Goal: Task Accomplishment & Management: Complete application form

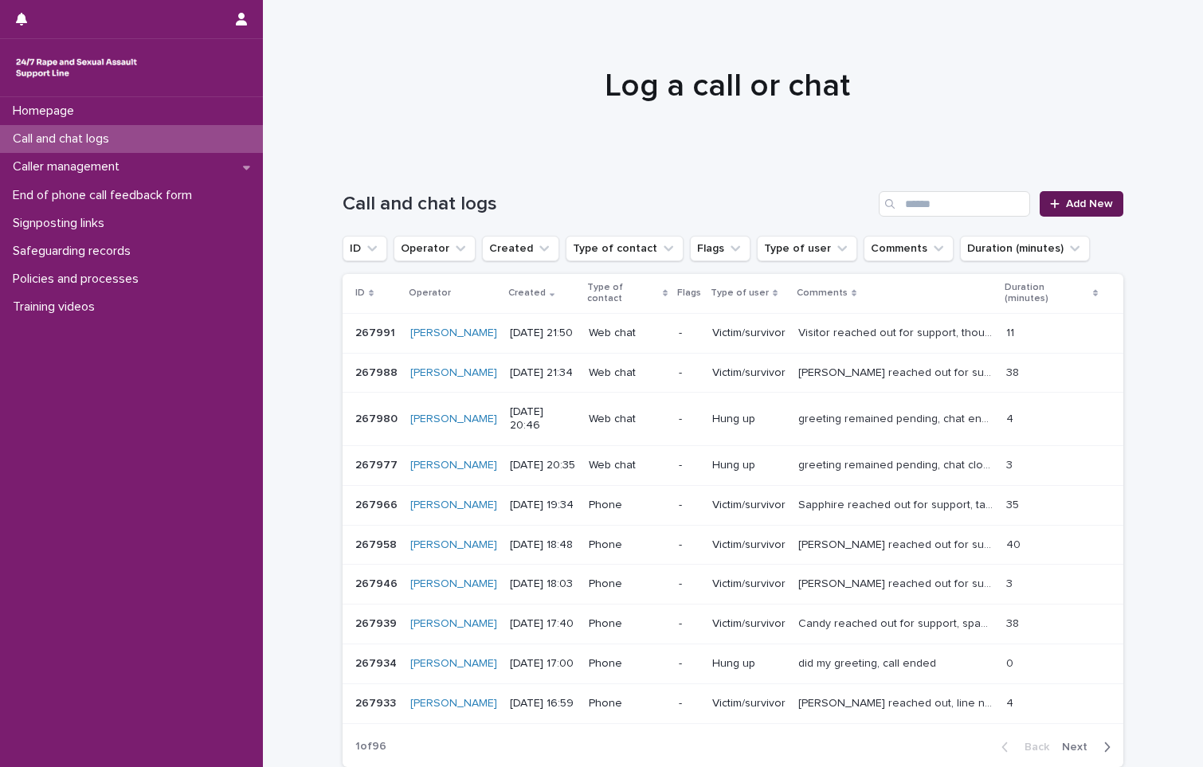
click at [1068, 204] on span "Add New" at bounding box center [1089, 203] width 47 height 11
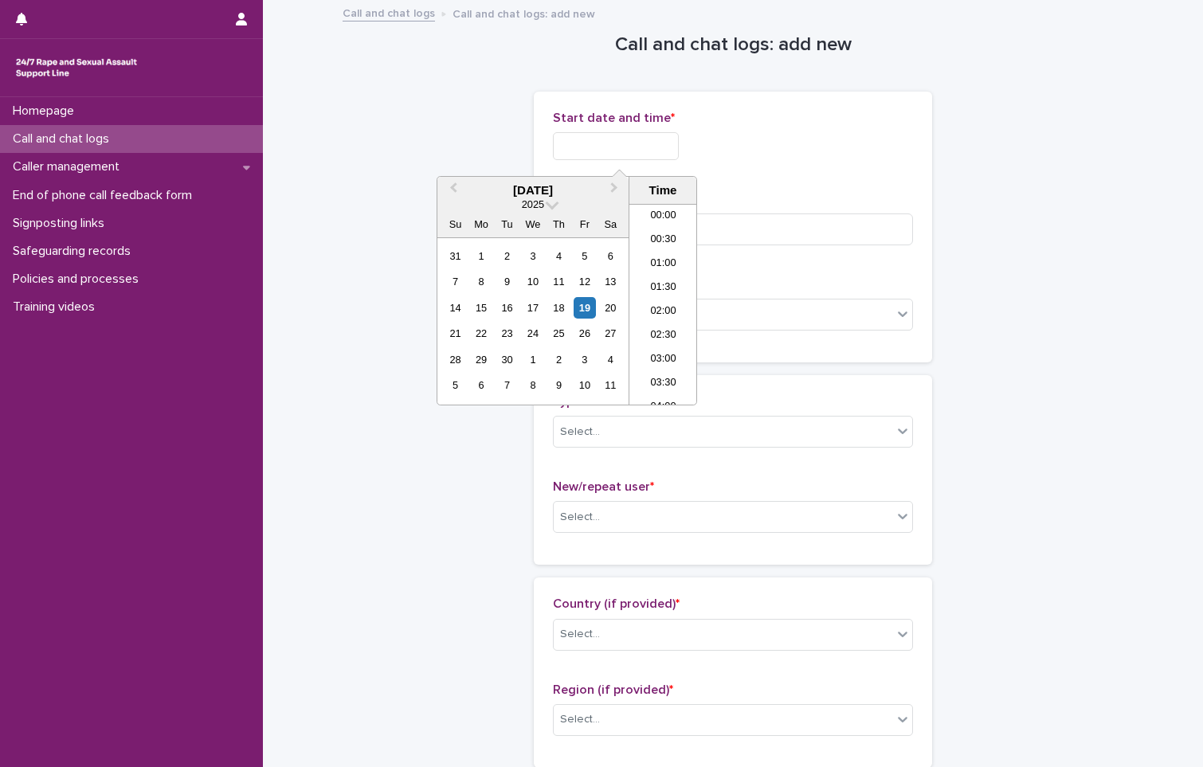
click at [634, 150] on input "text" at bounding box center [616, 146] width 126 height 28
click at [672, 270] on li "21:00" at bounding box center [663, 273] width 68 height 24
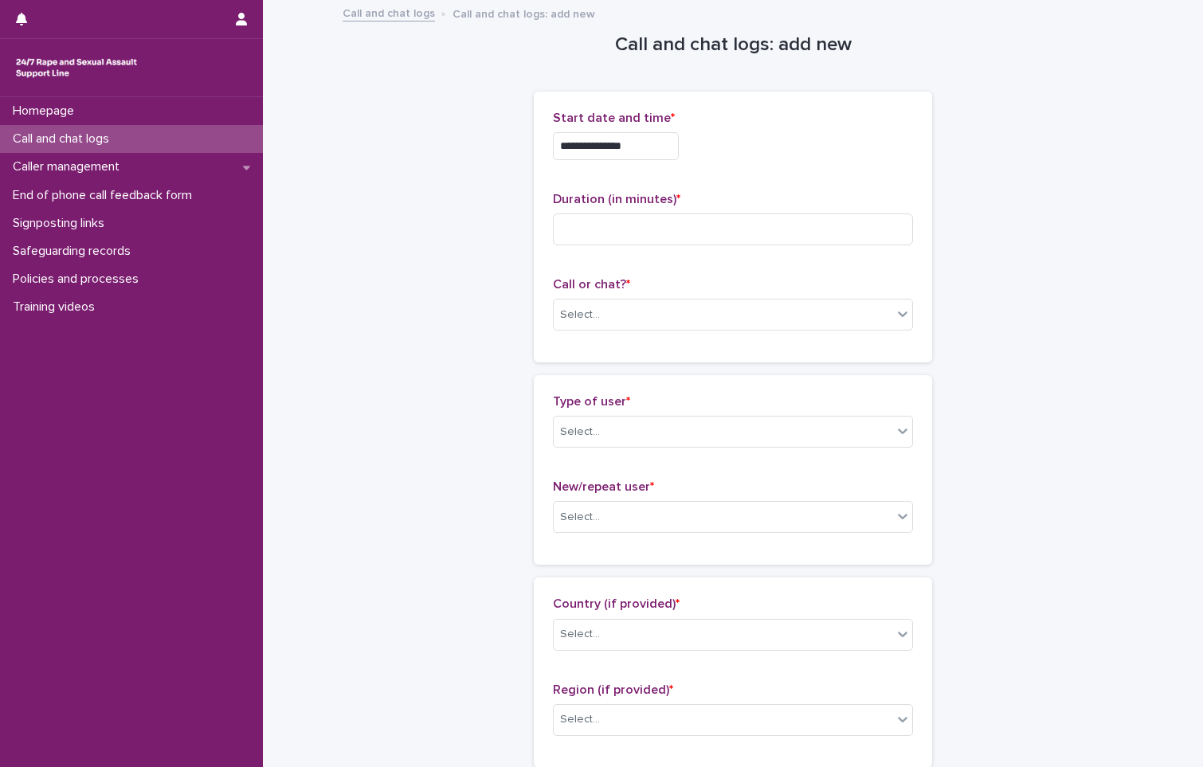
click at [648, 146] on input "**********" at bounding box center [616, 146] width 126 height 28
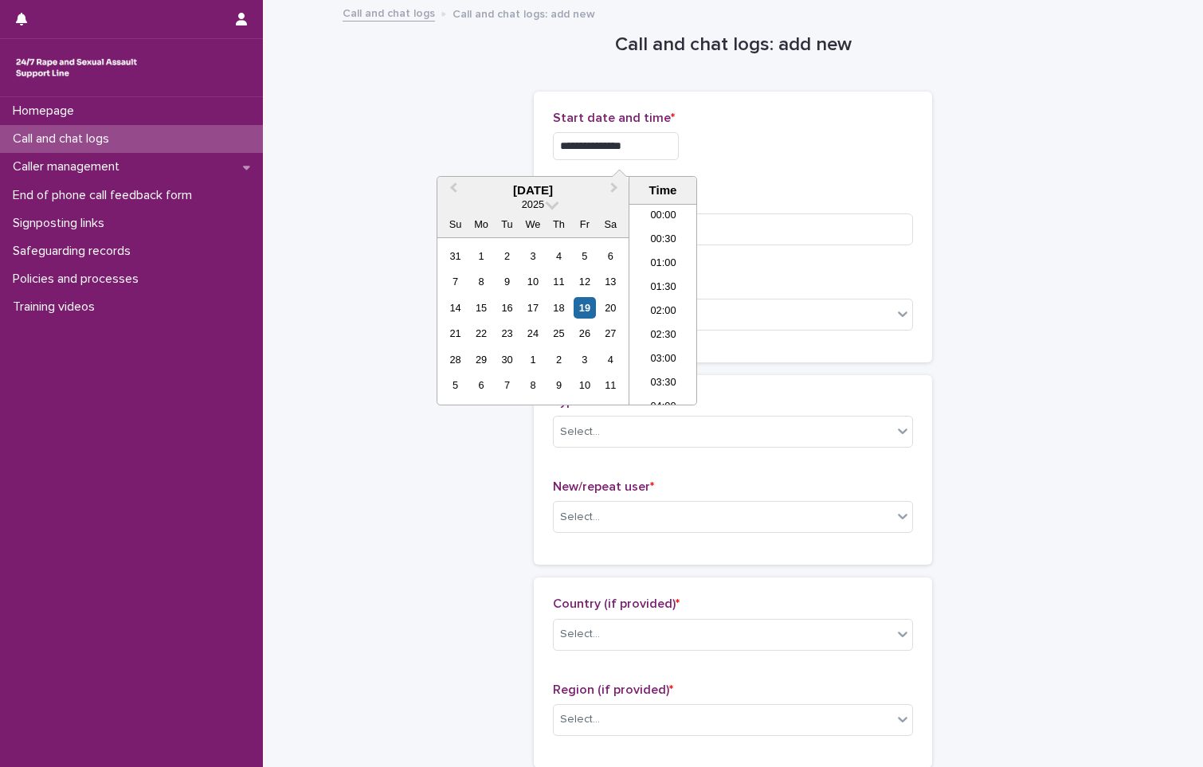
scroll to position [916, 0]
type input "**********"
click at [864, 138] on div "**********" at bounding box center [733, 146] width 360 height 28
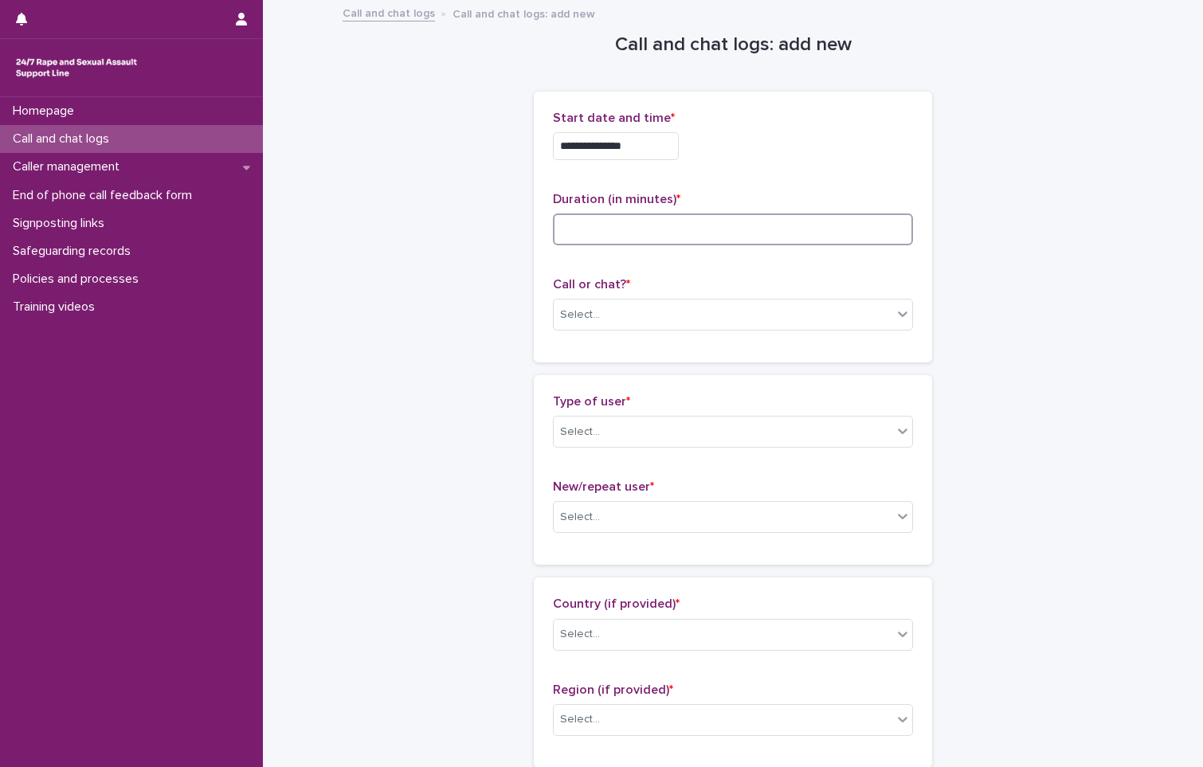
click at [629, 232] on input at bounding box center [733, 230] width 360 height 32
type input "**"
click at [606, 314] on div "Select..." at bounding box center [723, 315] width 339 height 26
click at [604, 367] on div "Web chat" at bounding box center [727, 373] width 359 height 28
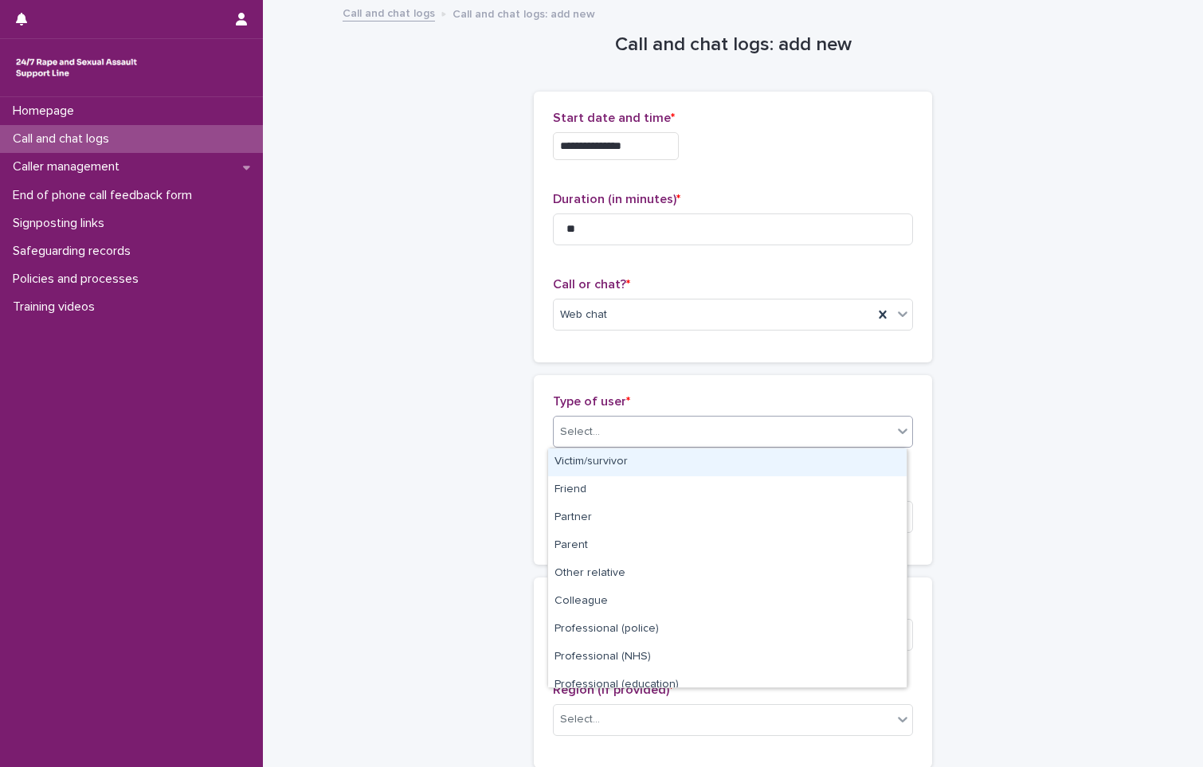
click at [601, 437] on div "Select..." at bounding box center [723, 432] width 339 height 26
click at [594, 457] on div "Victim/survivor" at bounding box center [727, 463] width 359 height 28
click at [594, 457] on div "Type of user * option Victim/survivor focused, 1 of 15. 15 results available. U…" at bounding box center [733, 427] width 360 height 66
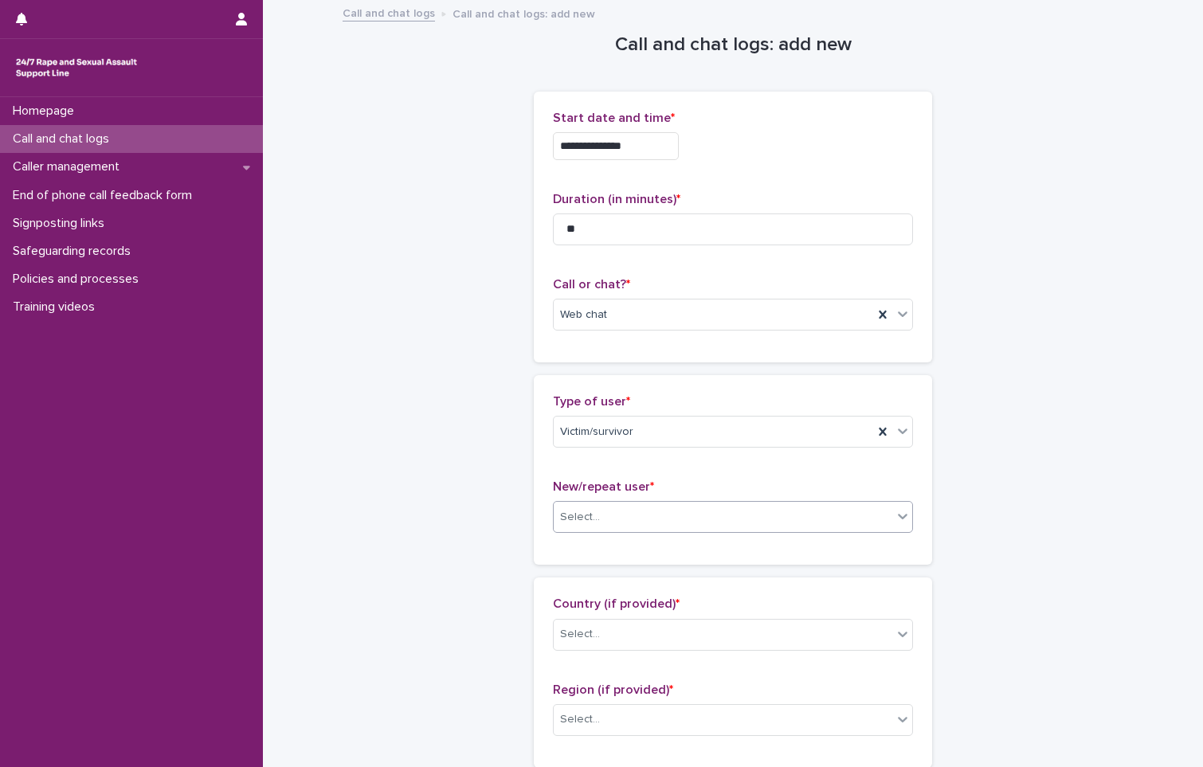
drag, startPoint x: 594, startPoint y: 457, endPoint x: 591, endPoint y: 530, distance: 72.6
click at [591, 527] on div "Select..." at bounding box center [723, 517] width 339 height 26
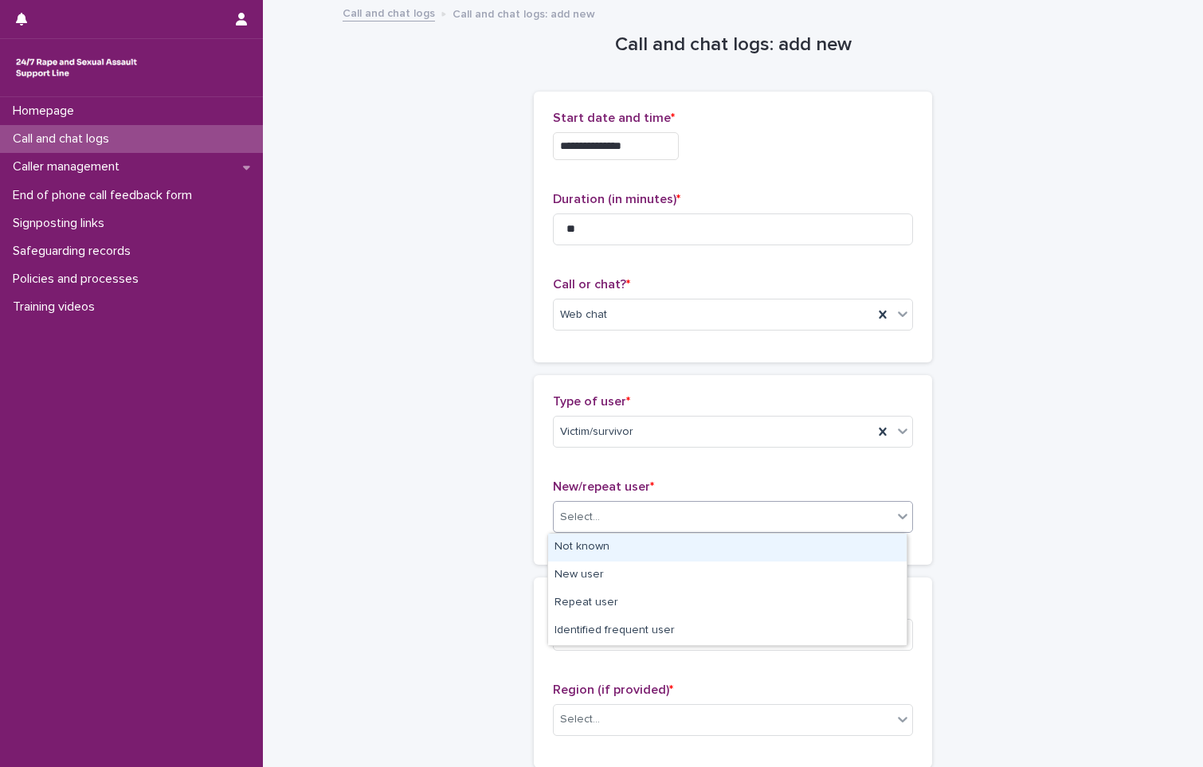
click at [596, 551] on div "Not known" at bounding box center [727, 548] width 359 height 28
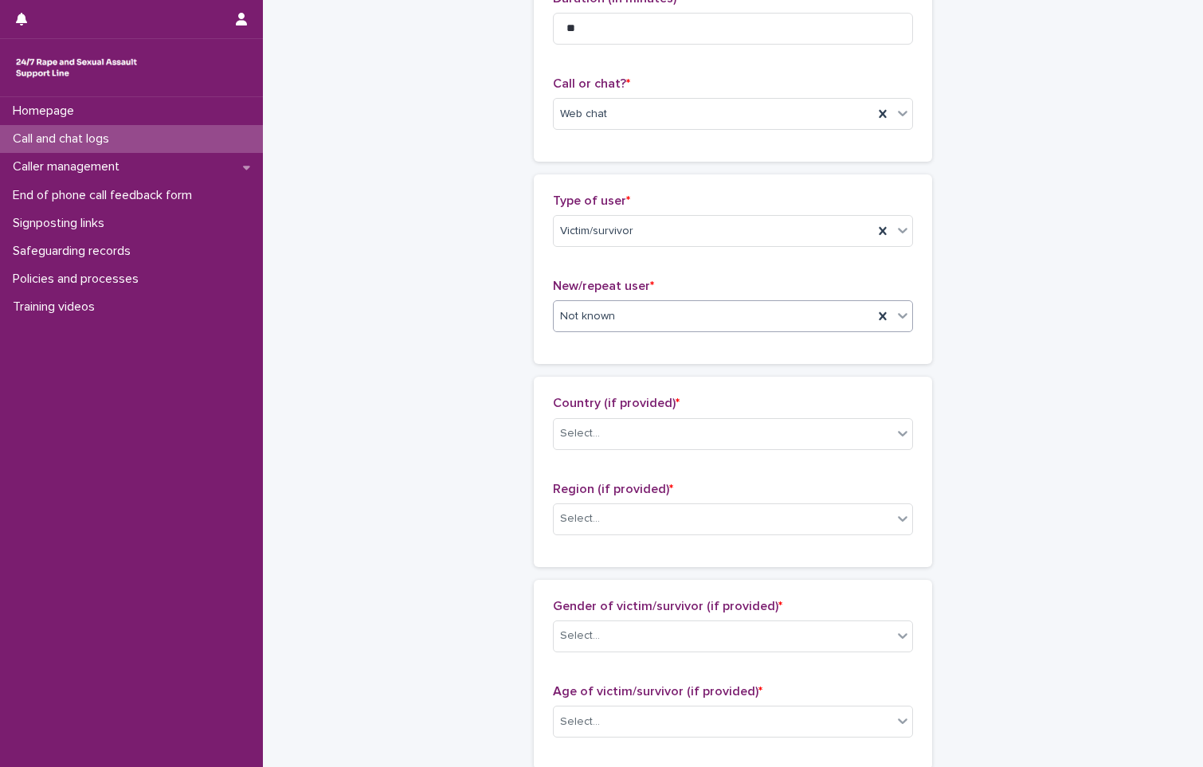
scroll to position [319, 0]
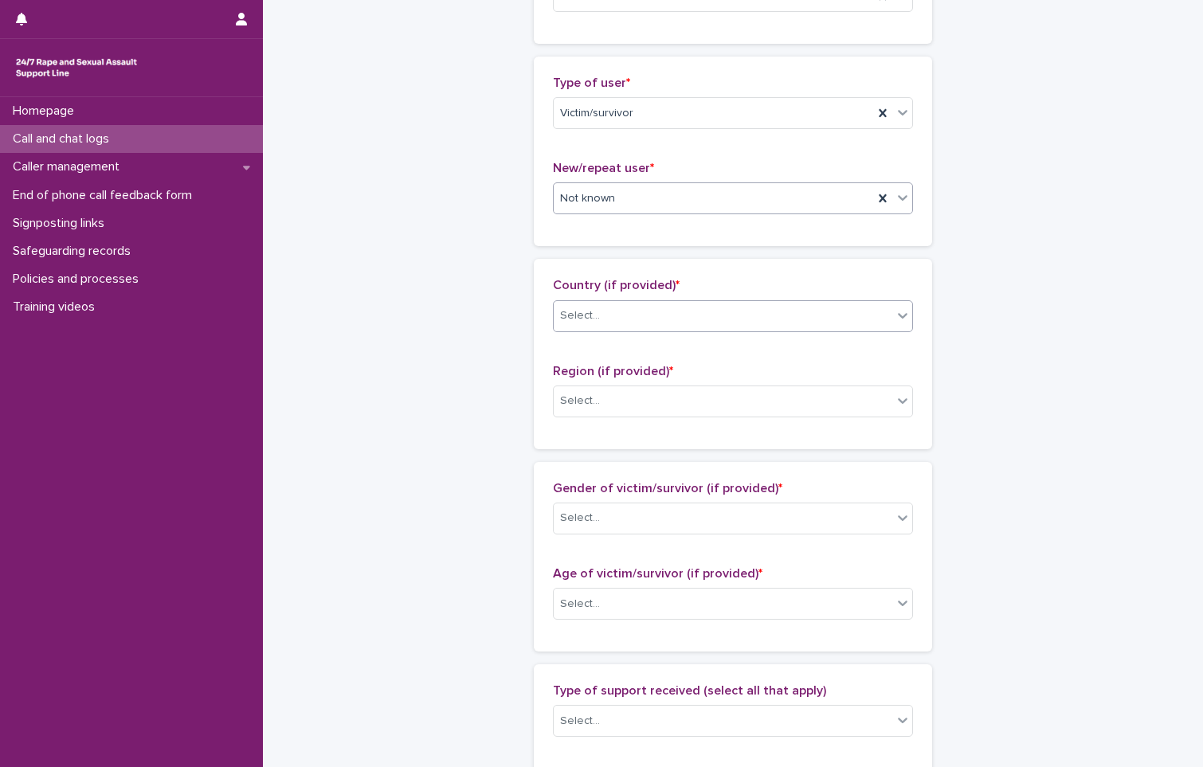
click at [629, 322] on div "Select..." at bounding box center [723, 316] width 339 height 26
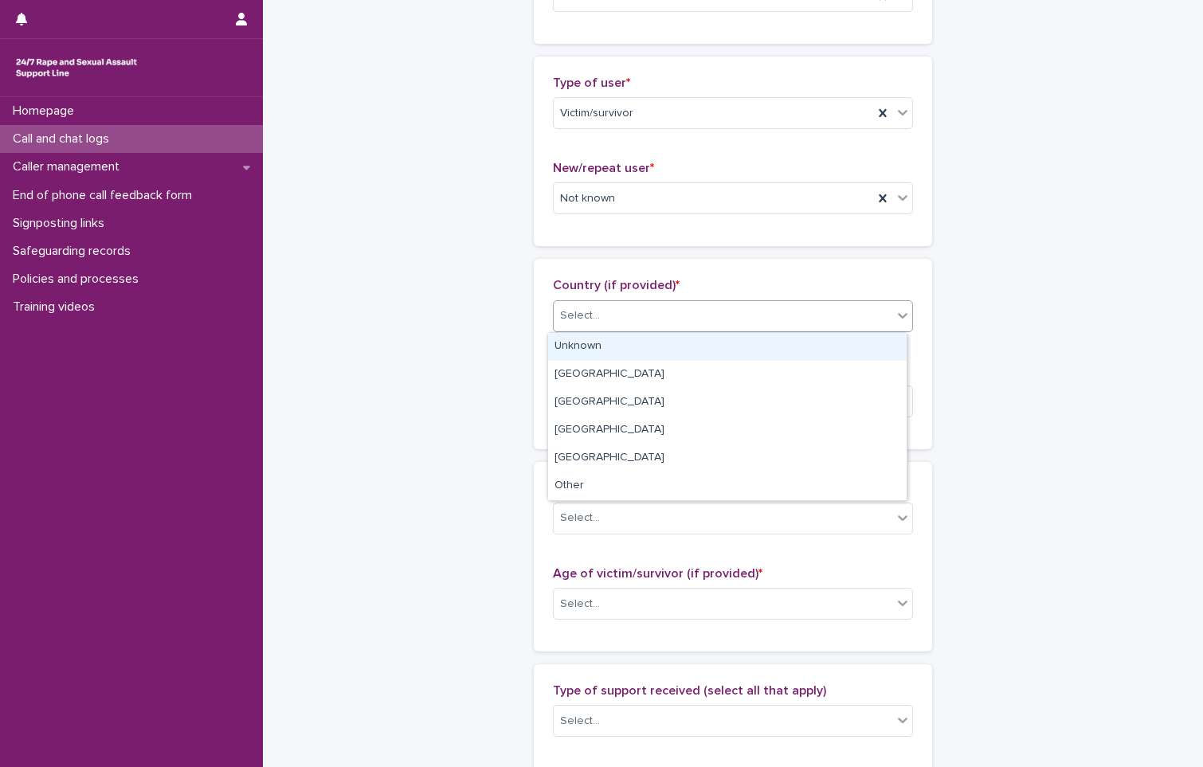
click at [628, 343] on div "Unknown" at bounding box center [727, 347] width 359 height 28
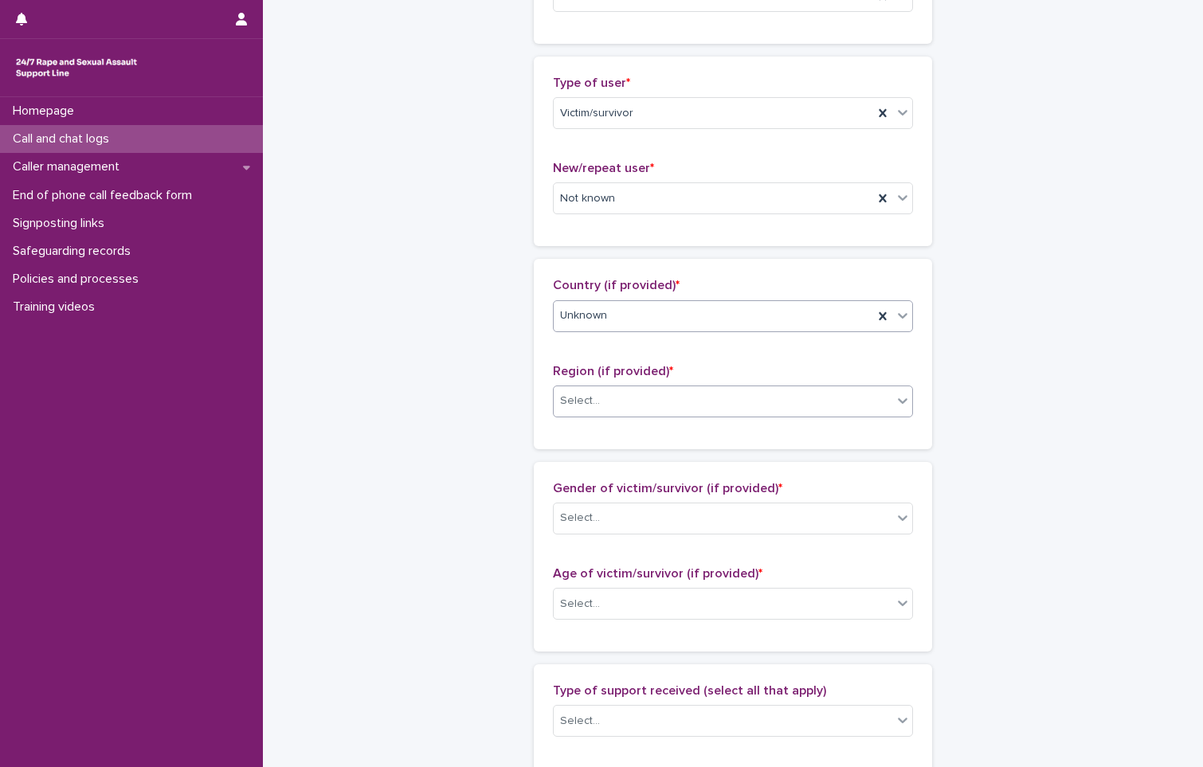
drag, startPoint x: 612, startPoint y: 406, endPoint x: 611, endPoint y: 416, distance: 10.4
click at [611, 406] on div "Select..." at bounding box center [723, 401] width 339 height 26
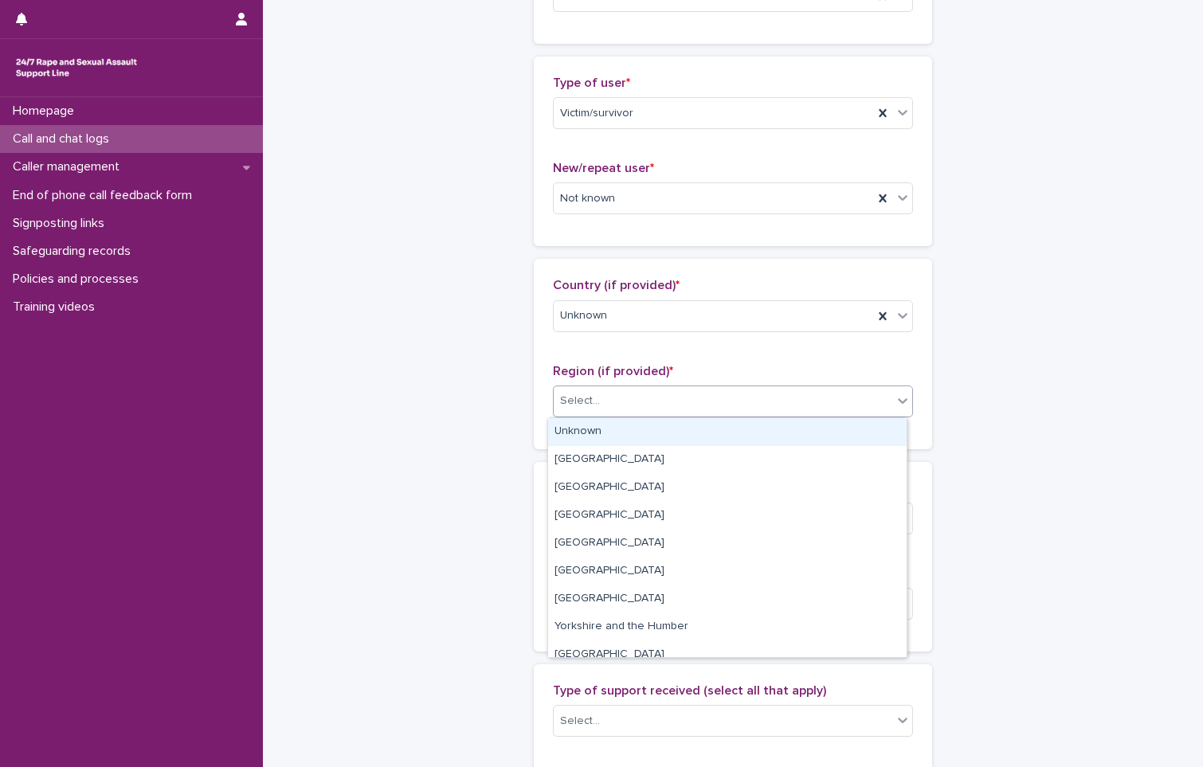
click at [611, 434] on div "Unknown" at bounding box center [727, 432] width 359 height 28
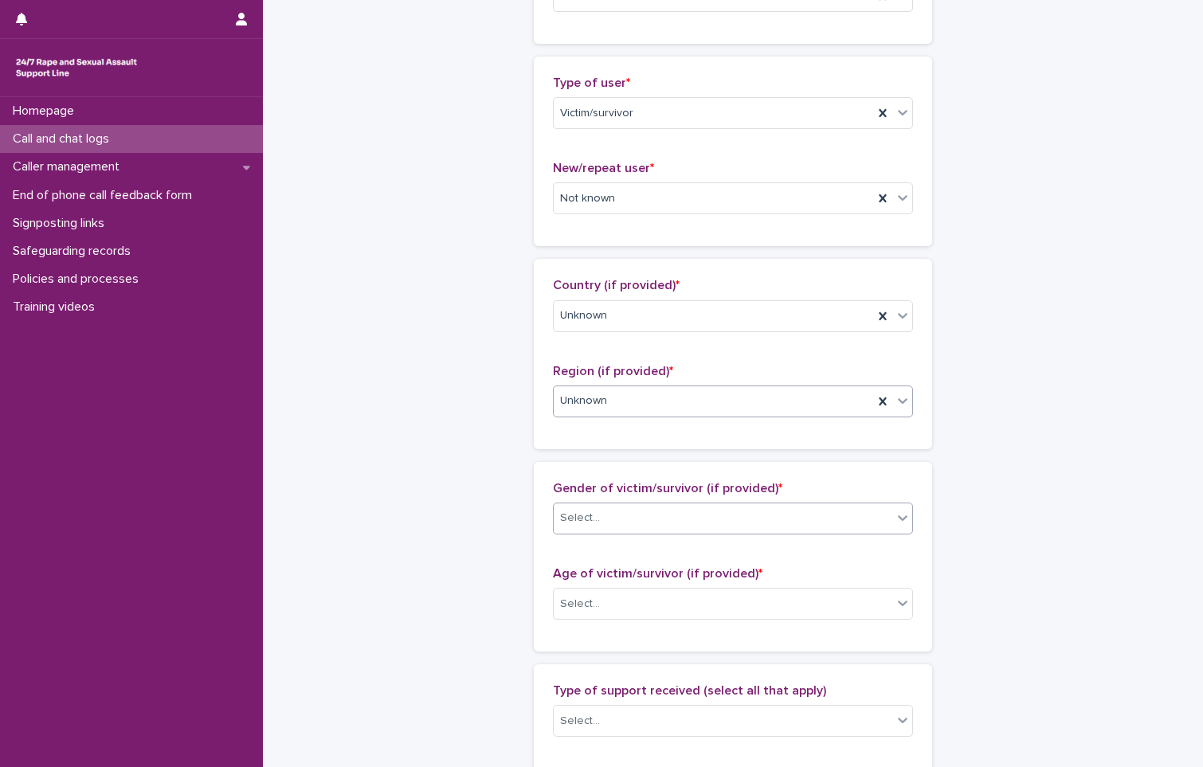
click at [625, 527] on div "Select..." at bounding box center [723, 518] width 339 height 26
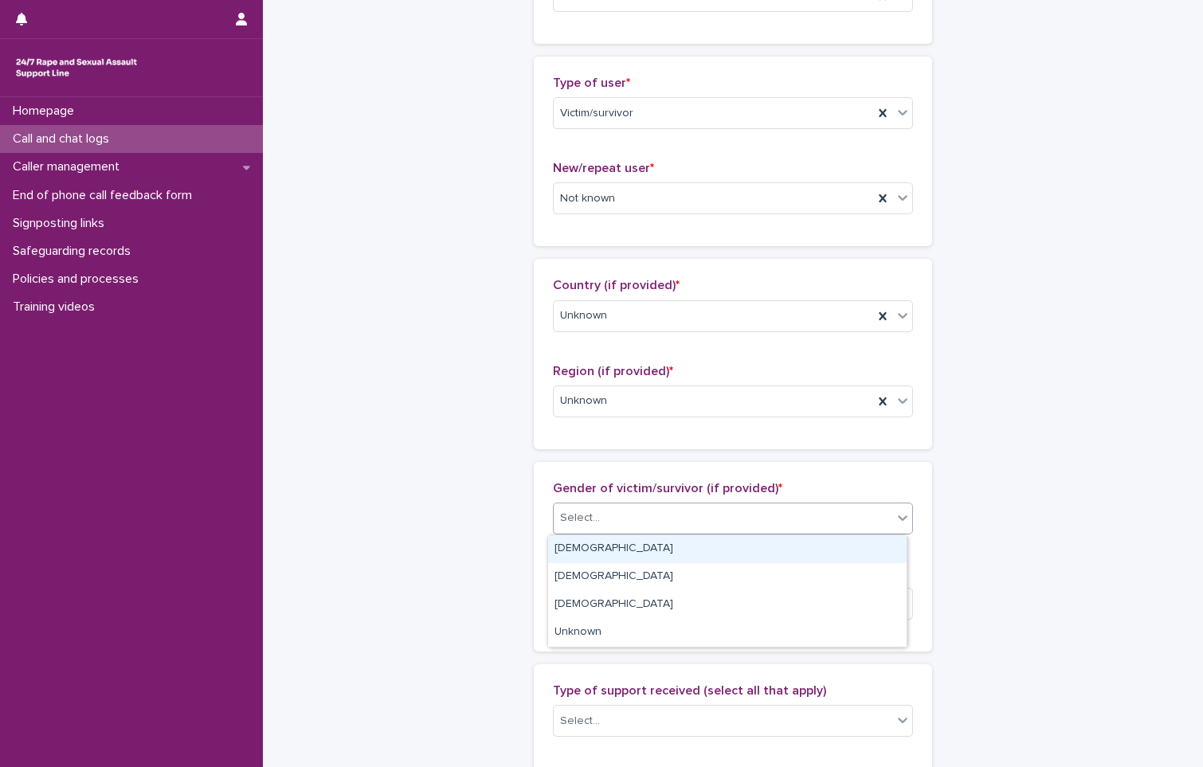
click at [619, 549] on div "[DEMOGRAPHIC_DATA]" at bounding box center [727, 549] width 359 height 28
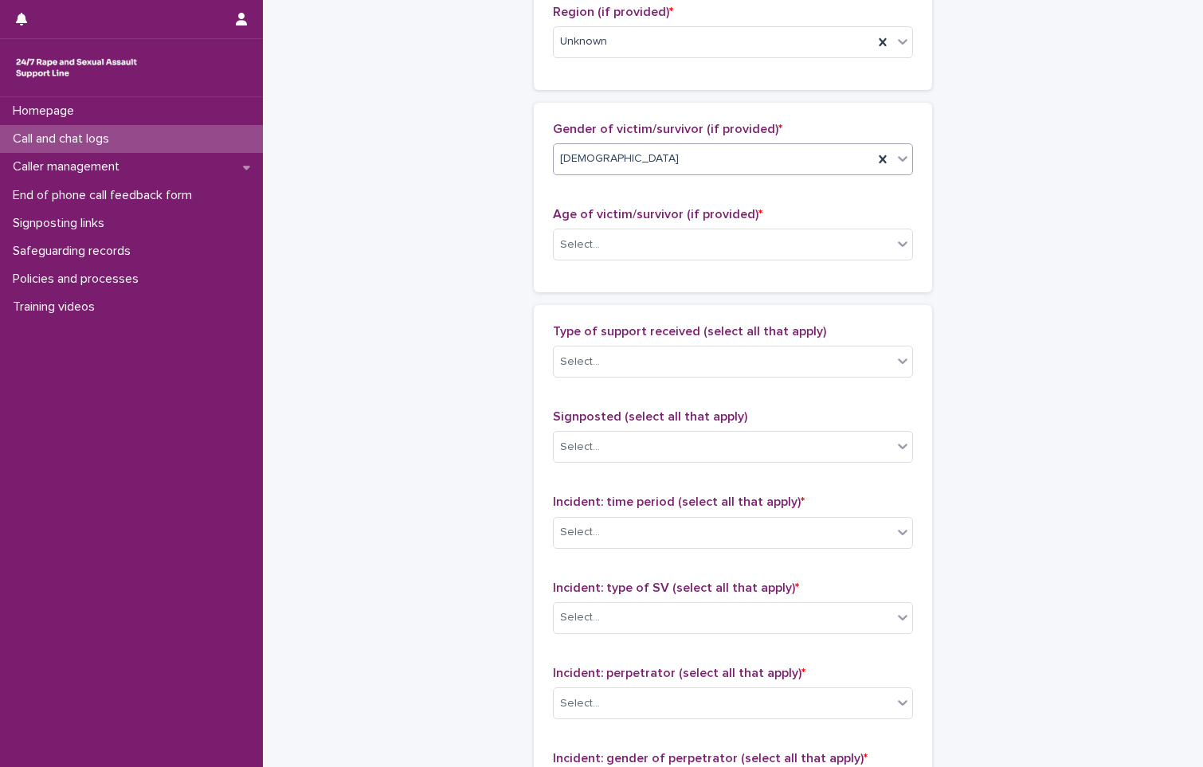
scroll to position [717, 0]
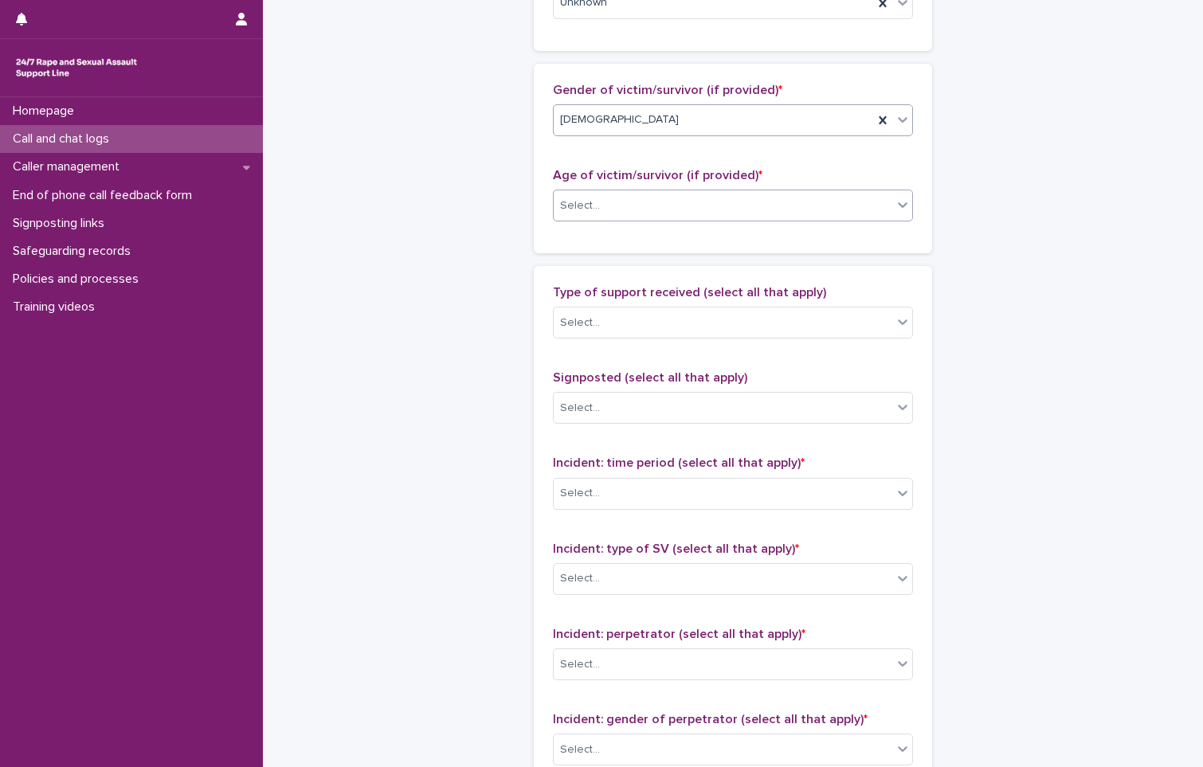
click at [590, 198] on div "Select..." at bounding box center [580, 206] width 40 height 17
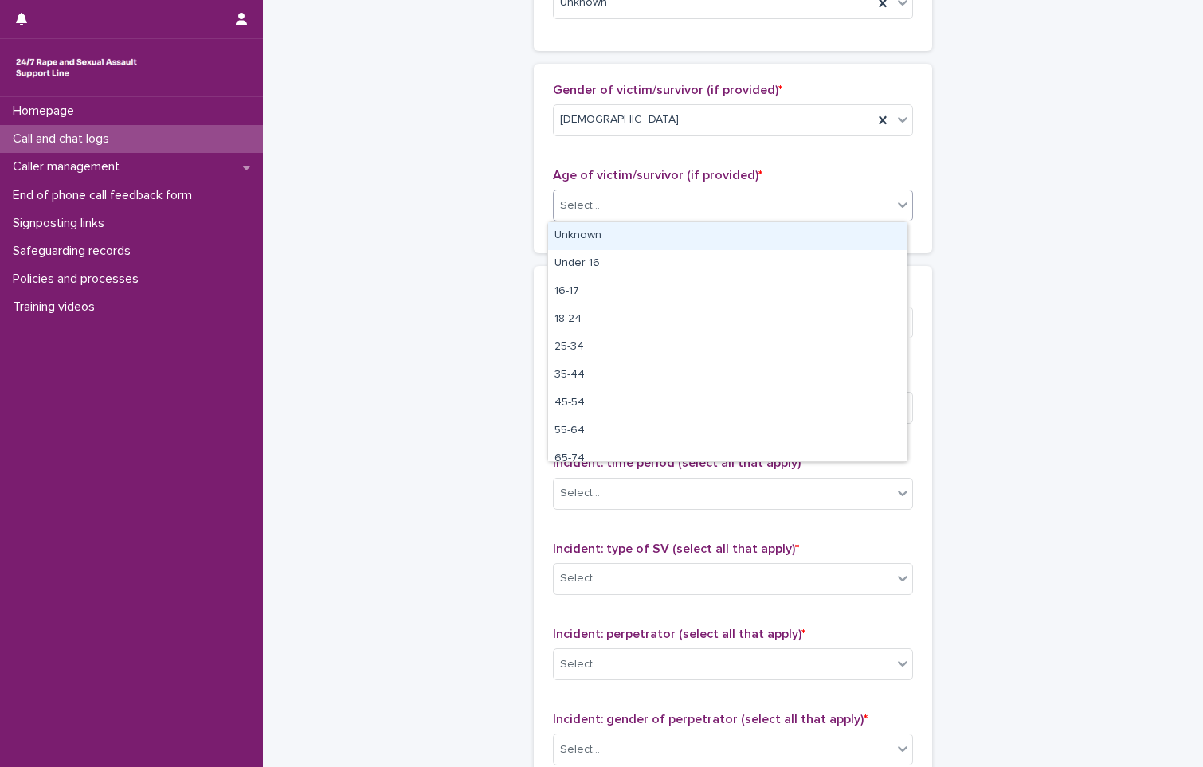
click at [580, 237] on div "Unknown" at bounding box center [727, 236] width 359 height 28
click at [581, 237] on div "Gender of victim/survivor (if provided) * [DEMOGRAPHIC_DATA] Age of victim/surv…" at bounding box center [733, 159] width 398 height 190
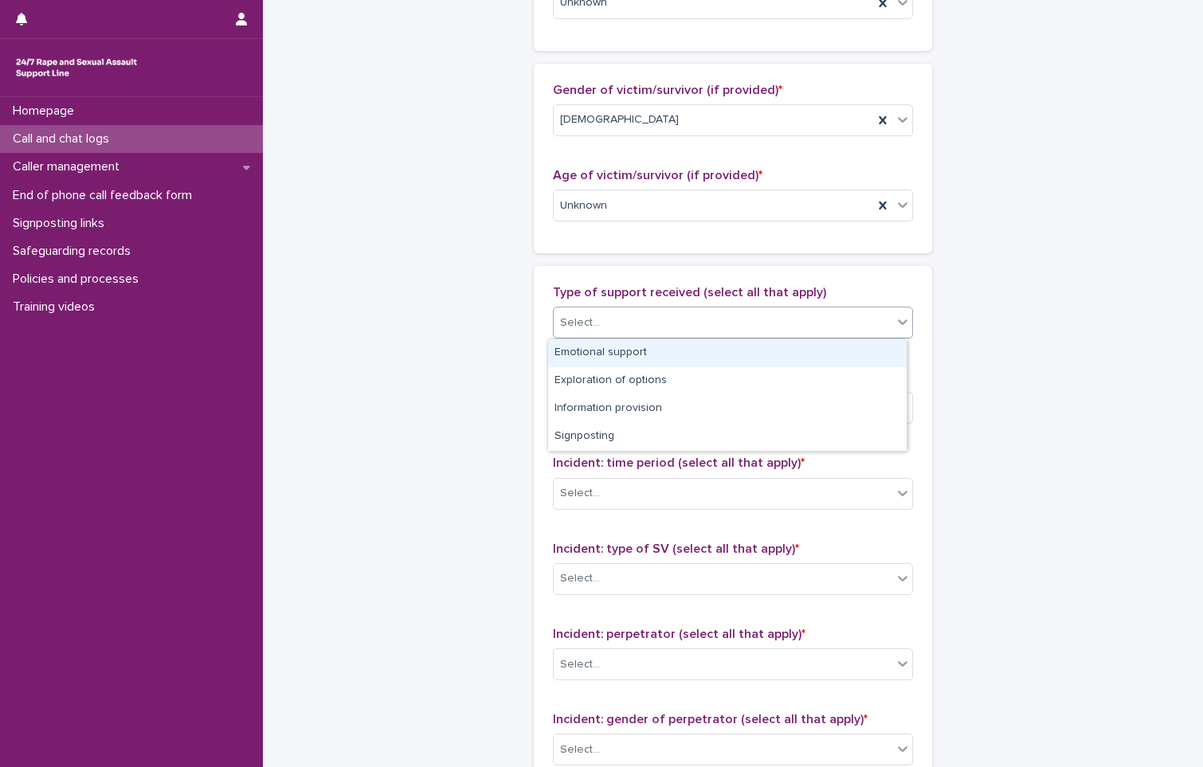
click at [603, 326] on div "Select..." at bounding box center [723, 323] width 339 height 26
click at [609, 349] on div "Emotional support" at bounding box center [727, 353] width 359 height 28
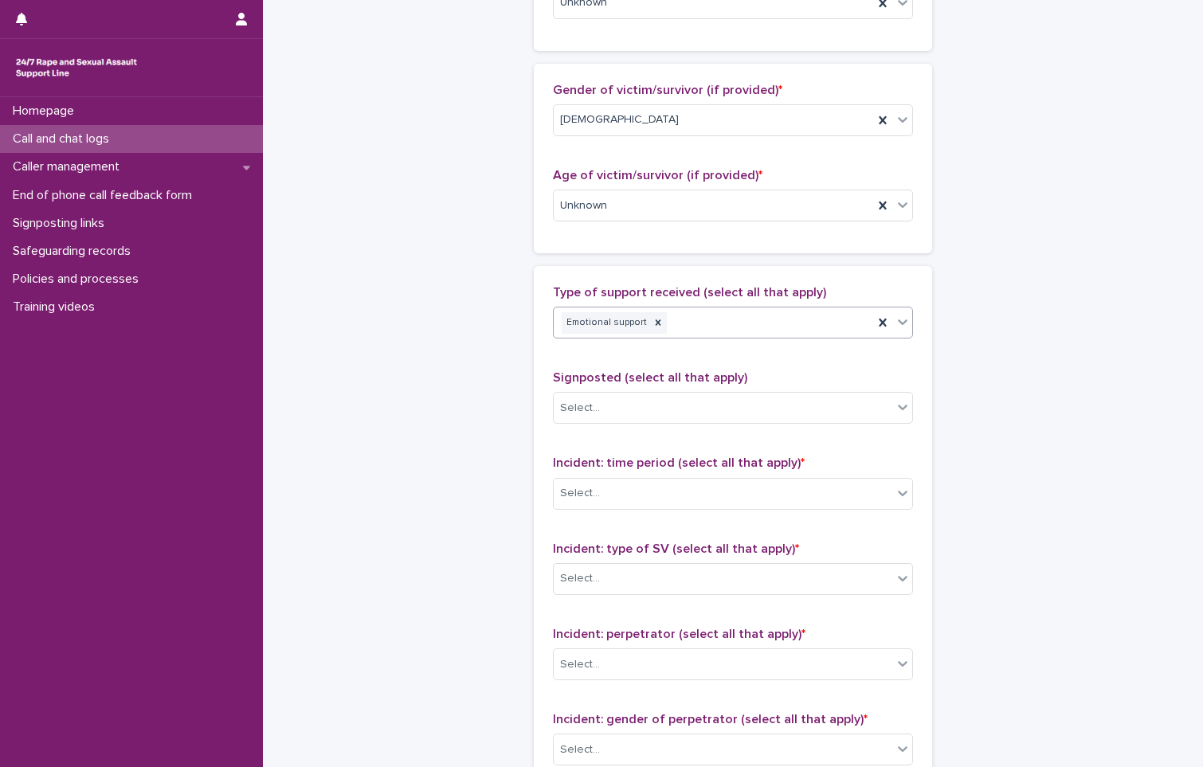
click at [748, 329] on div "Emotional support" at bounding box center [714, 323] width 320 height 28
click at [668, 389] on div "Information provision" at bounding box center [727, 381] width 359 height 28
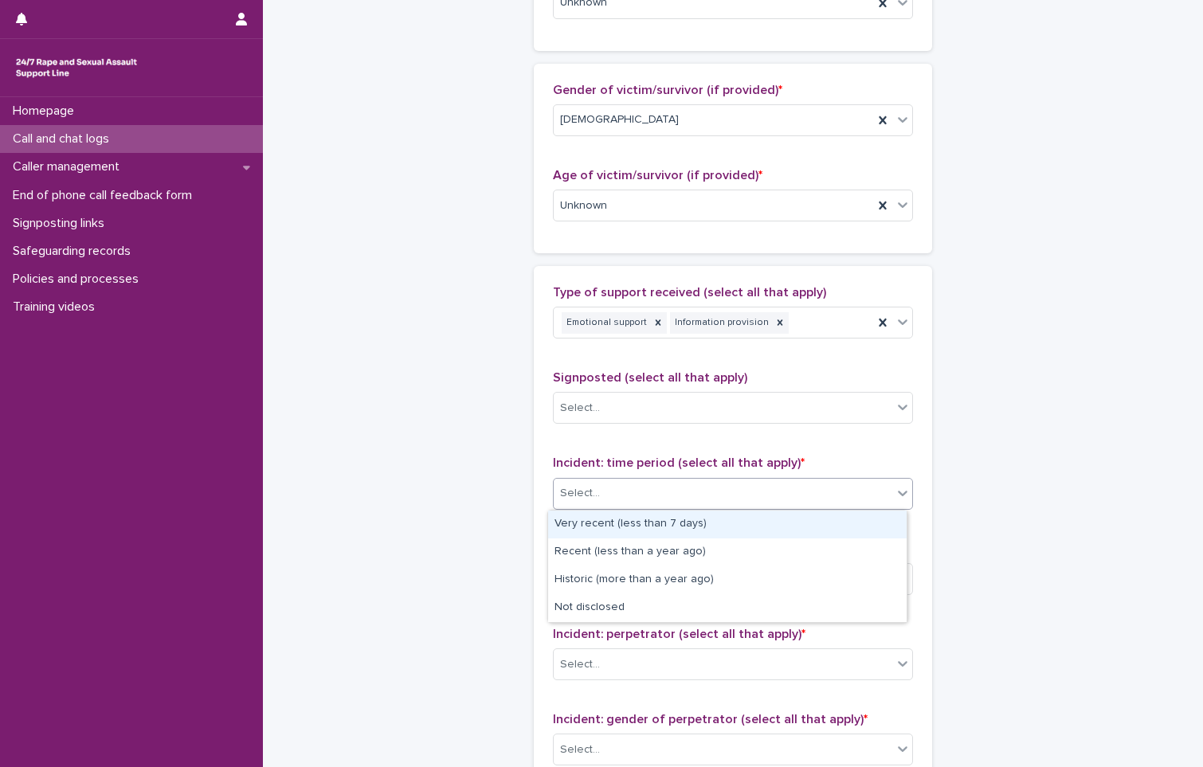
click at [586, 497] on div "Select..." at bounding box center [580, 493] width 40 height 17
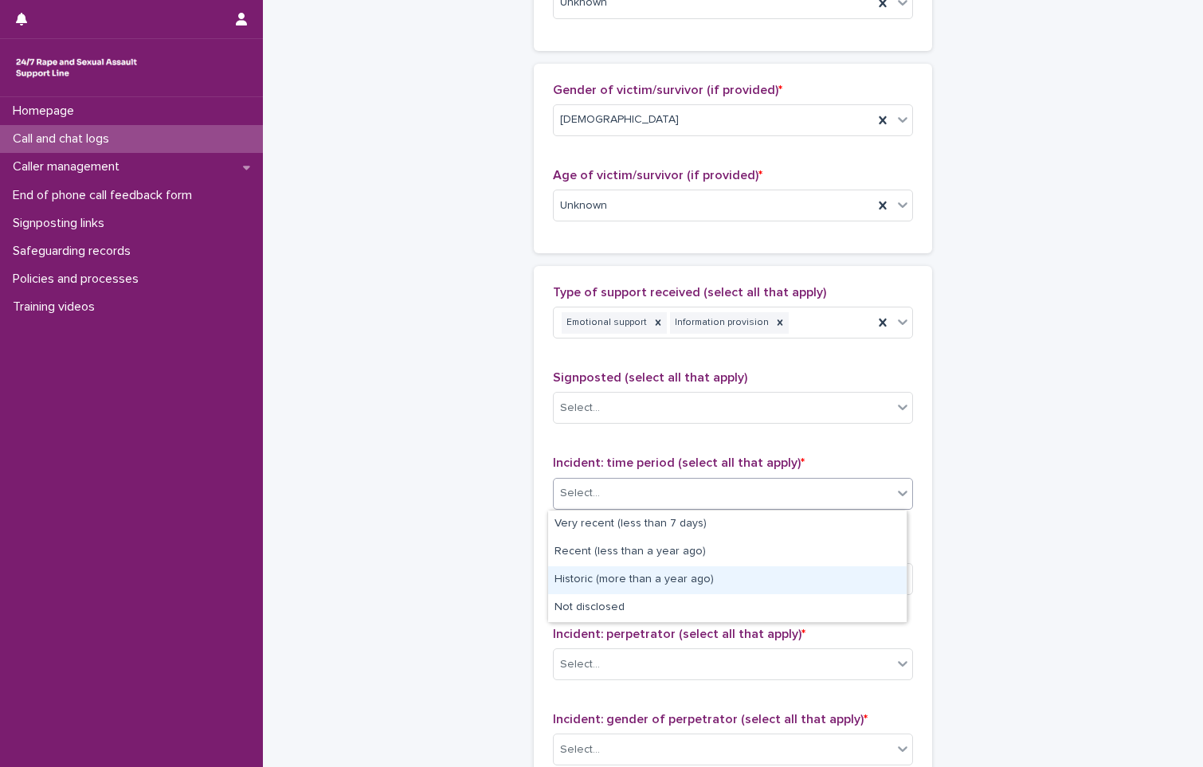
click at [605, 576] on div "Historic (more than a year ago)" at bounding box center [727, 580] width 359 height 28
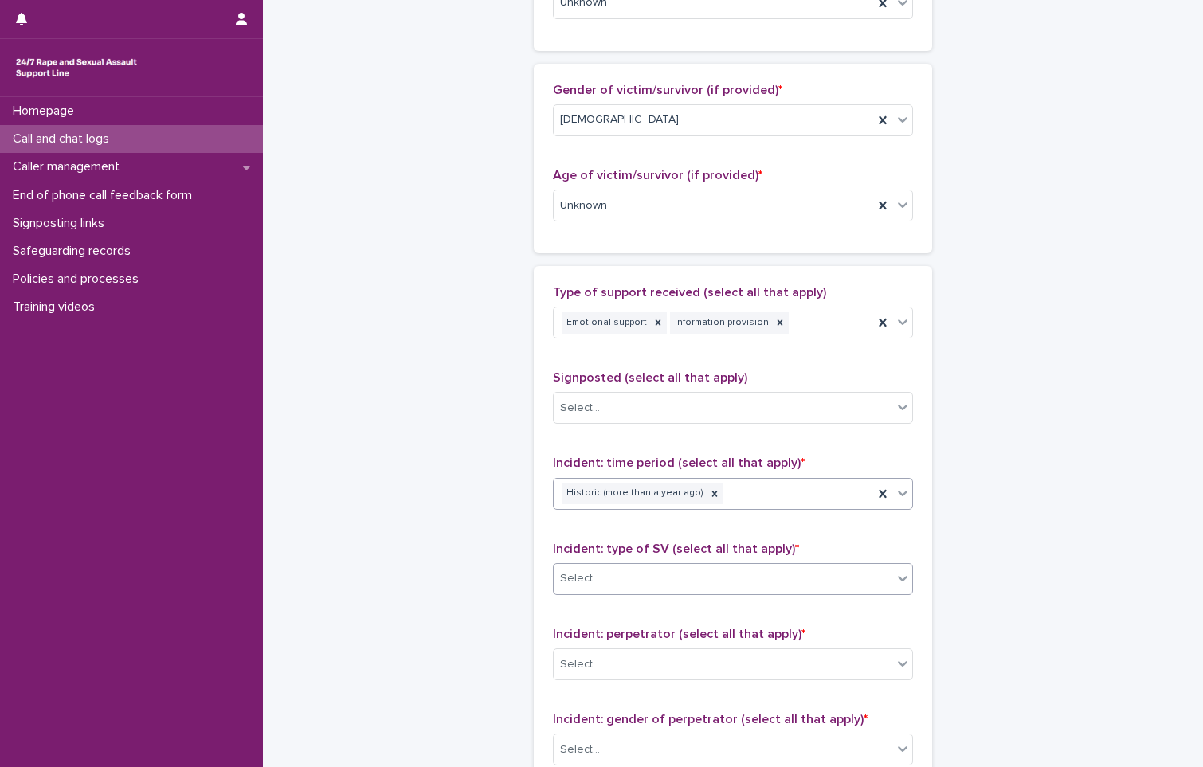
click at [602, 582] on div "Select..." at bounding box center [723, 579] width 339 height 26
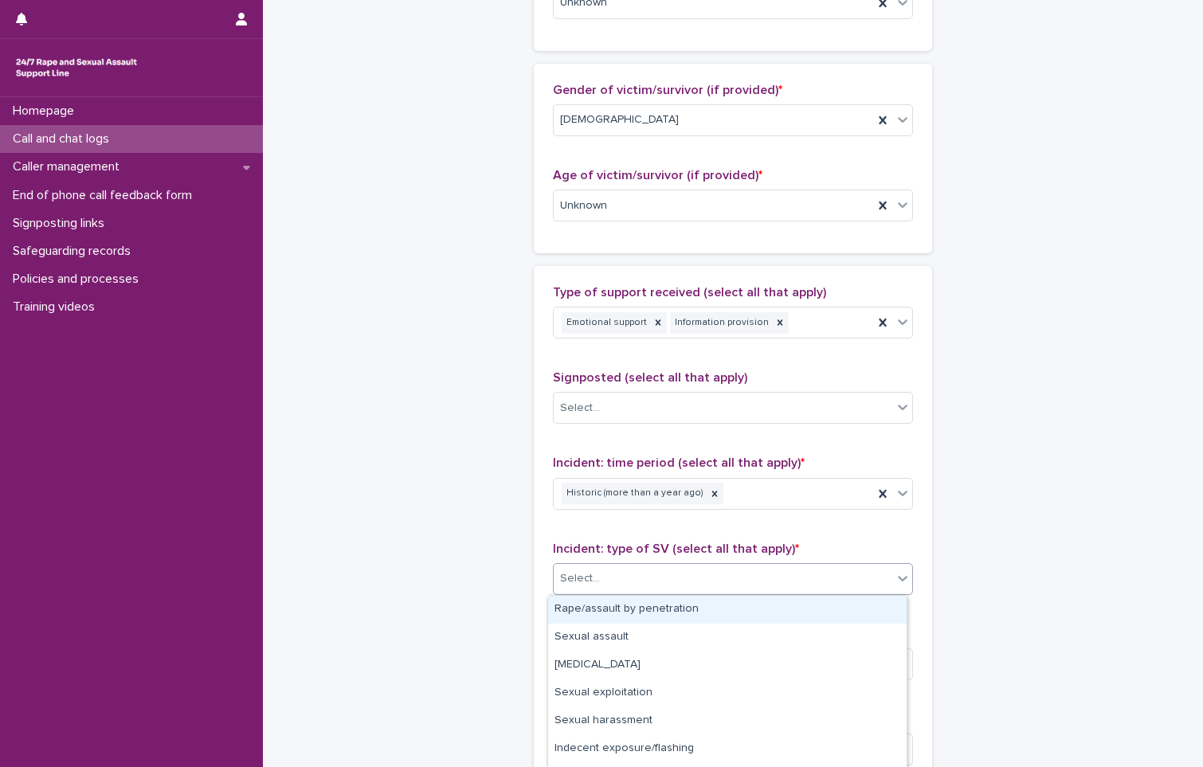
click at [620, 610] on div "Rape/assault by penetration" at bounding box center [727, 610] width 359 height 28
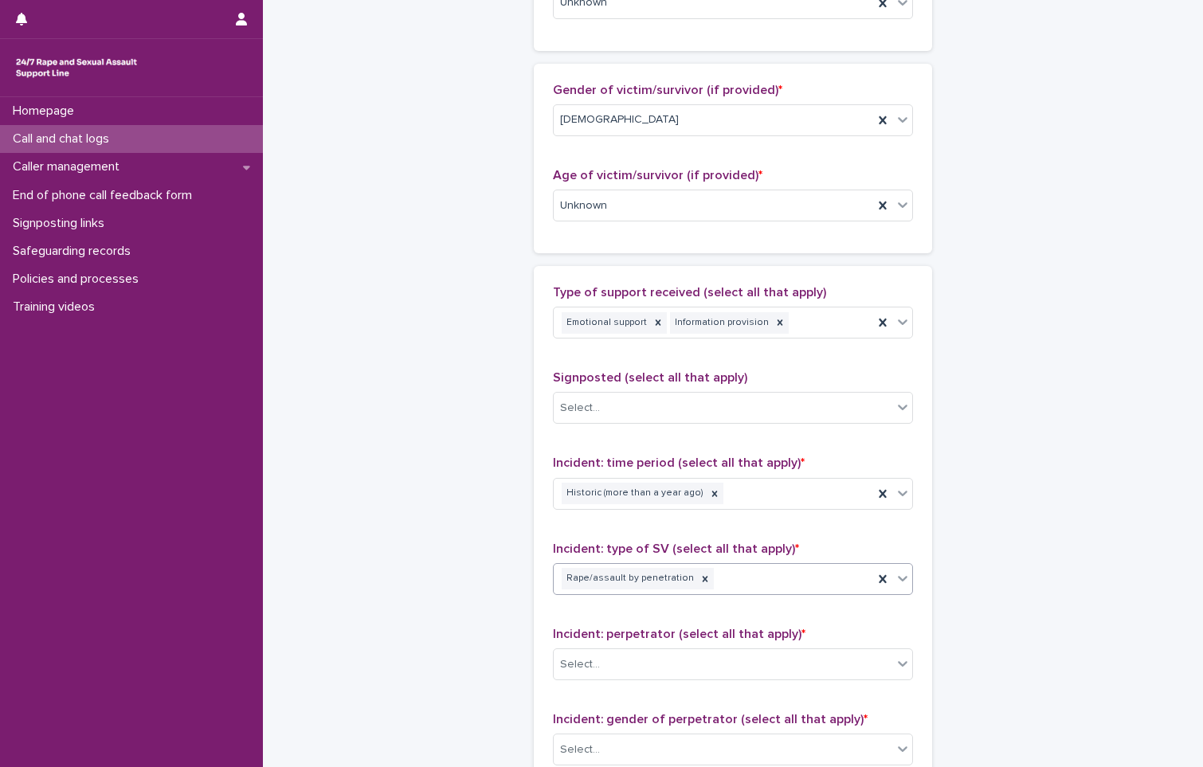
click at [759, 583] on div "Rape/assault by penetration" at bounding box center [714, 579] width 320 height 28
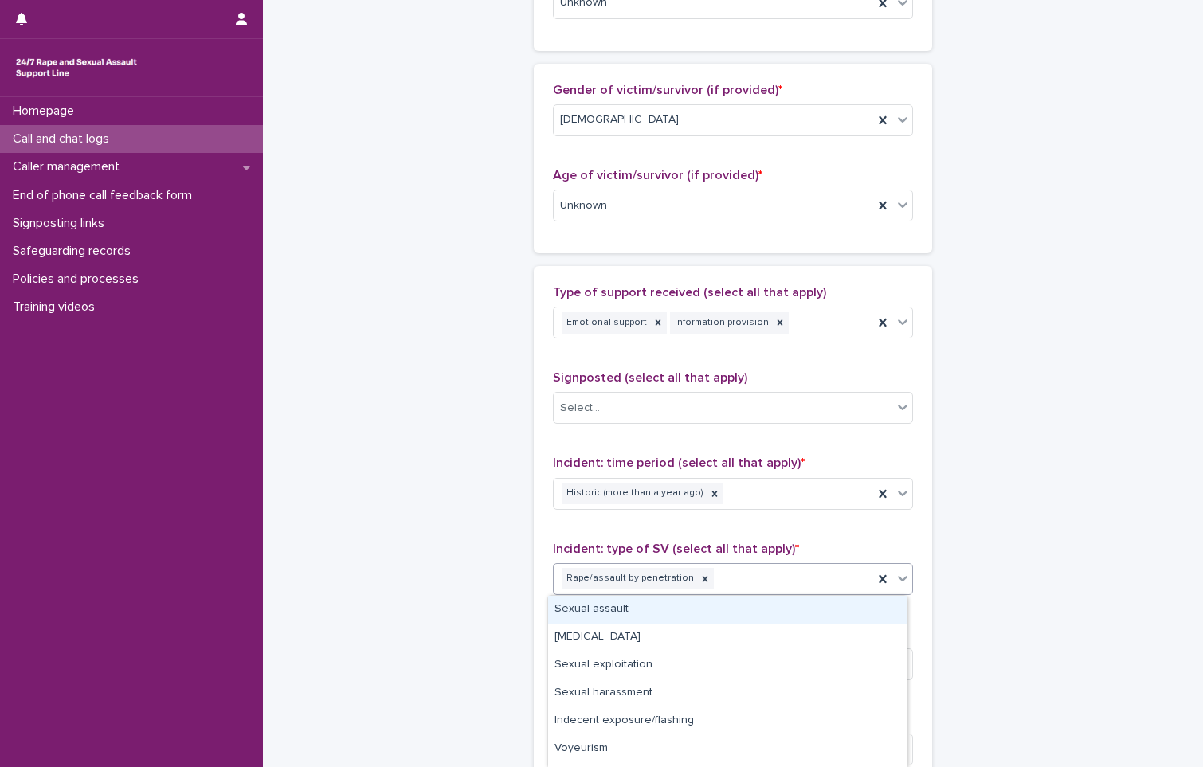
click at [593, 612] on div "Sexual assault" at bounding box center [727, 610] width 359 height 28
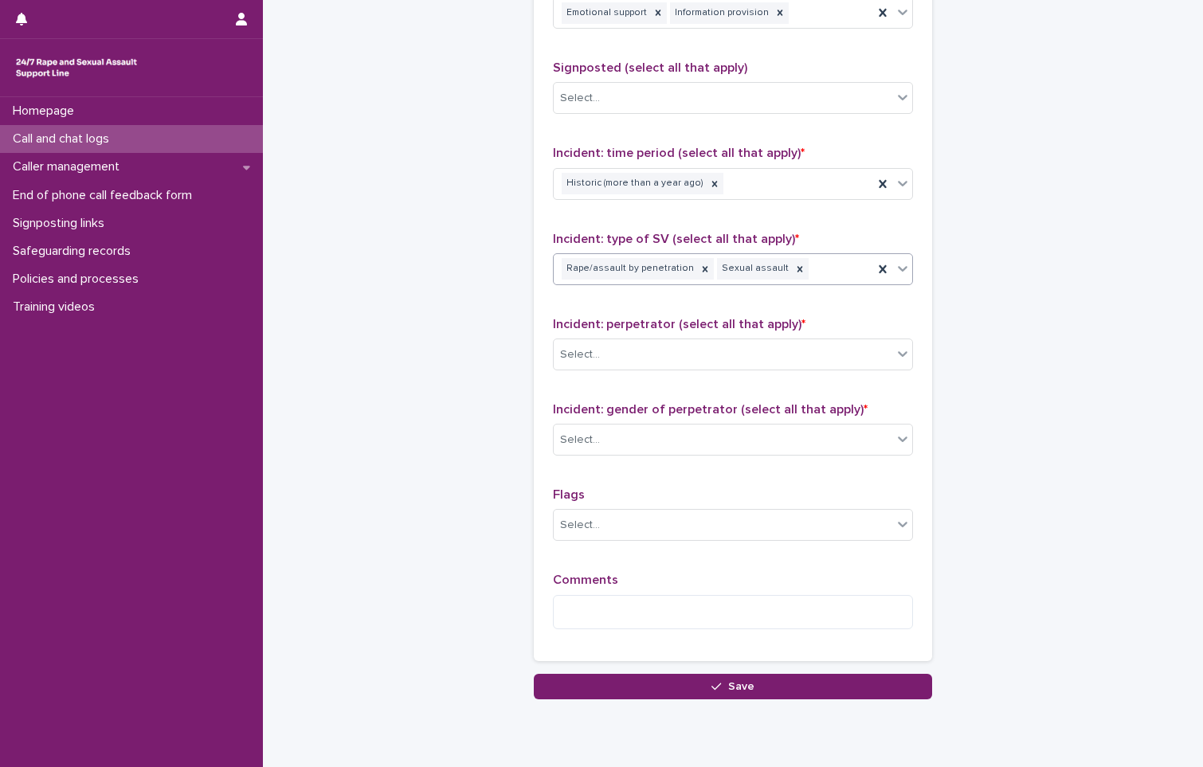
scroll to position [1036, 0]
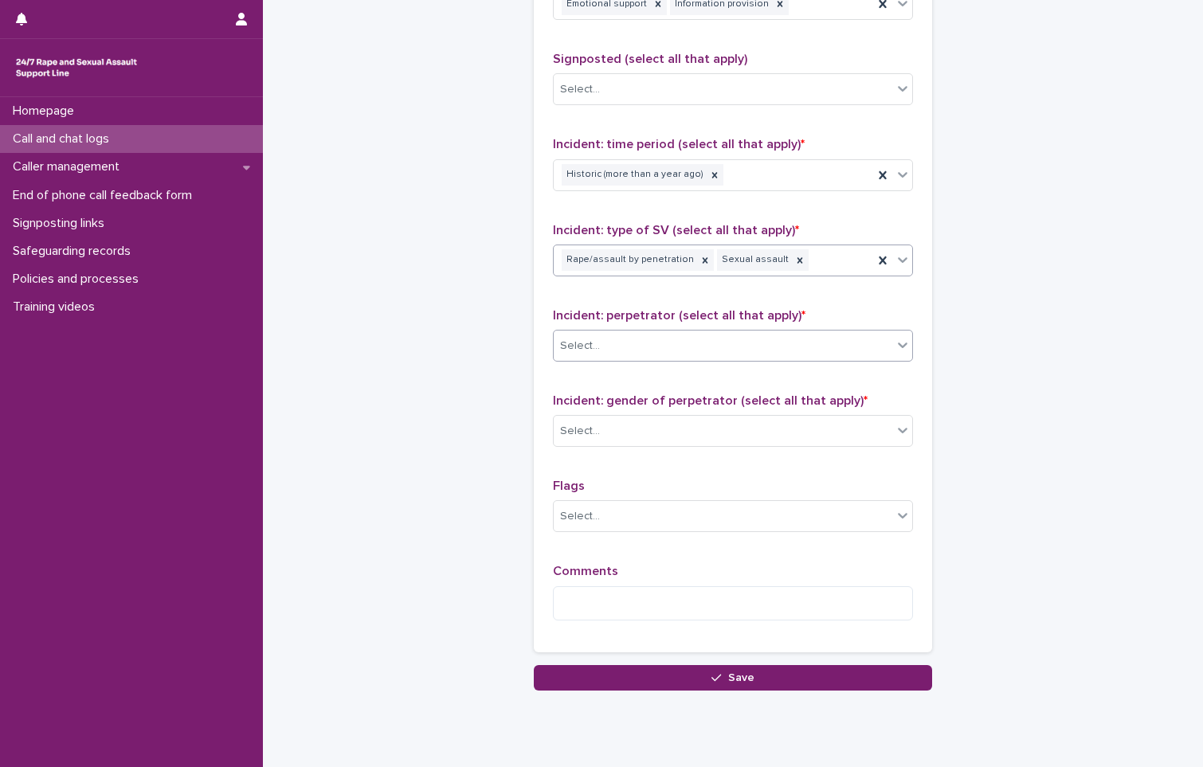
click at [691, 350] on div "Select..." at bounding box center [723, 346] width 339 height 26
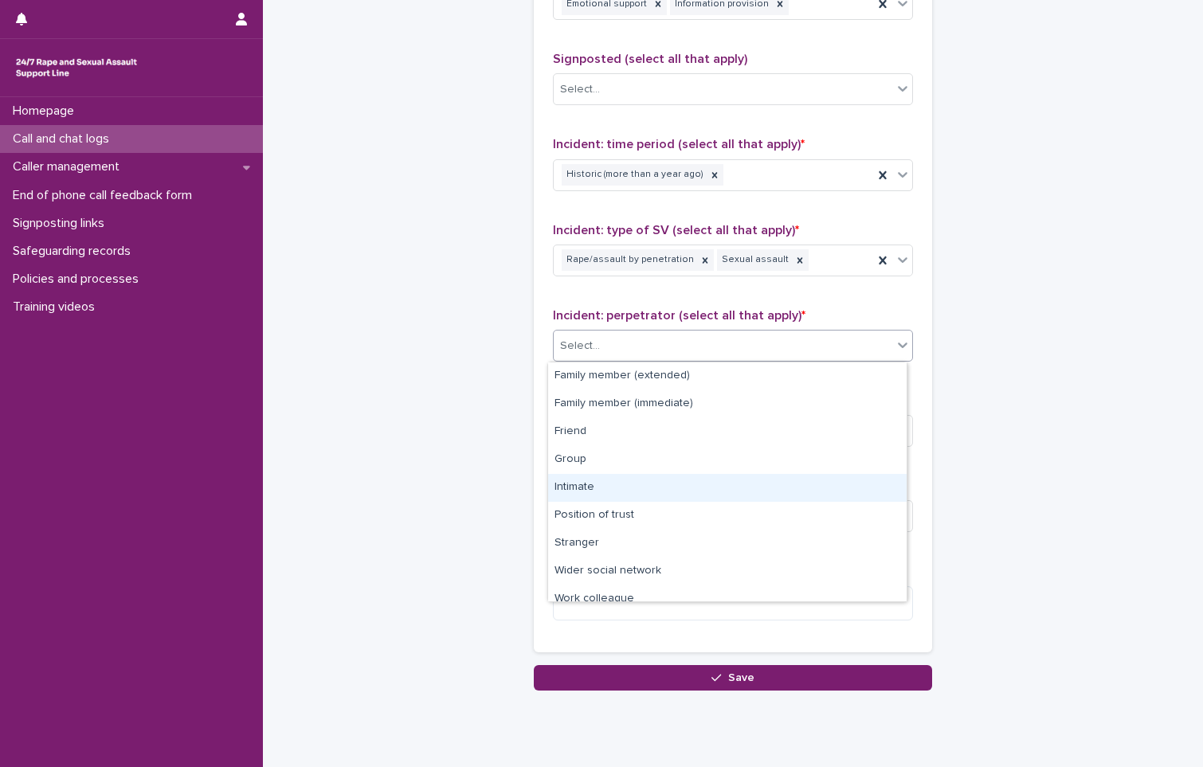
click at [602, 483] on div "Intimate" at bounding box center [727, 488] width 359 height 28
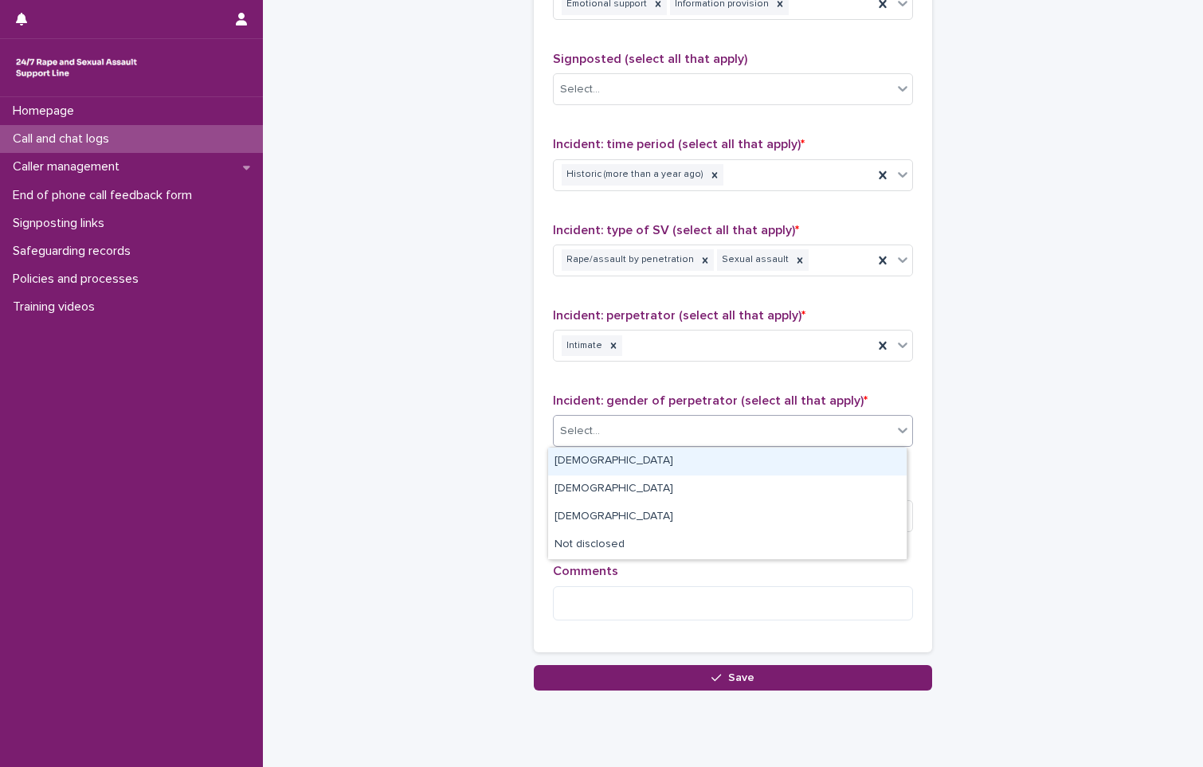
click at [602, 434] on div "Select..." at bounding box center [723, 431] width 339 height 26
click at [597, 457] on div "[DEMOGRAPHIC_DATA]" at bounding box center [727, 462] width 359 height 28
click at [597, 457] on div "Incident: gender of perpetrator (select all that apply) * option [DEMOGRAPHIC_D…" at bounding box center [733, 427] width 360 height 66
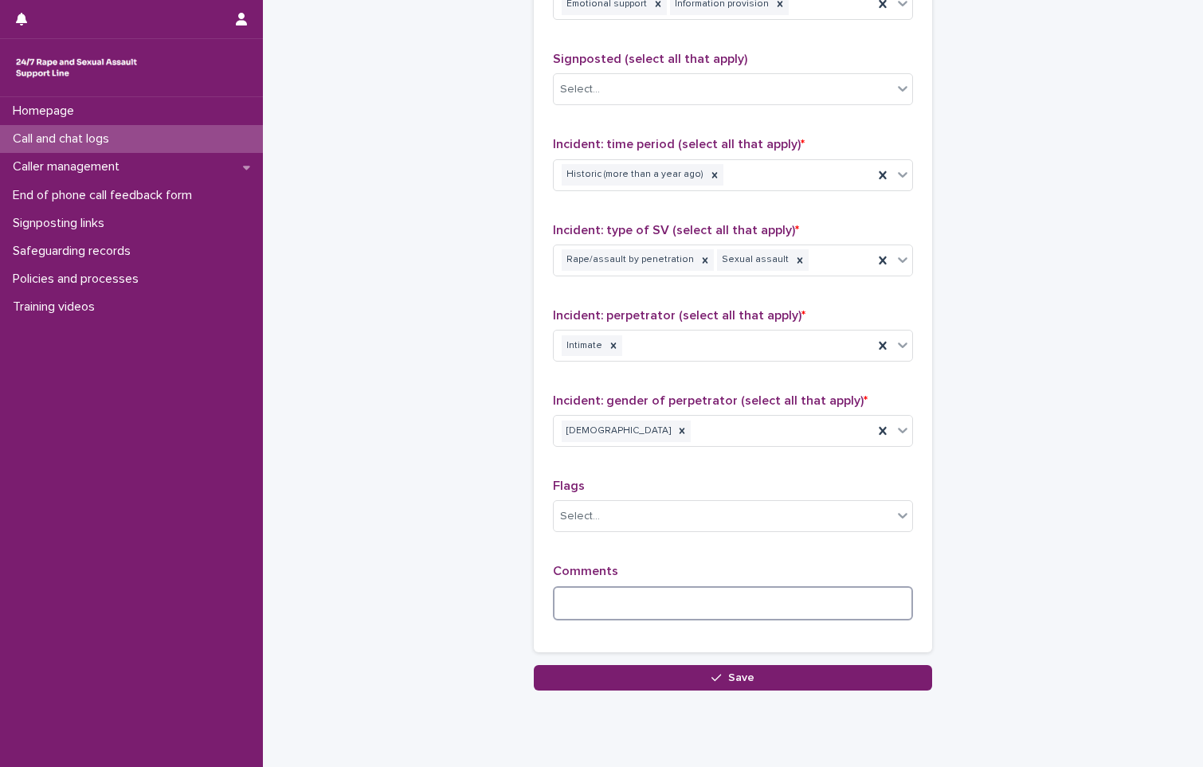
click at [611, 607] on textarea at bounding box center [733, 603] width 360 height 34
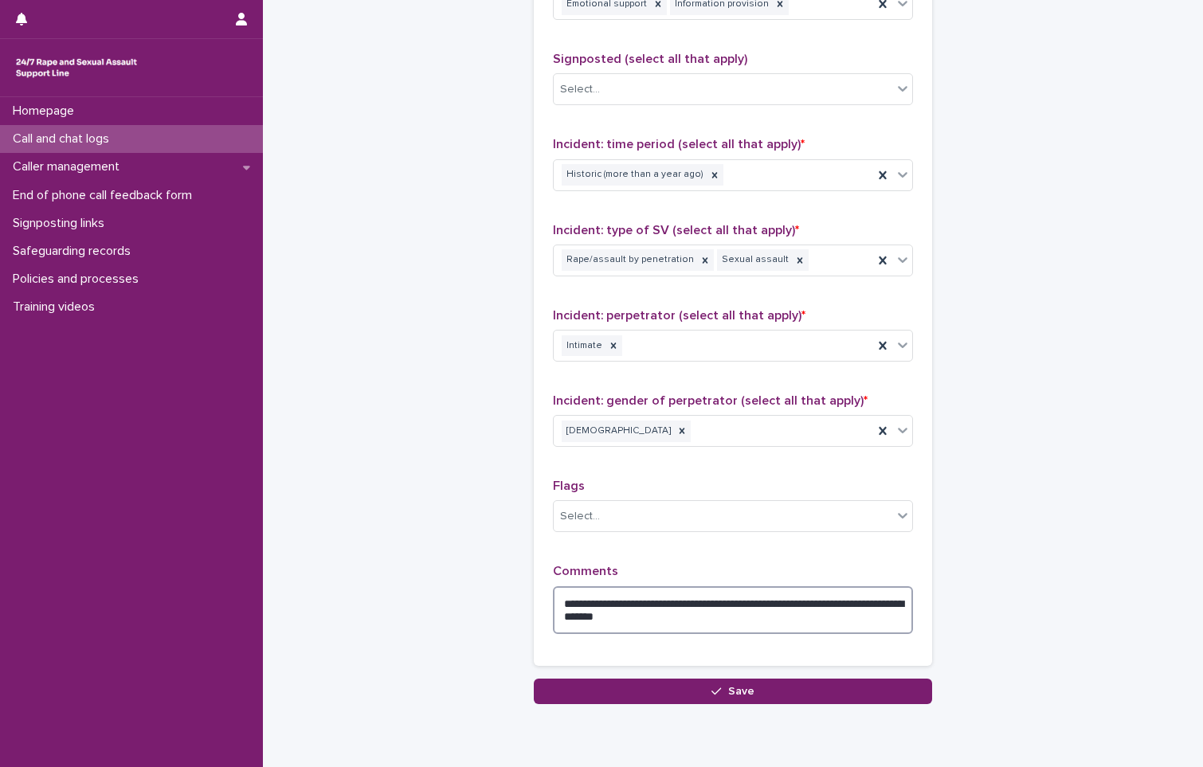
click at [688, 616] on textarea "**********" at bounding box center [733, 610] width 360 height 48
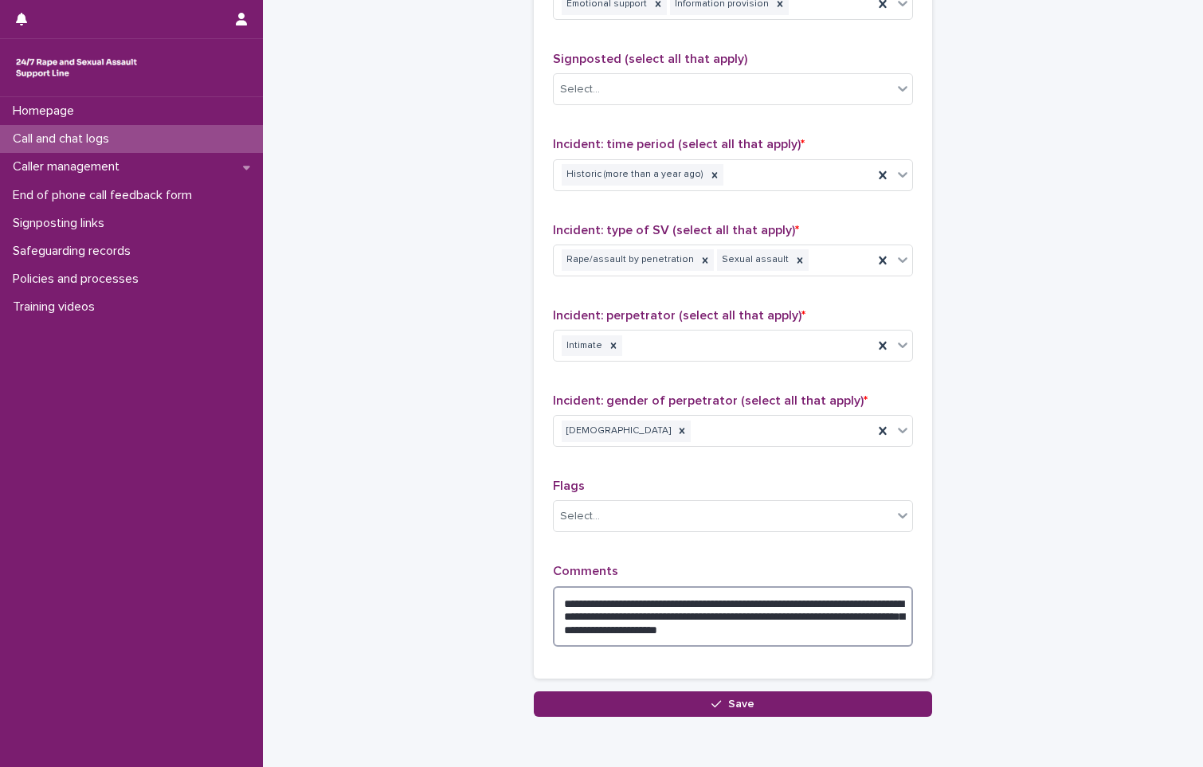
click at [645, 632] on textarea "**********" at bounding box center [733, 616] width 360 height 61
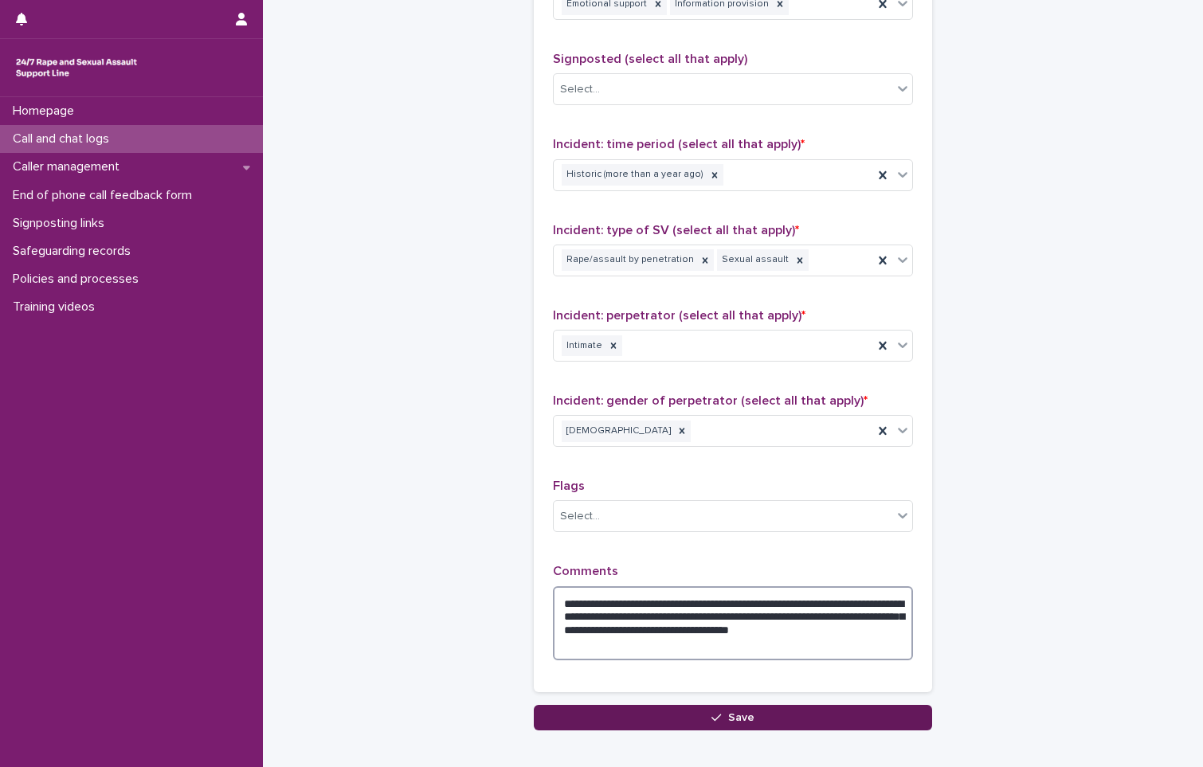
type textarea "**********"
click at [651, 711] on button "Save" at bounding box center [733, 717] width 398 height 25
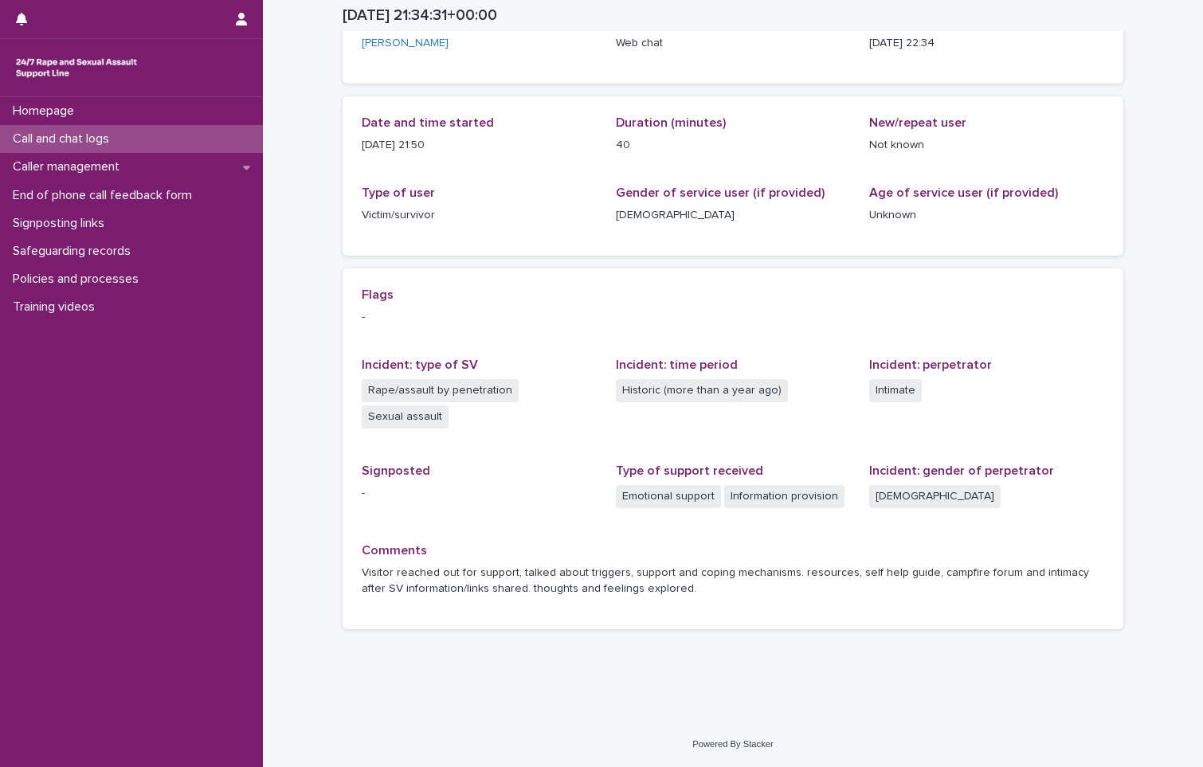
scroll to position [122, 0]
click at [42, 143] on p "Call and chat logs" at bounding box center [64, 138] width 116 height 15
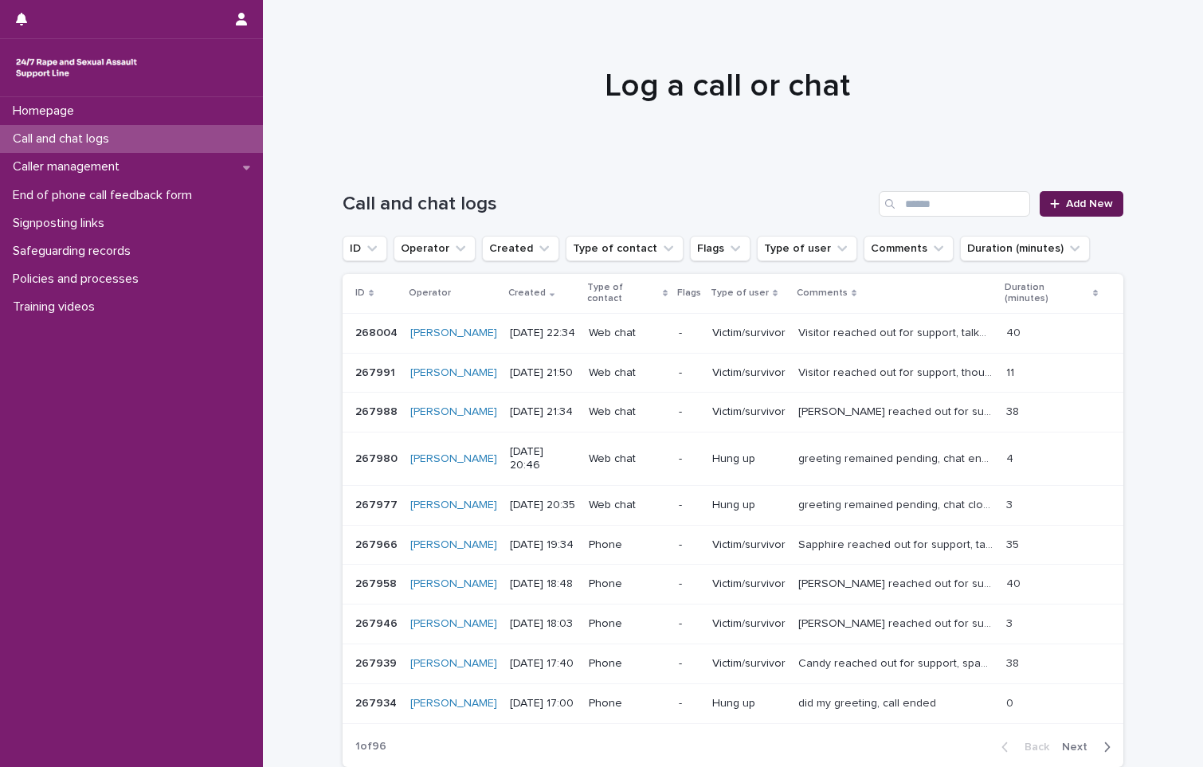
click at [1053, 211] on link "Add New" at bounding box center [1082, 203] width 84 height 25
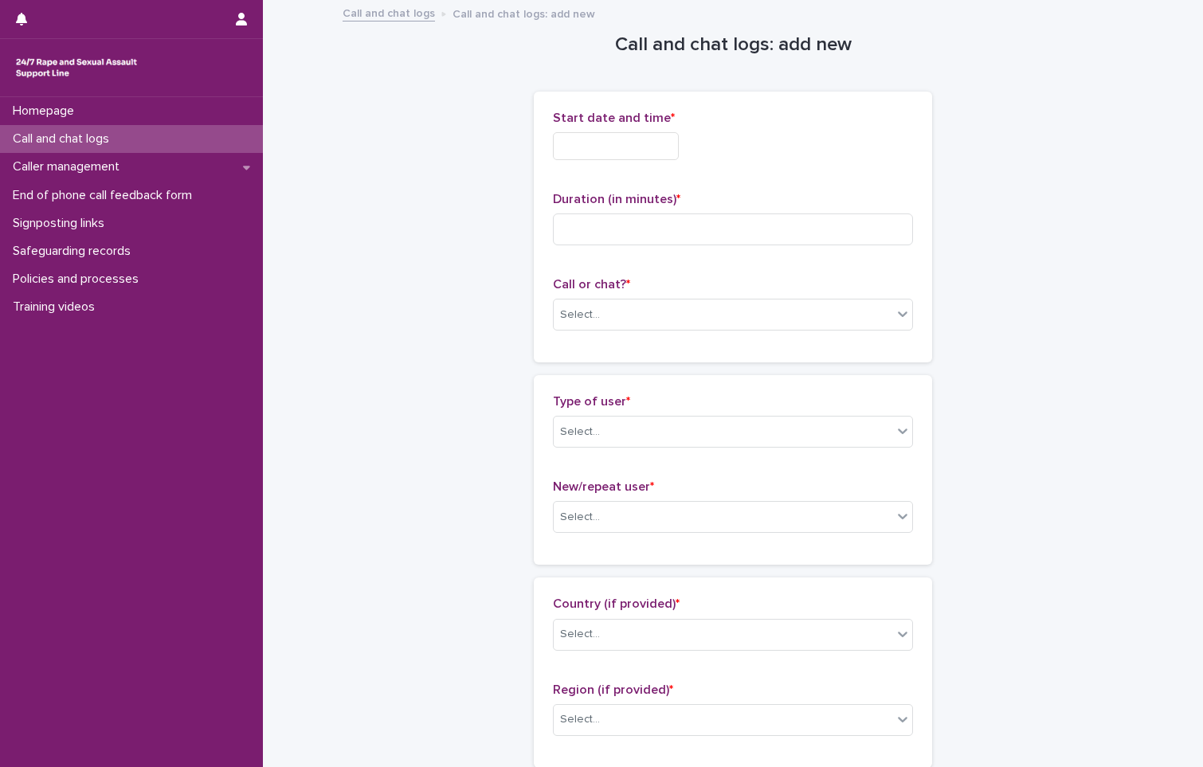
click at [626, 151] on input "text" at bounding box center [616, 146] width 126 height 28
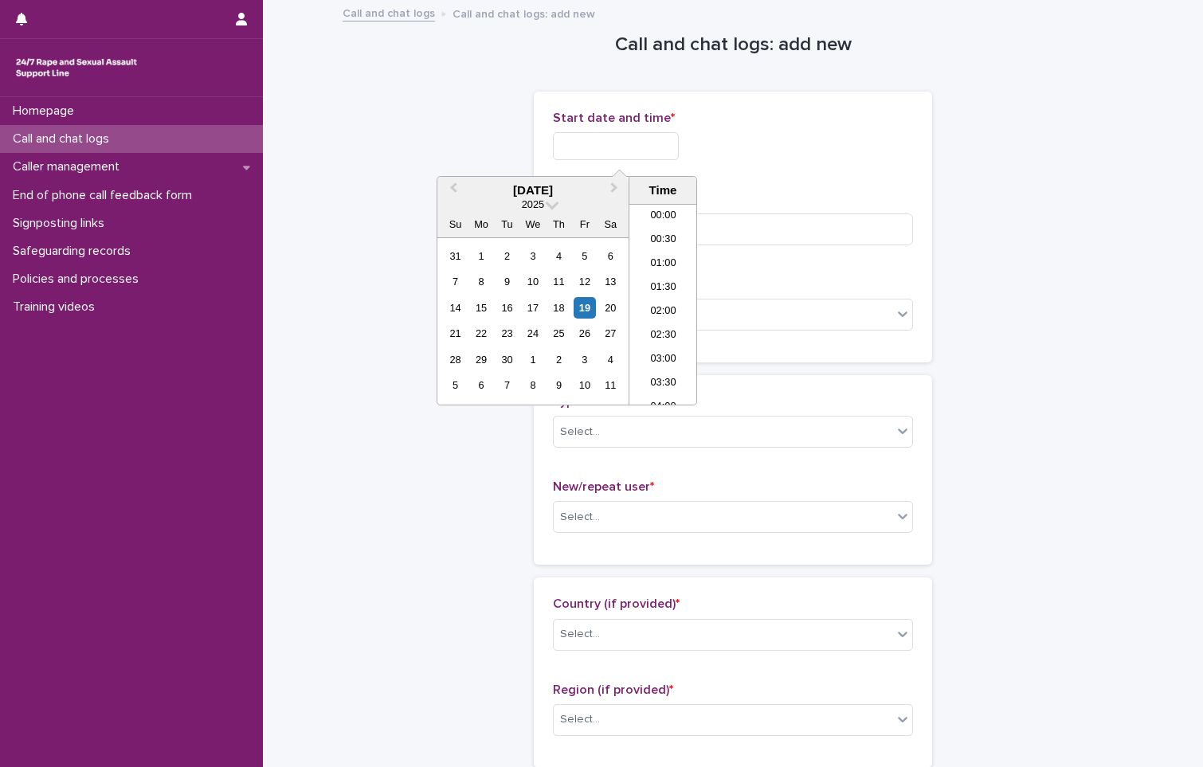
scroll to position [947, 0]
click at [672, 319] on li "22:00" at bounding box center [663, 321] width 68 height 24
click at [668, 141] on input "**********" at bounding box center [616, 146] width 126 height 28
type input "**********"
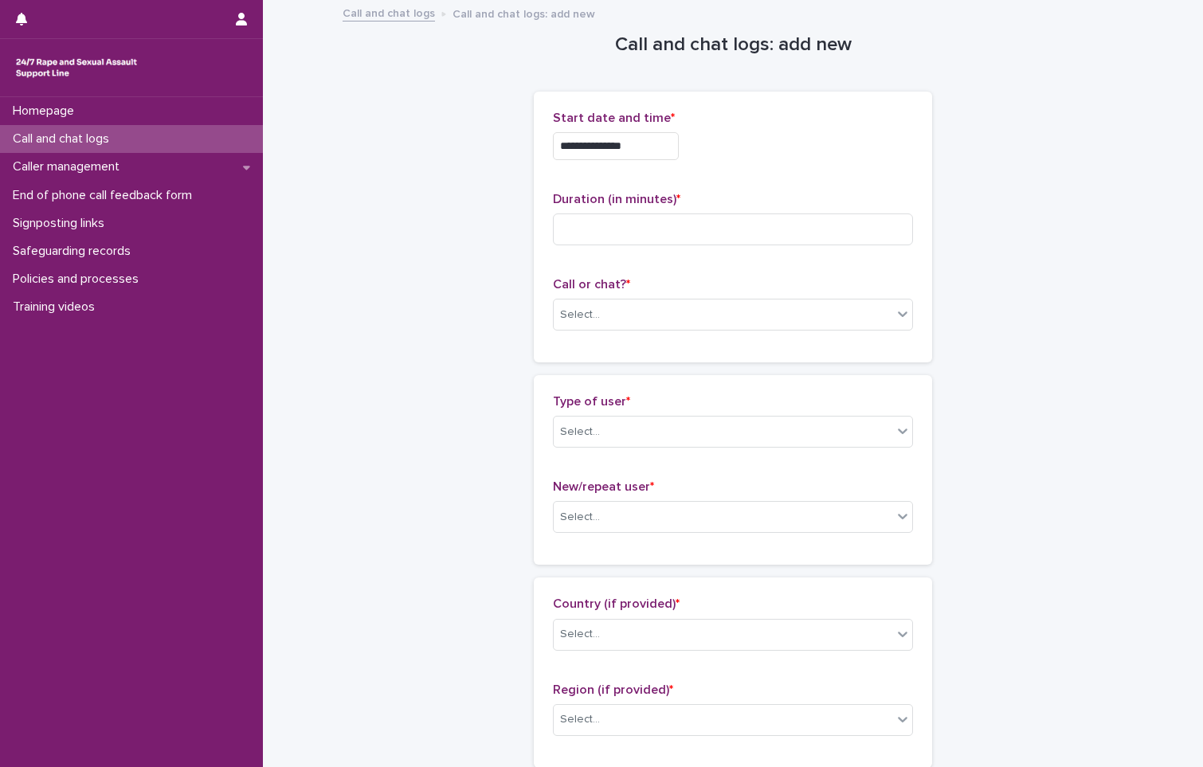
click at [755, 171] on div "**********" at bounding box center [733, 142] width 360 height 62
click at [642, 237] on input at bounding box center [733, 230] width 360 height 32
type input "*"
click at [617, 317] on div "Select..." at bounding box center [723, 315] width 339 height 26
click at [602, 371] on div "Web chat" at bounding box center [727, 373] width 359 height 28
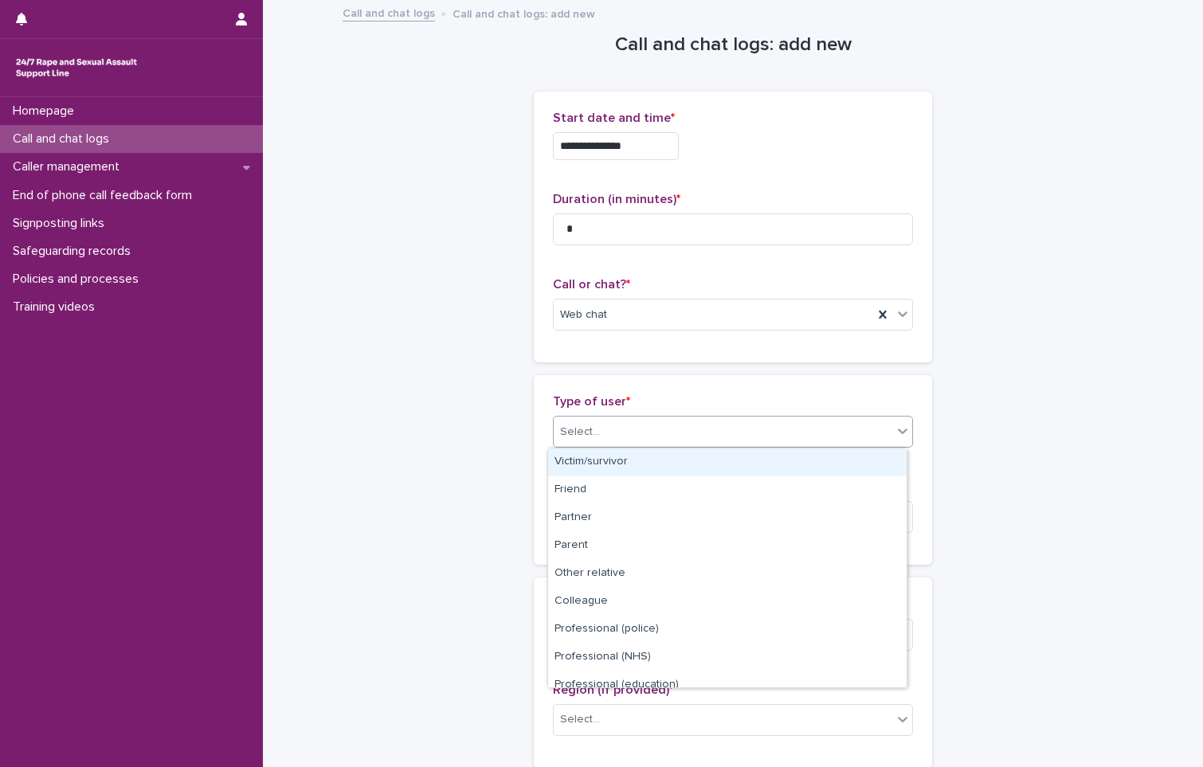
click at [591, 425] on div "Select..." at bounding box center [580, 432] width 40 height 17
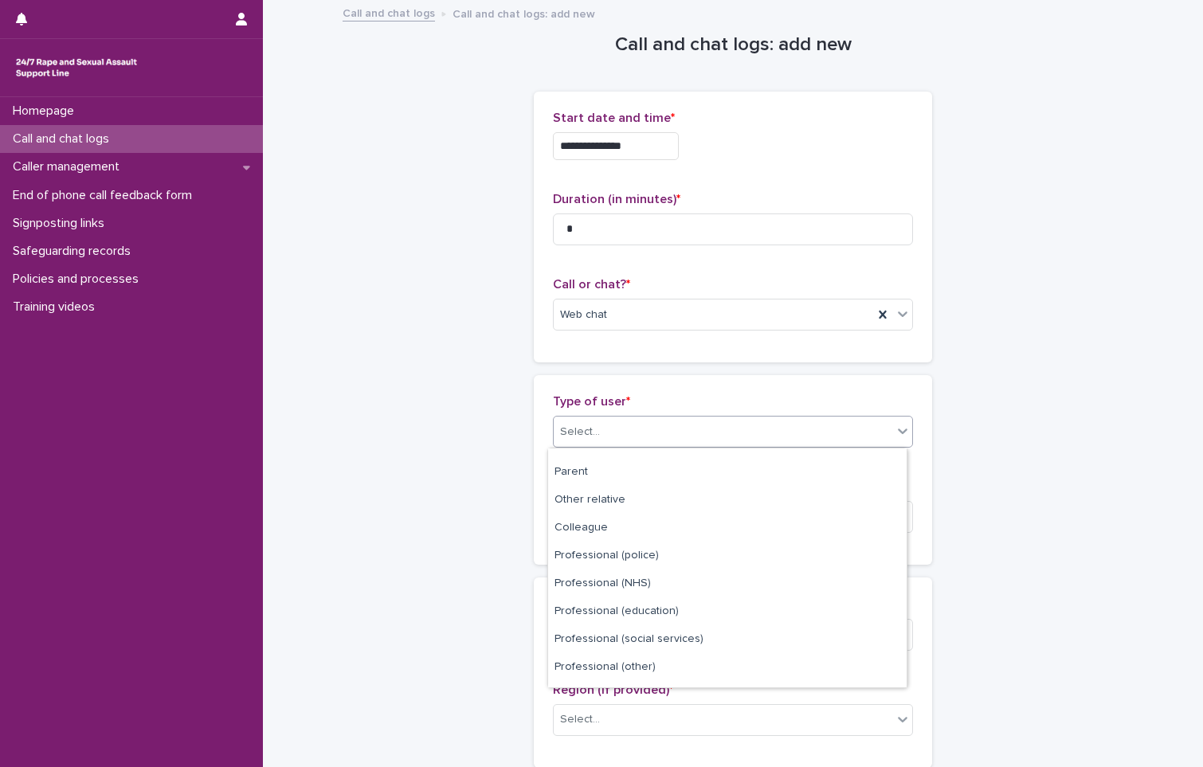
scroll to position [179, 0]
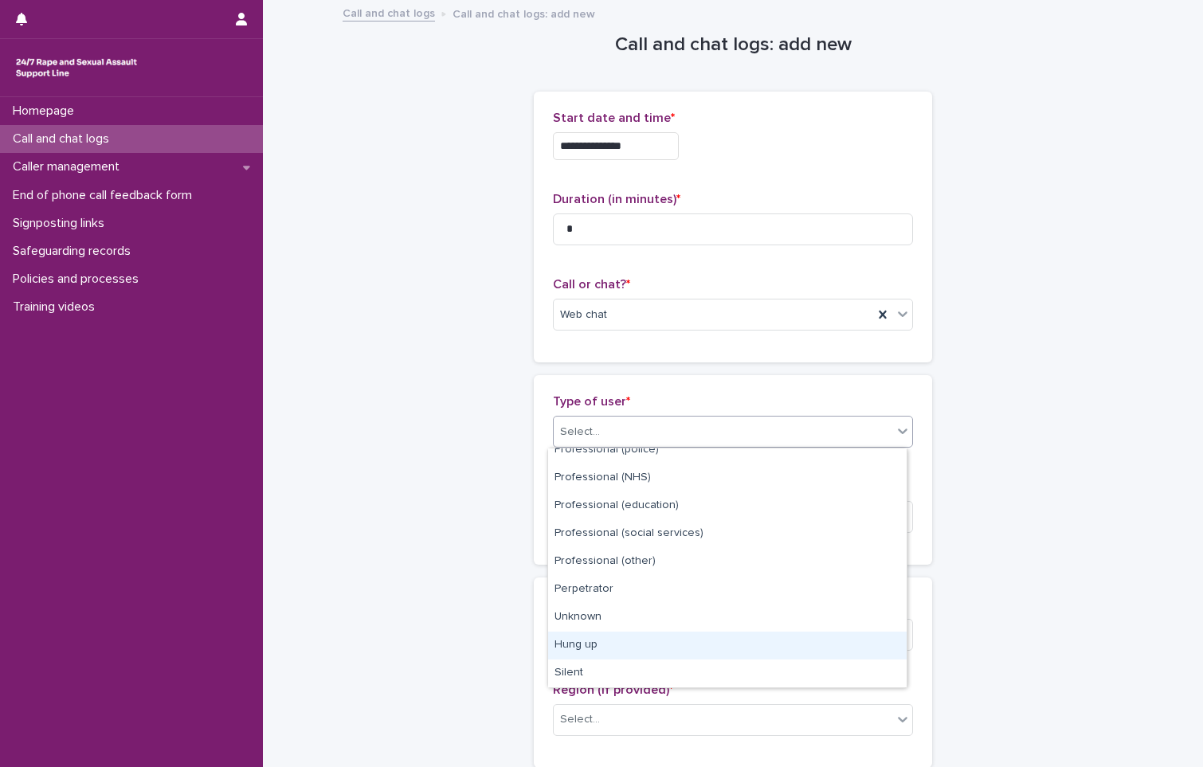
click at [625, 643] on div "Hung up" at bounding box center [727, 646] width 359 height 28
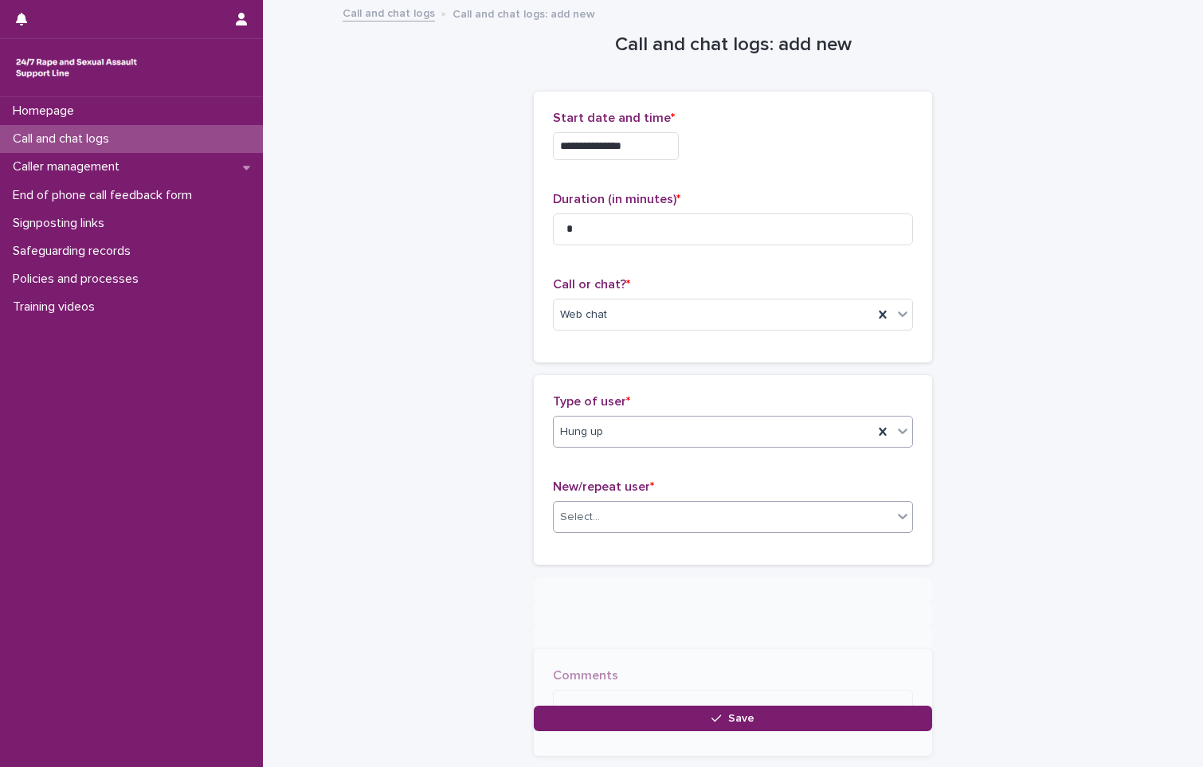
click at [604, 515] on div "Select..." at bounding box center [723, 517] width 339 height 26
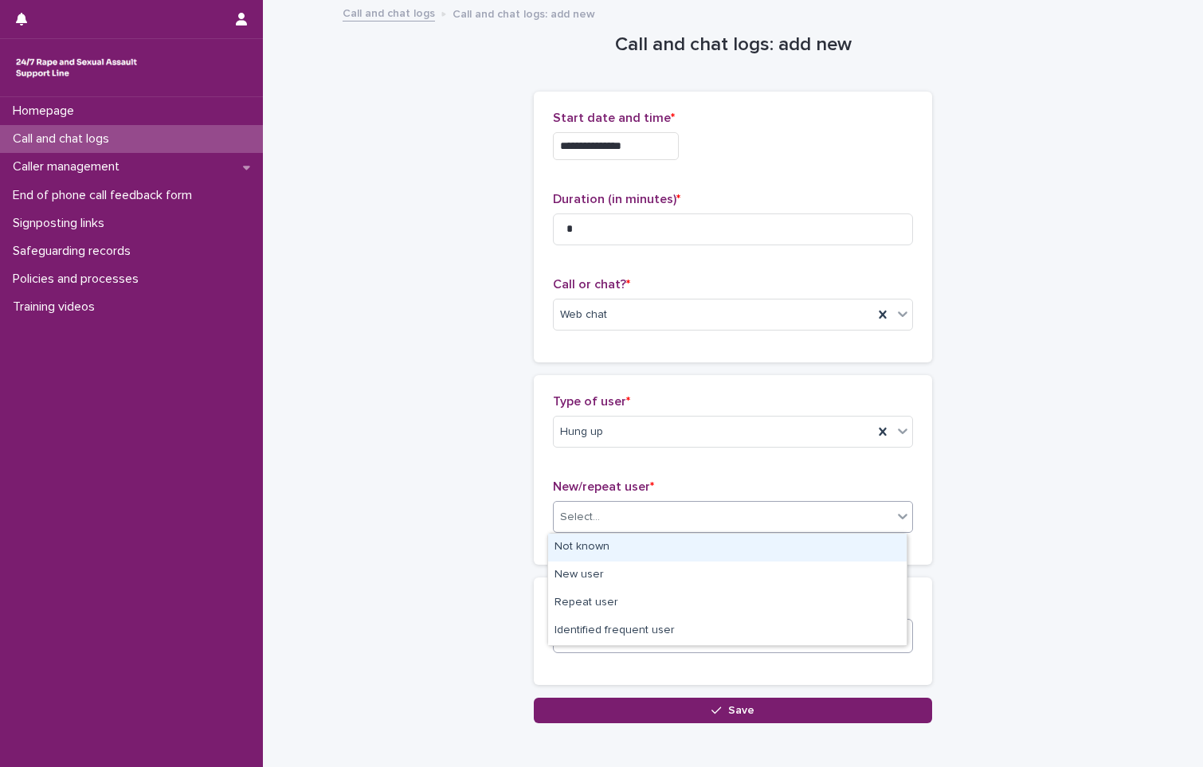
drag, startPoint x: 603, startPoint y: 523, endPoint x: 589, endPoint y: 649, distance: 126.7
click at [598, 548] on div "Not known" at bounding box center [727, 548] width 359 height 28
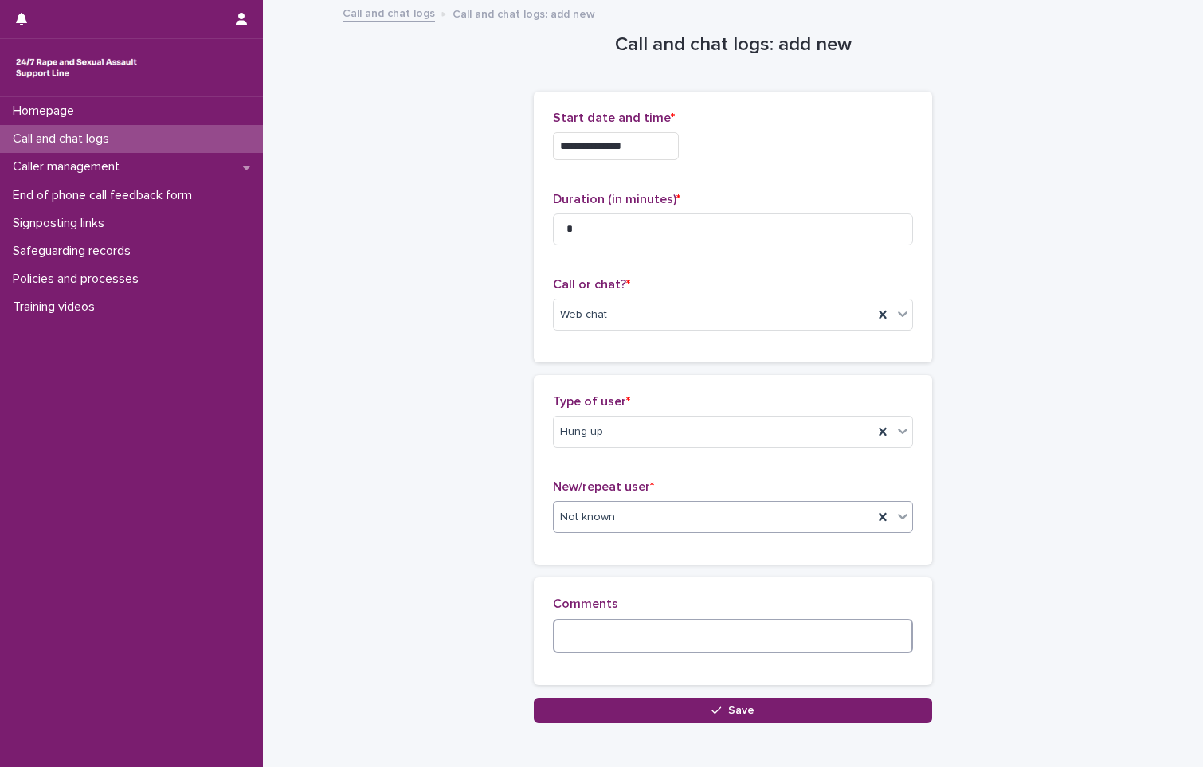
click at [601, 640] on textarea at bounding box center [733, 636] width 360 height 34
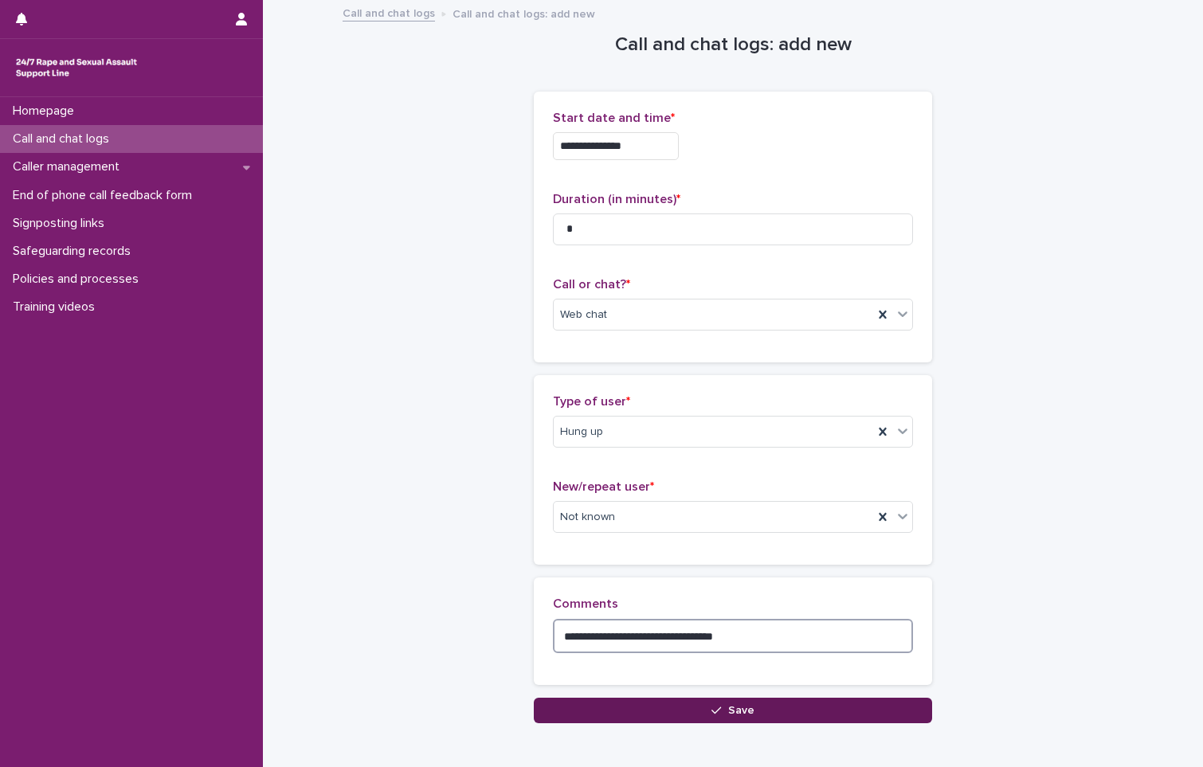
type textarea "**********"
click at [743, 708] on span "Save" at bounding box center [741, 710] width 26 height 11
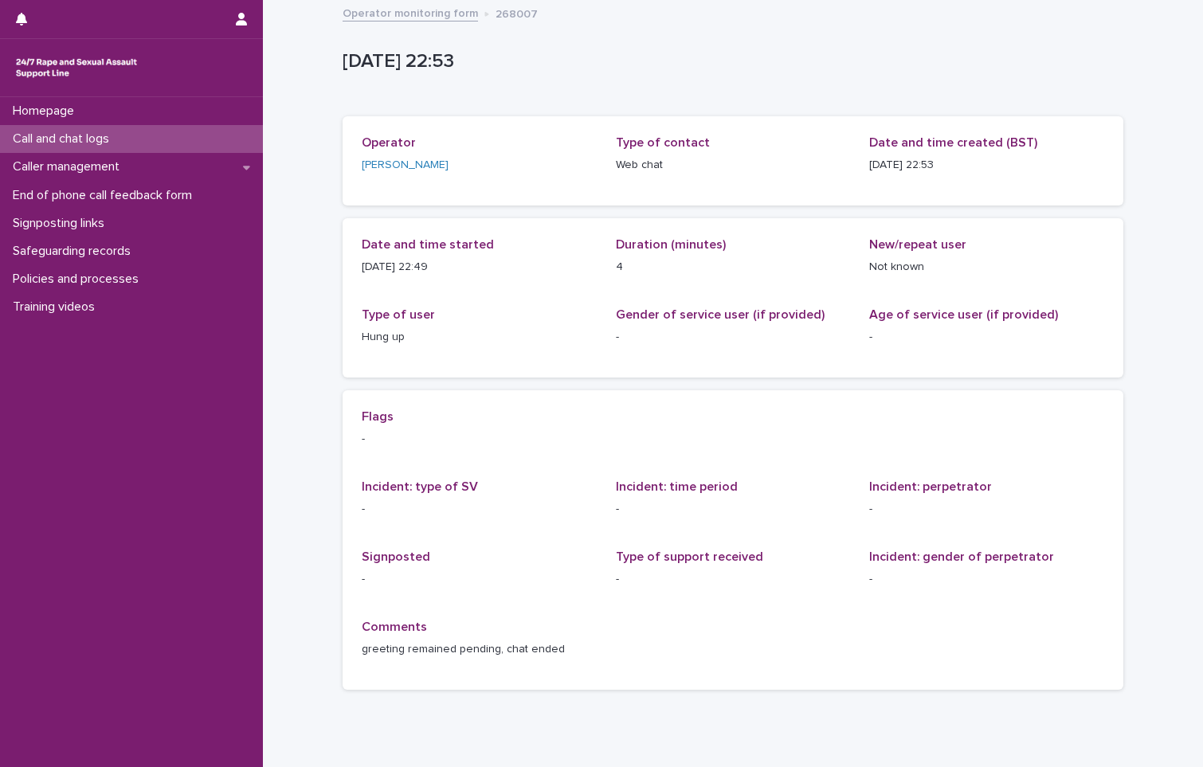
click at [49, 139] on p "Call and chat logs" at bounding box center [64, 138] width 116 height 15
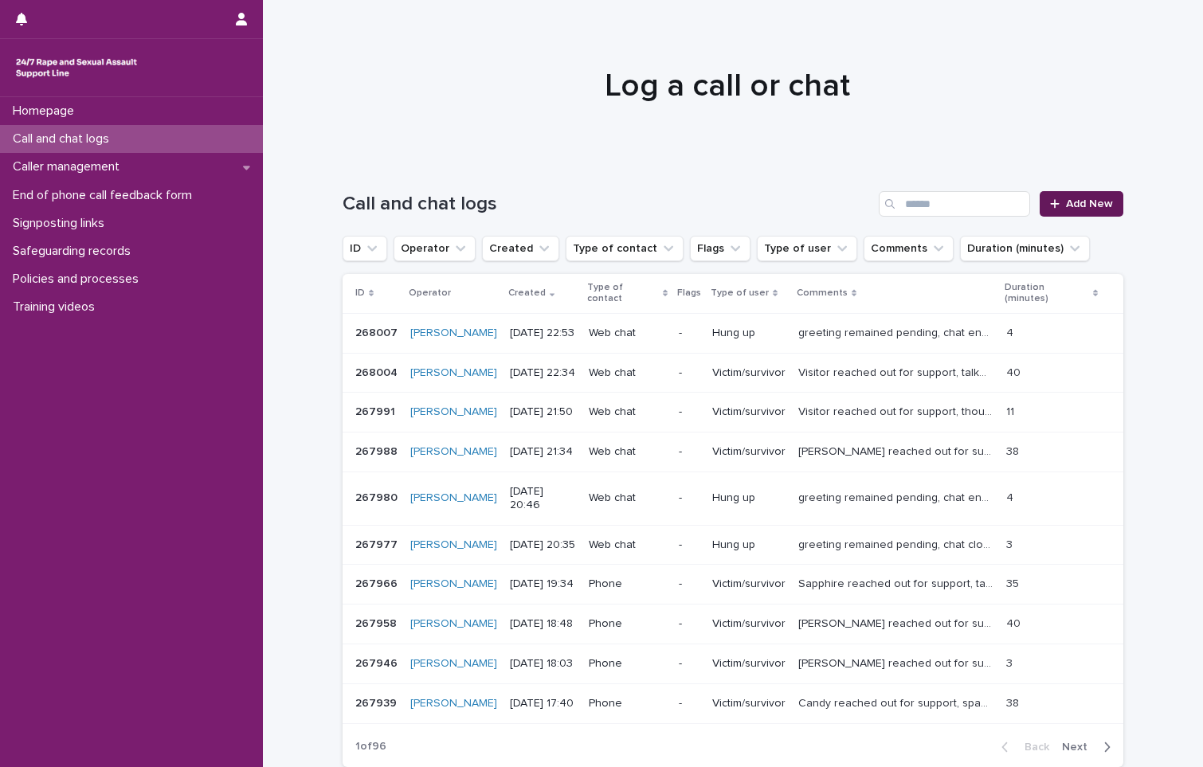
click at [1073, 198] on span "Add New" at bounding box center [1089, 203] width 47 height 11
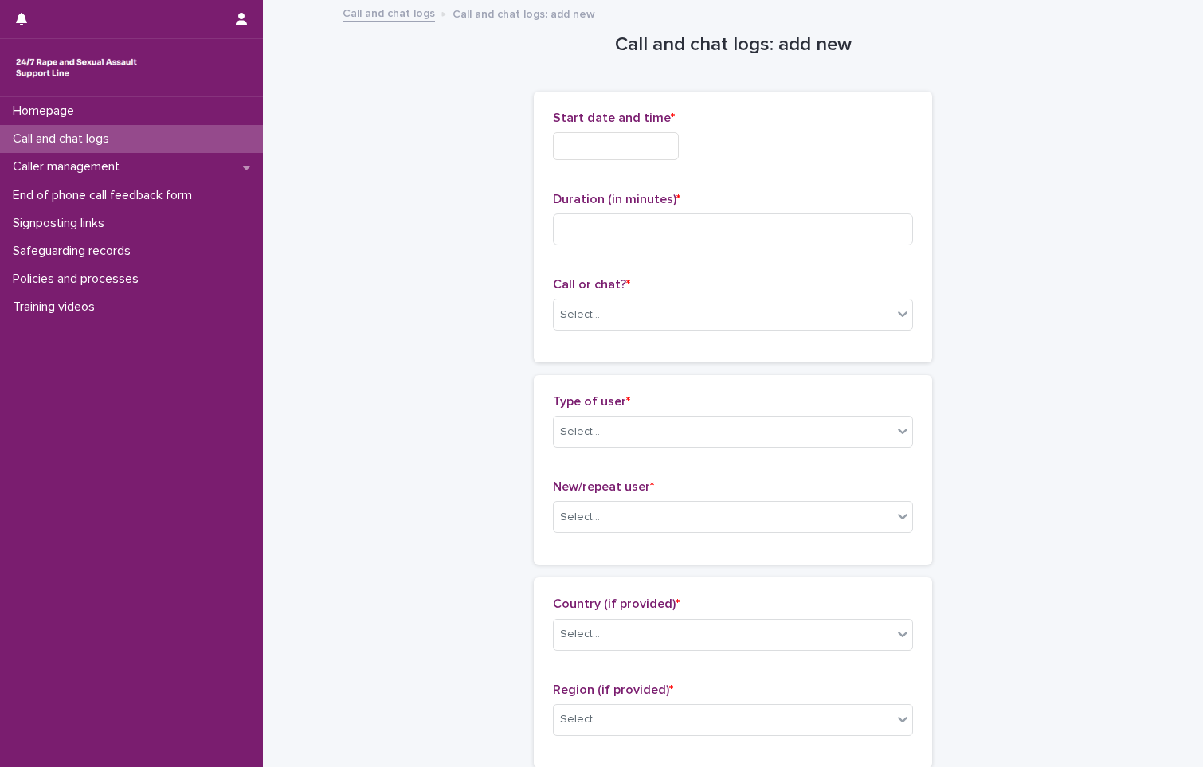
click at [630, 138] on input "text" at bounding box center [616, 146] width 126 height 28
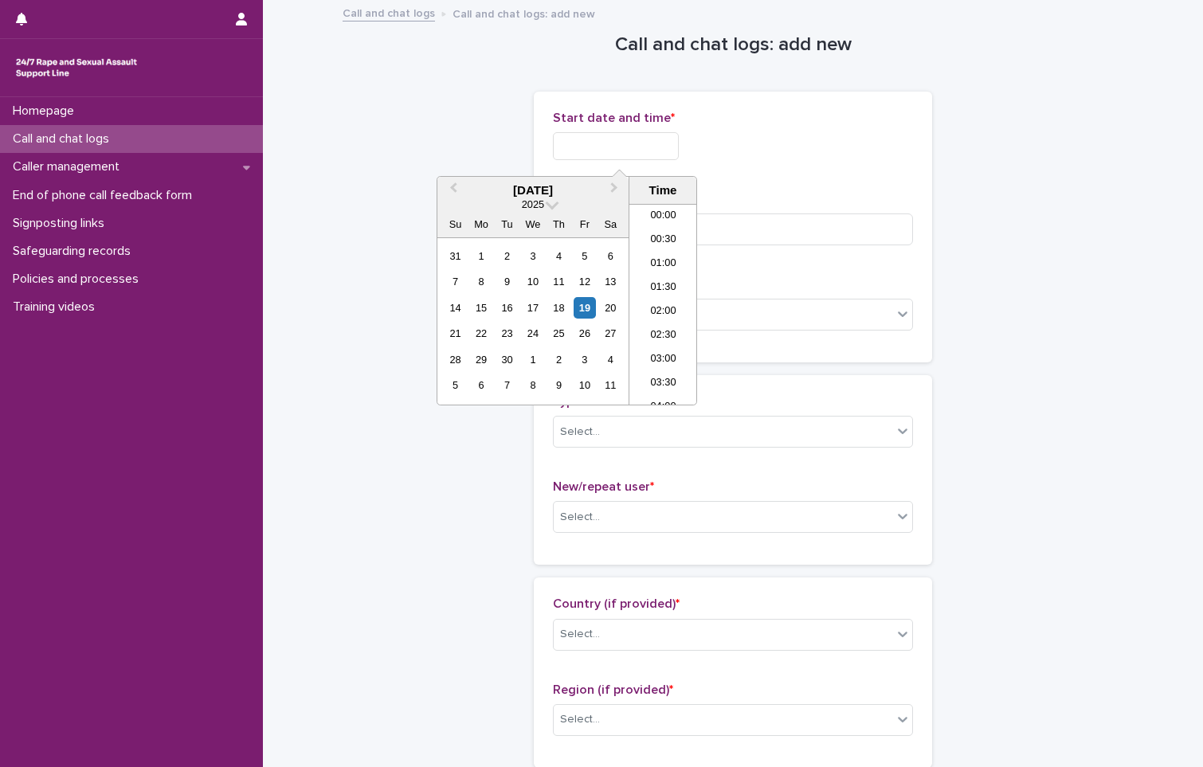
scroll to position [947, 0]
click at [676, 345] on li "22:30" at bounding box center [663, 345] width 68 height 24
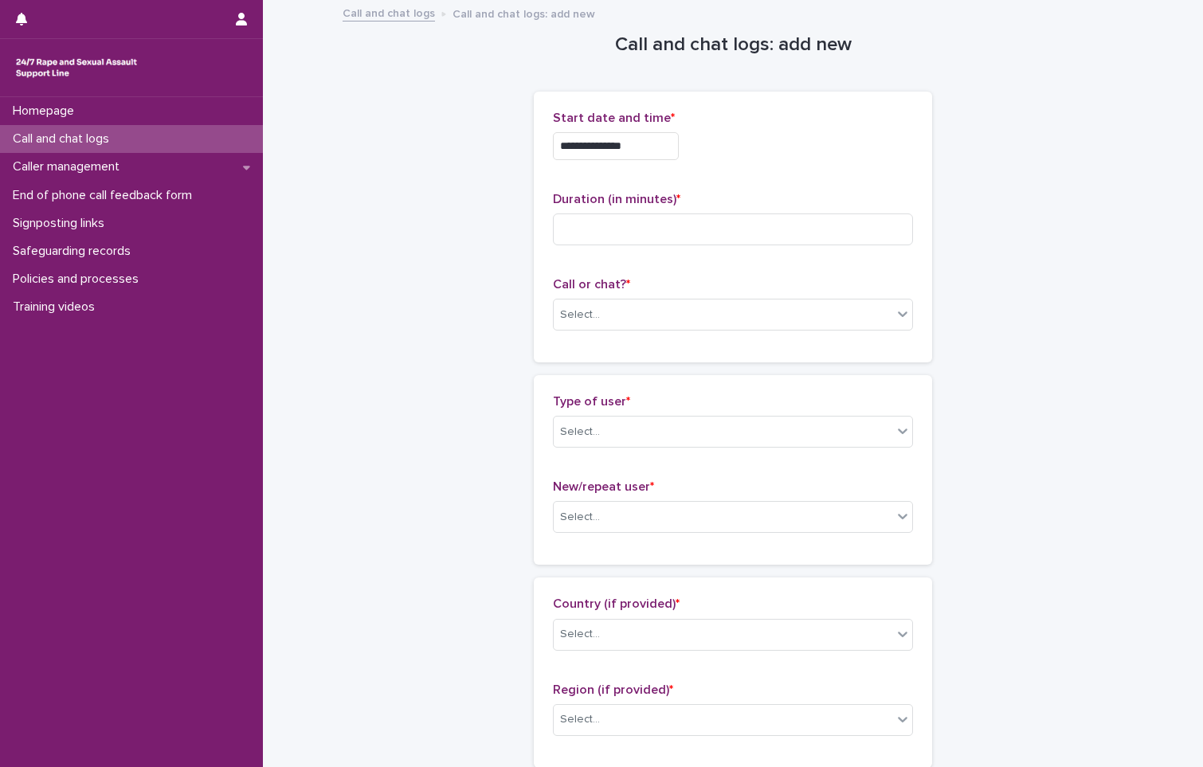
click at [661, 146] on input "**********" at bounding box center [616, 146] width 126 height 28
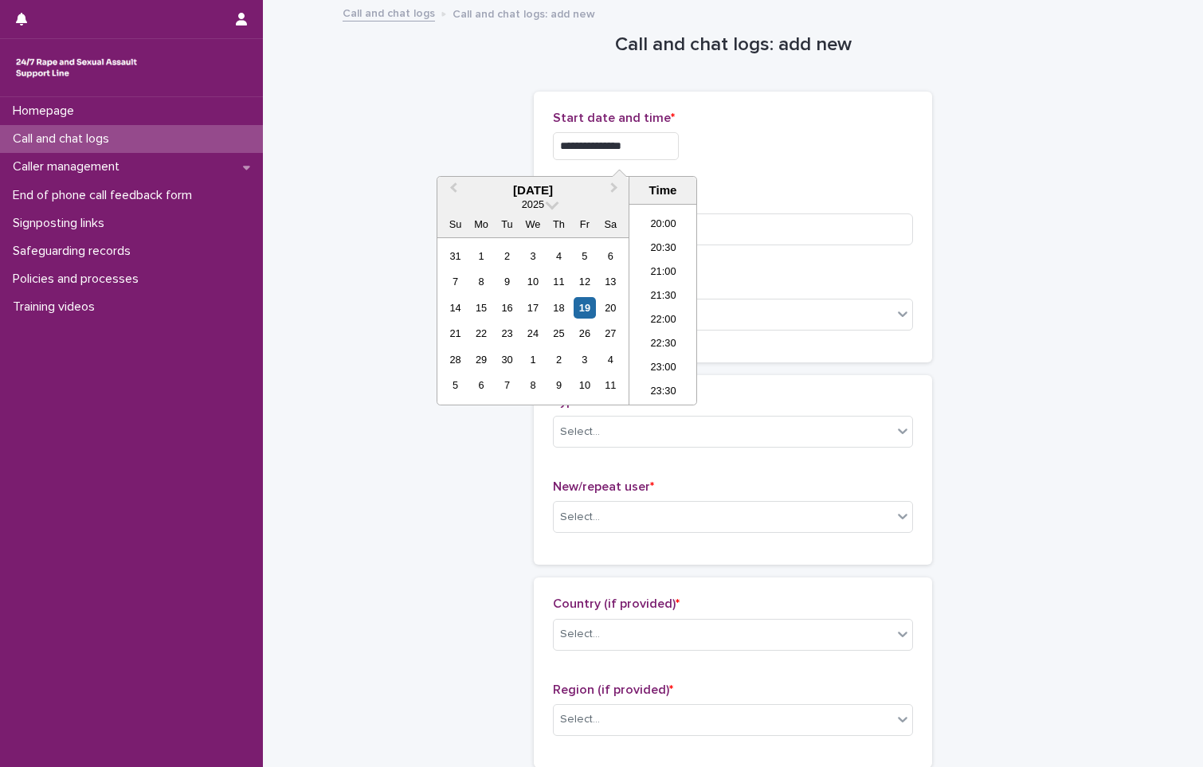
type input "**********"
click at [707, 158] on div "**********" at bounding box center [733, 146] width 360 height 28
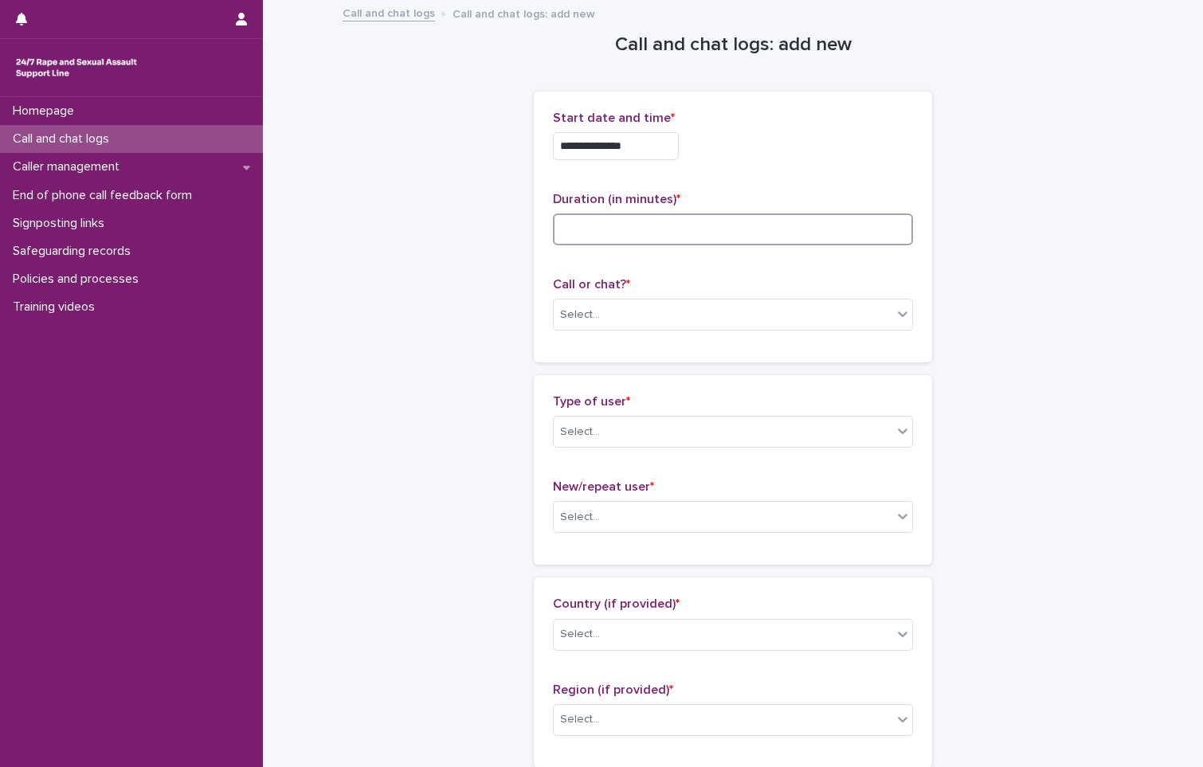
click at [595, 238] on input at bounding box center [733, 230] width 360 height 32
type input "**"
click at [582, 317] on div "Select..." at bounding box center [580, 315] width 40 height 17
click at [590, 374] on div "Web chat" at bounding box center [727, 373] width 359 height 28
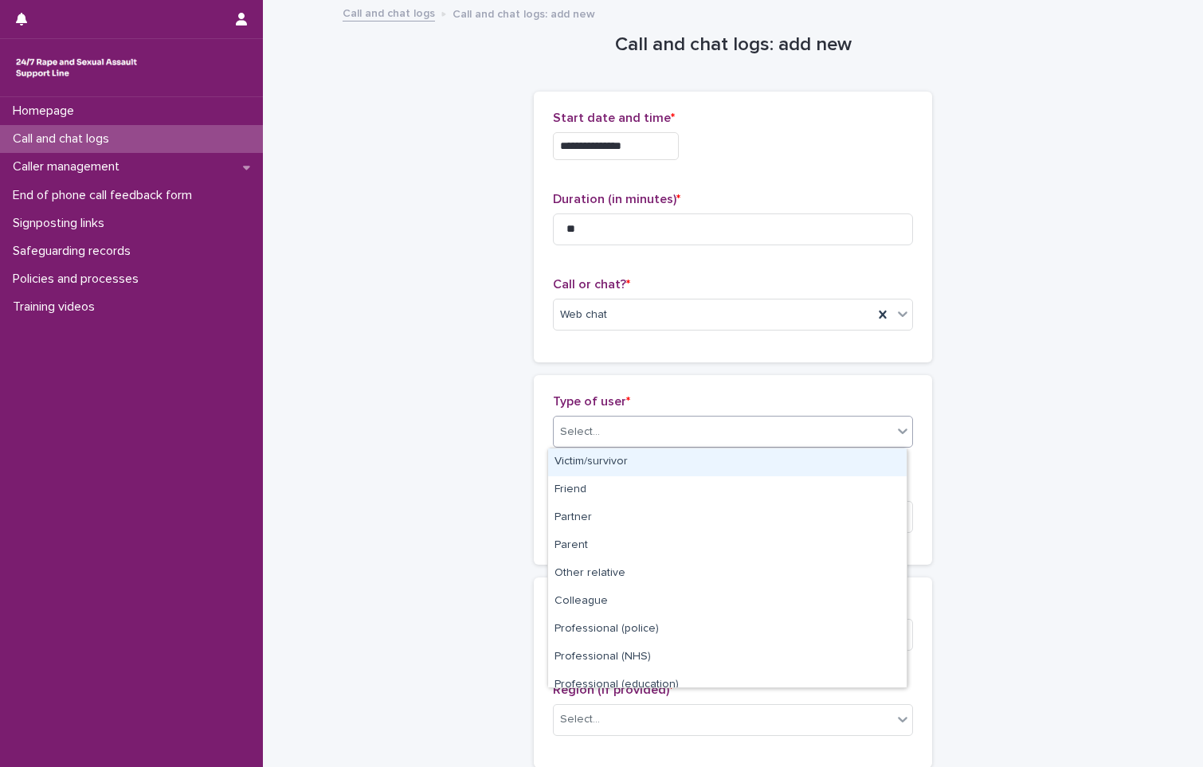
drag, startPoint x: 602, startPoint y: 429, endPoint x: 602, endPoint y: 453, distance: 23.9
click at [602, 431] on div "Select..." at bounding box center [723, 432] width 339 height 26
click at [601, 462] on div "Victim/survivor" at bounding box center [727, 463] width 359 height 28
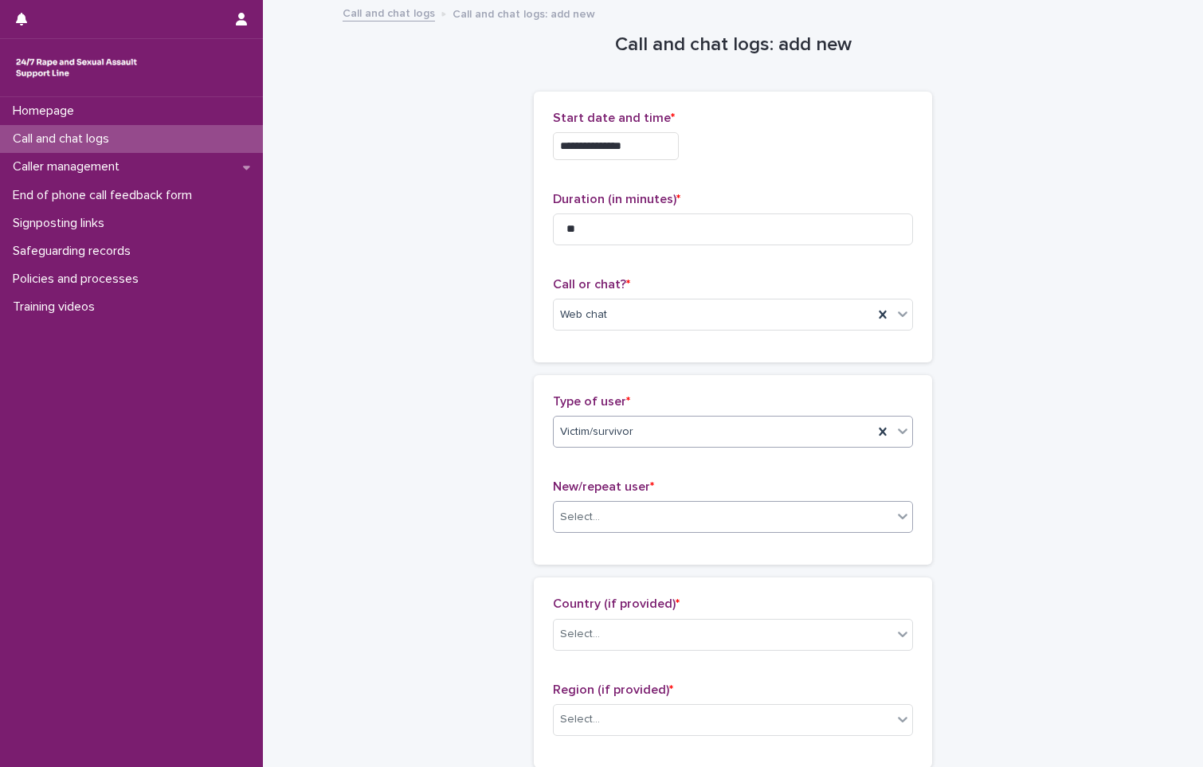
click at [606, 516] on div "Select..." at bounding box center [723, 517] width 339 height 26
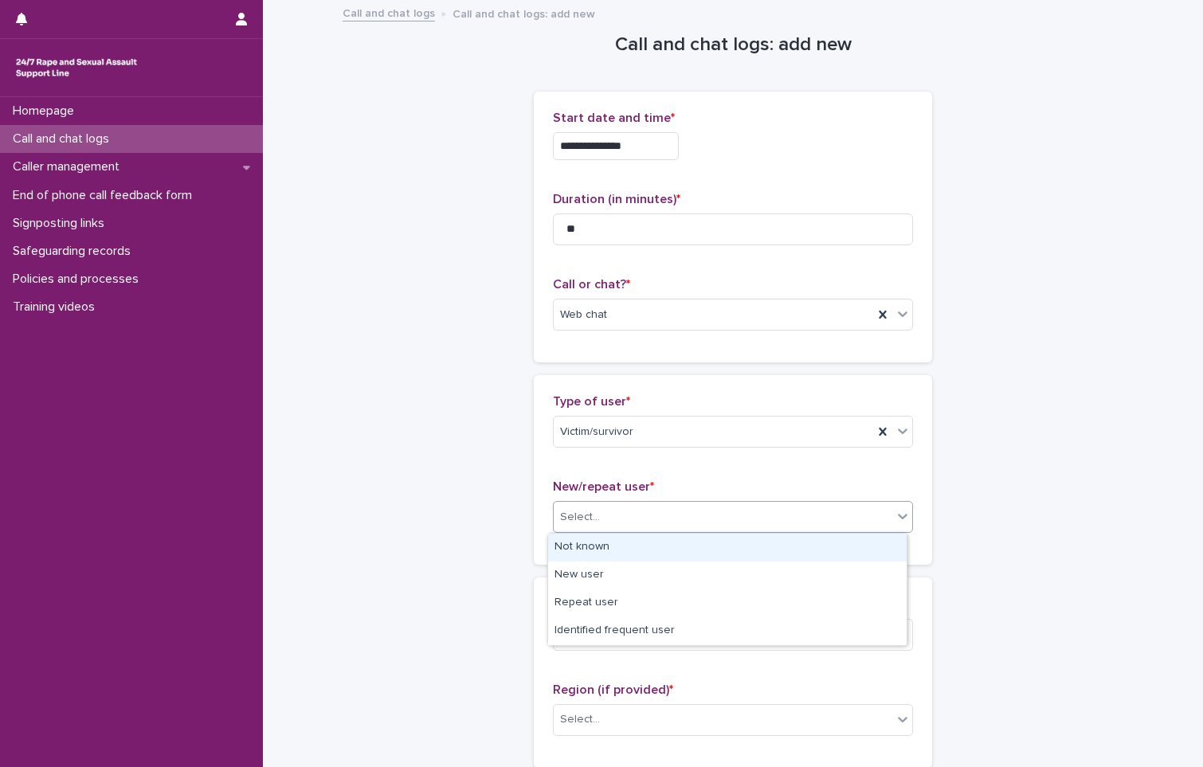
click at [600, 551] on div "Not known" at bounding box center [727, 548] width 359 height 28
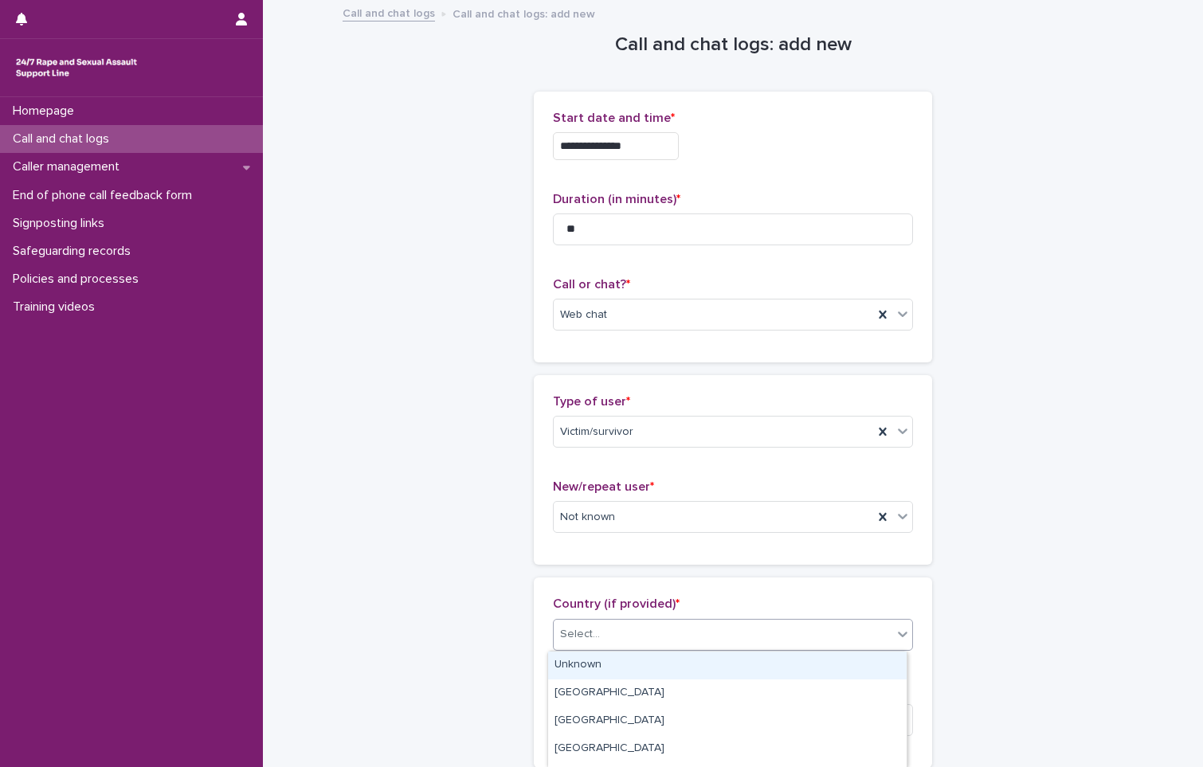
click at [600, 637] on div "Select..." at bounding box center [723, 634] width 339 height 26
click at [600, 663] on div "Unknown" at bounding box center [727, 666] width 359 height 28
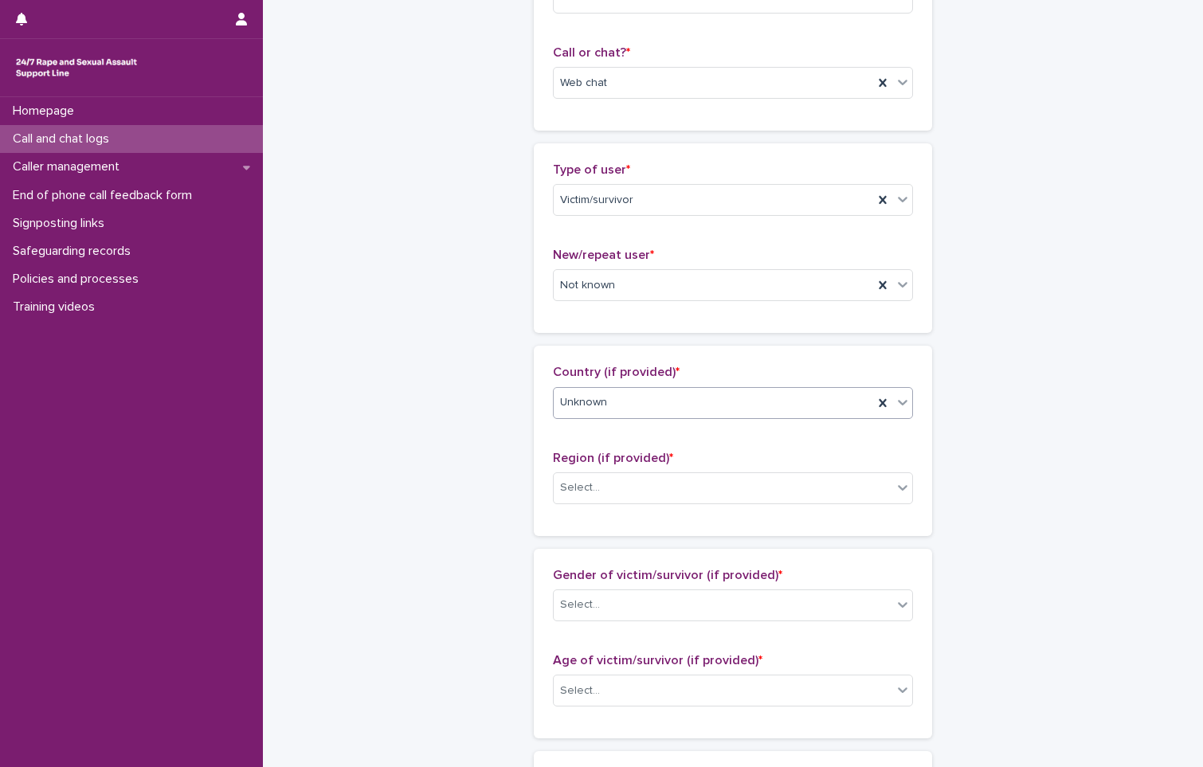
scroll to position [239, 0]
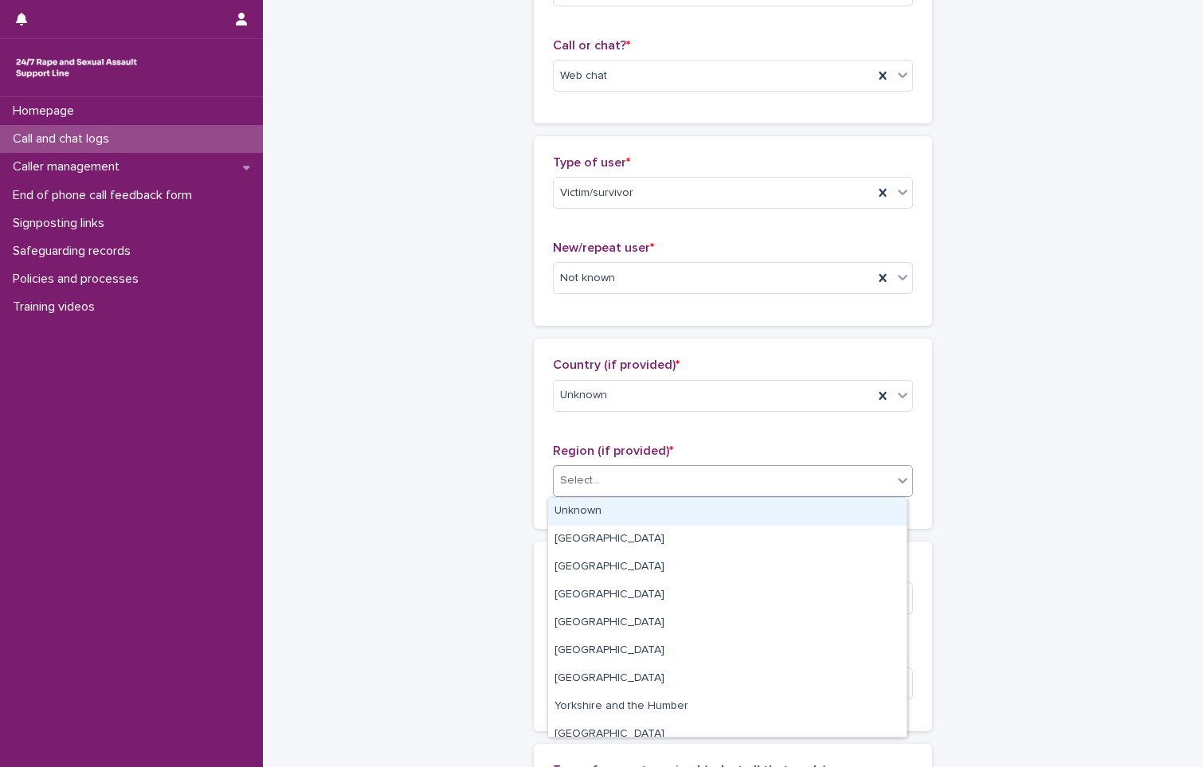
click at [615, 488] on div "Select..." at bounding box center [723, 481] width 339 height 26
click at [610, 508] on div "Unknown" at bounding box center [727, 512] width 359 height 28
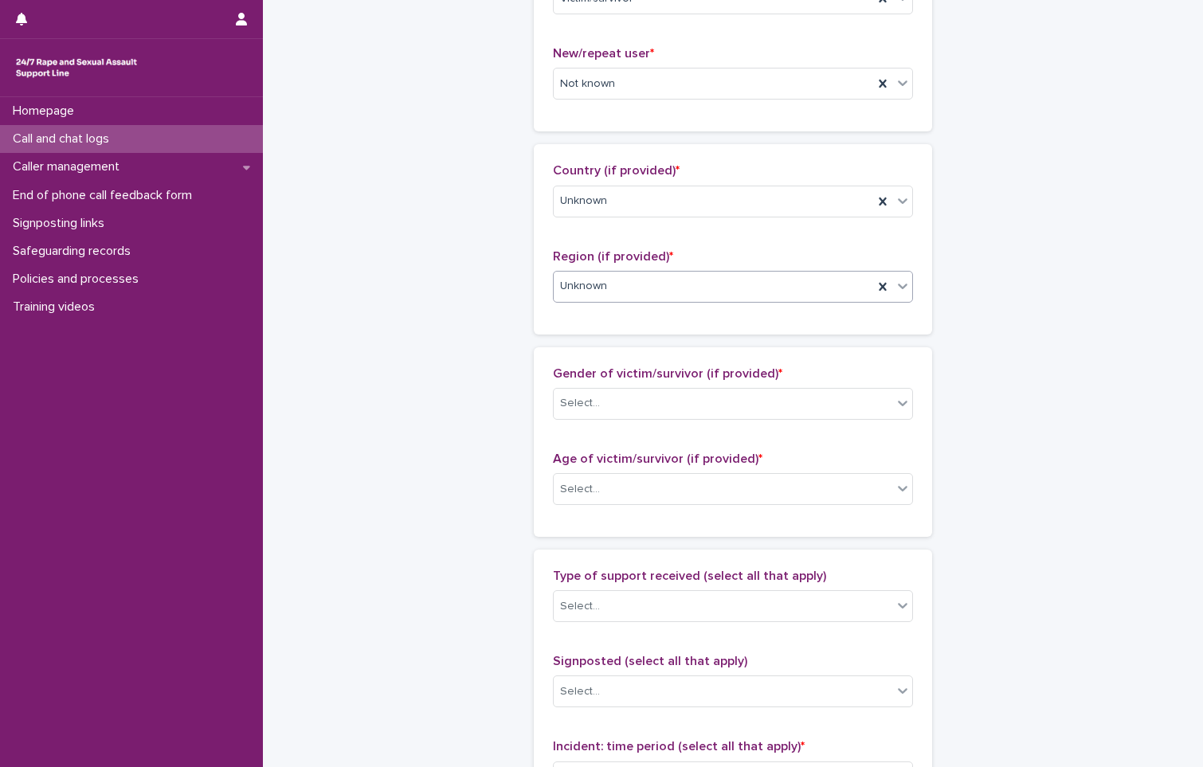
scroll to position [558, 0]
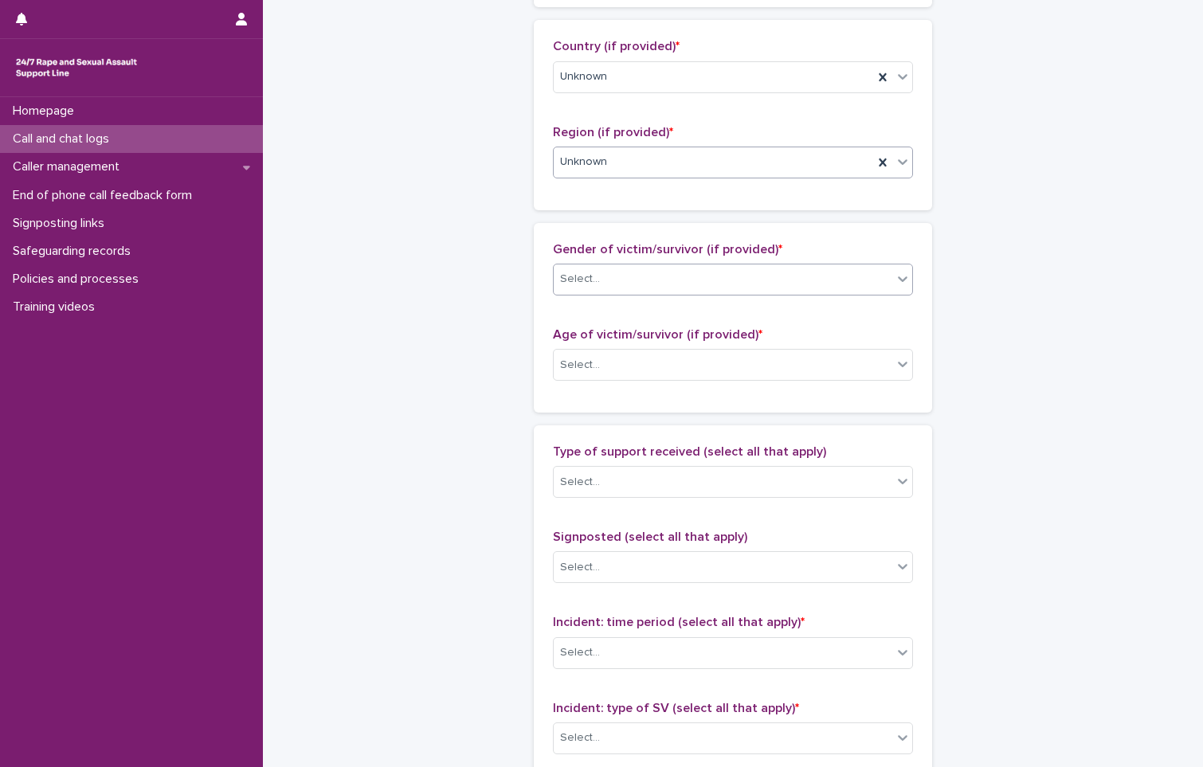
click at [602, 273] on input "text" at bounding box center [603, 279] width 2 height 14
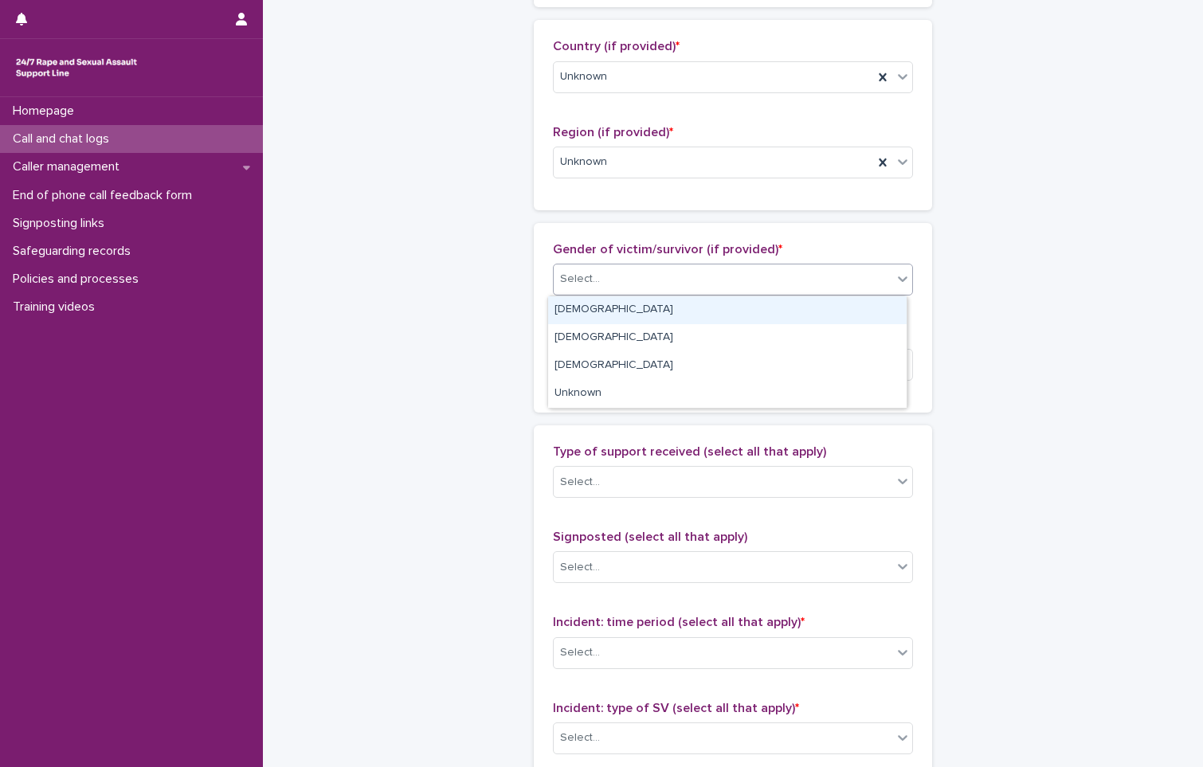
drag, startPoint x: 584, startPoint y: 310, endPoint x: 595, endPoint y: 327, distance: 20.8
click at [584, 308] on div "[DEMOGRAPHIC_DATA]" at bounding box center [727, 310] width 359 height 28
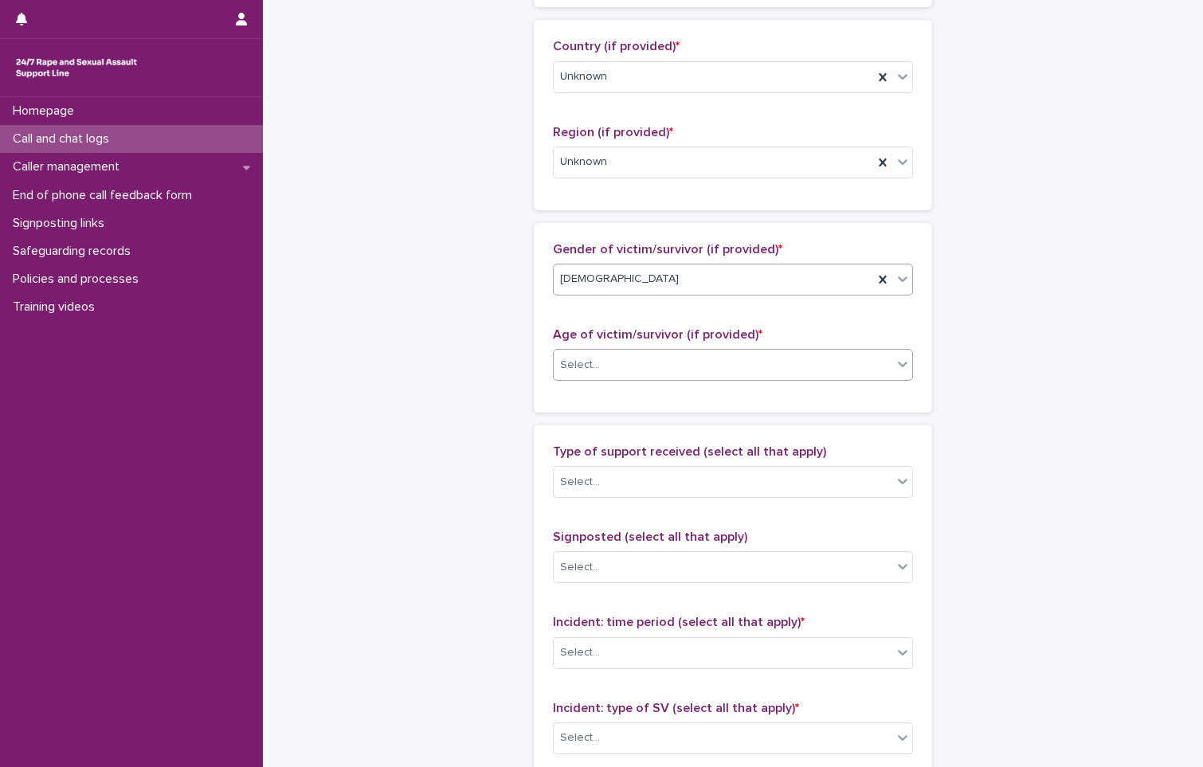
click at [607, 374] on div "Select..." at bounding box center [723, 365] width 339 height 26
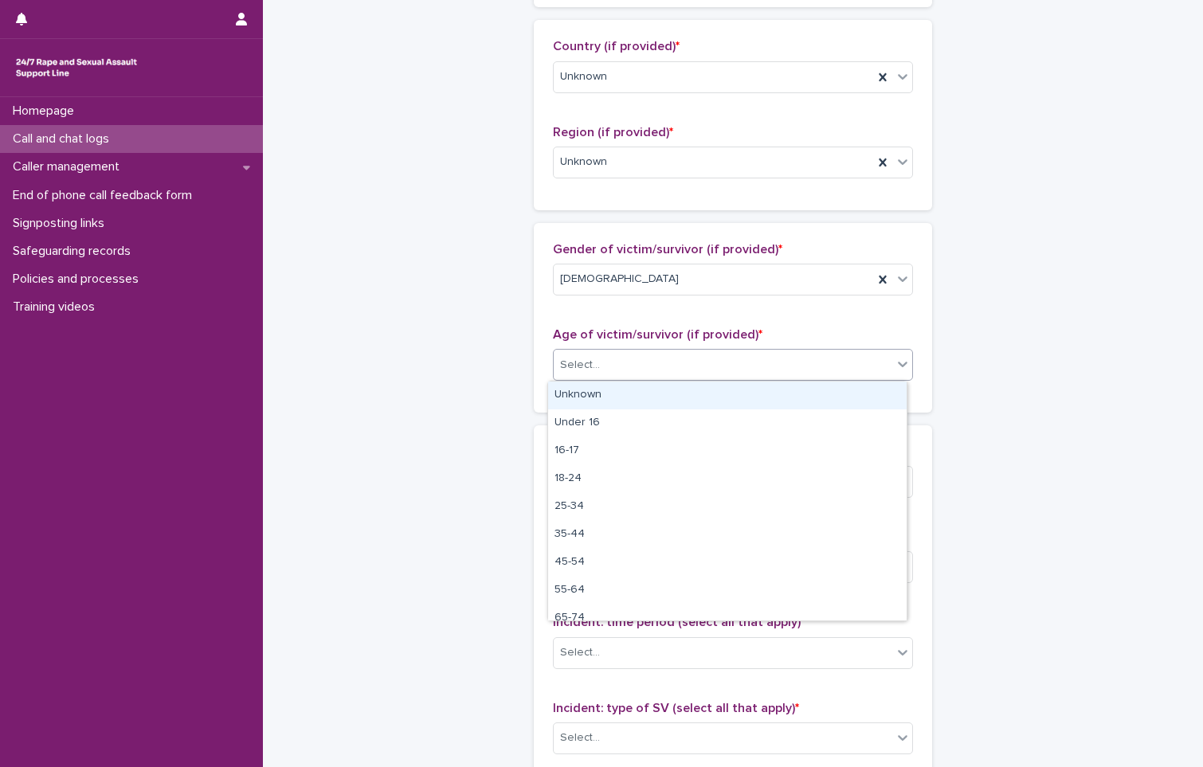
drag, startPoint x: 600, startPoint y: 393, endPoint x: 594, endPoint y: 418, distance: 26.3
click at [598, 394] on div "Unknown" at bounding box center [727, 396] width 359 height 28
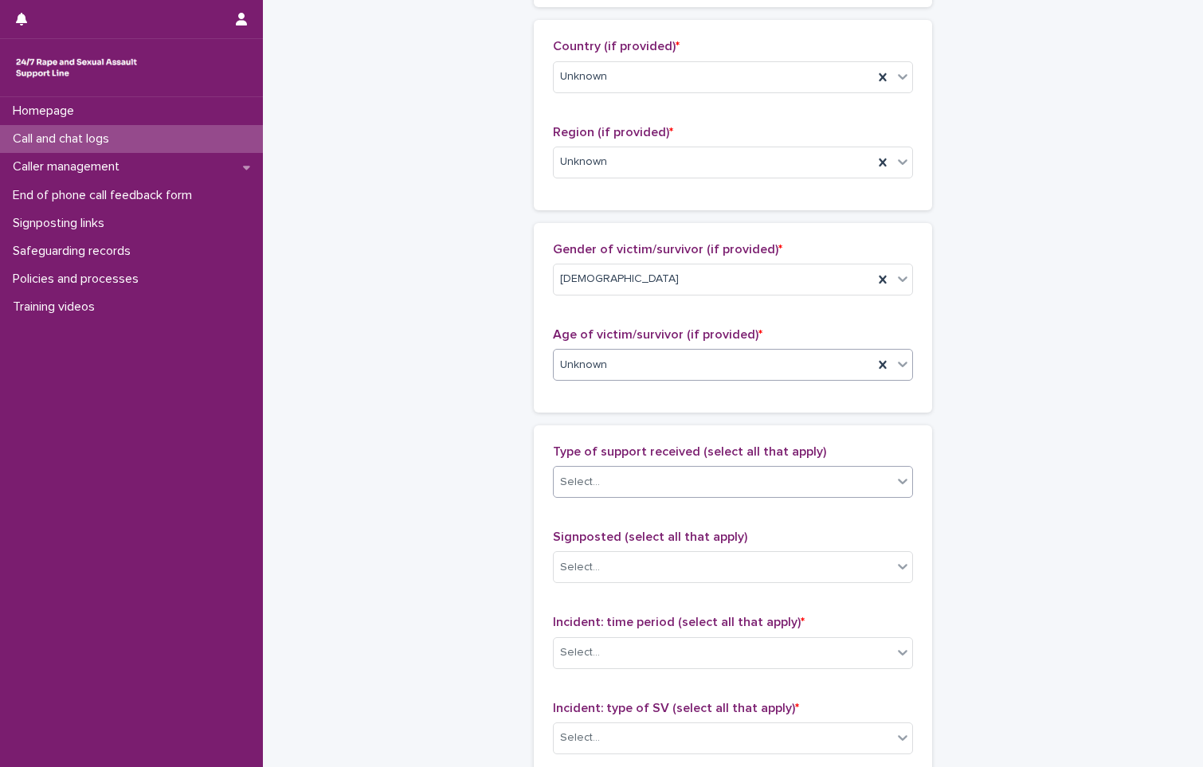
drag, startPoint x: 601, startPoint y: 482, endPoint x: 603, endPoint y: 497, distance: 15.3
click at [601, 484] on div "Select..." at bounding box center [723, 482] width 339 height 26
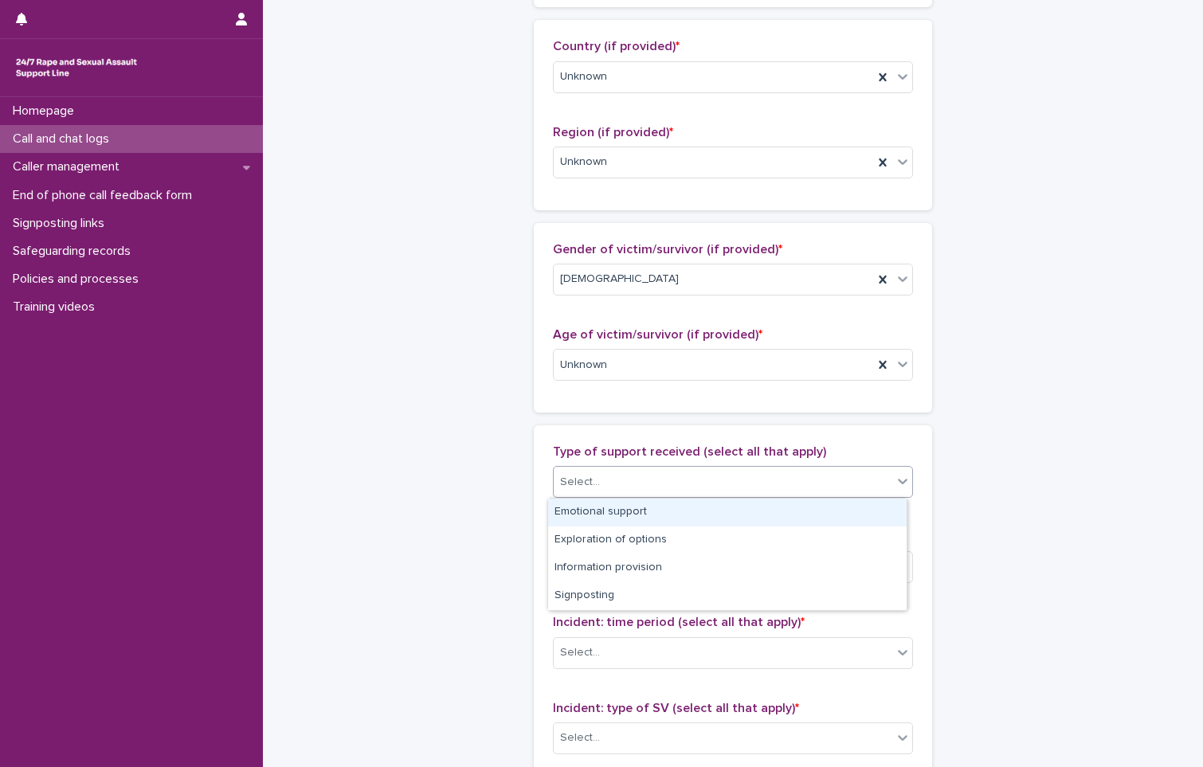
click at [608, 510] on div "Emotional support" at bounding box center [727, 513] width 359 height 28
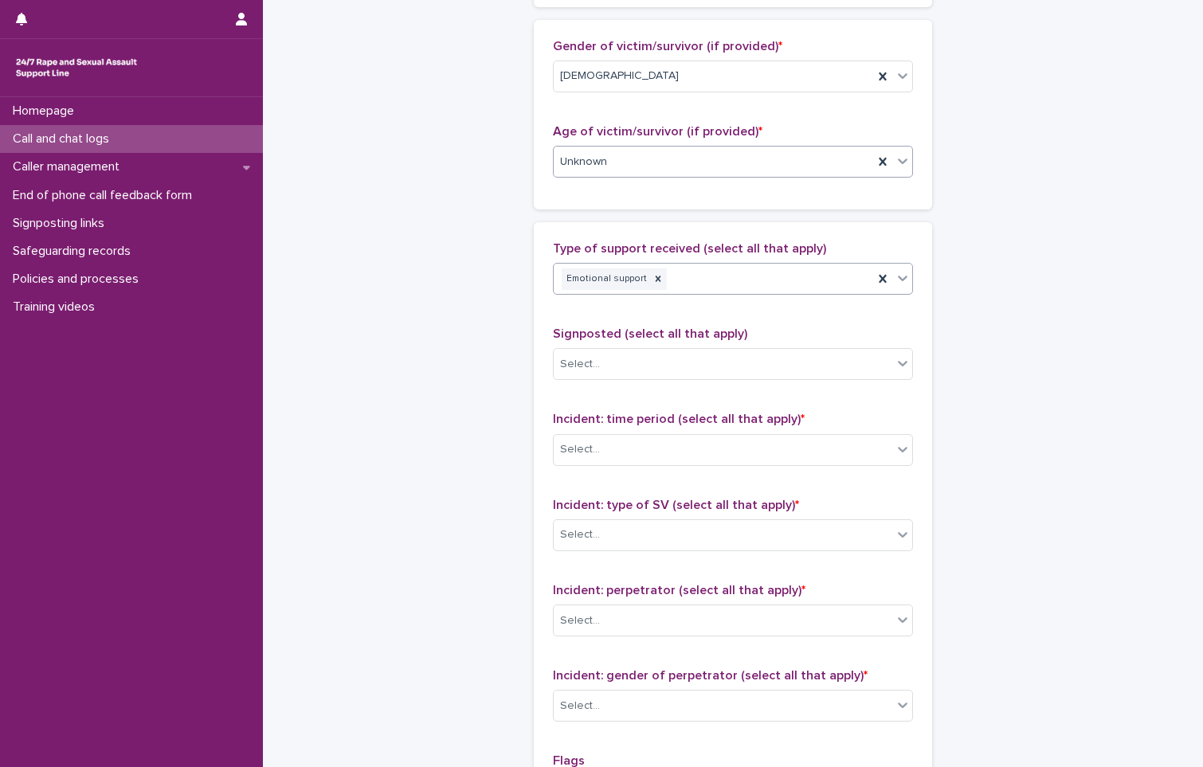
scroll to position [797, 0]
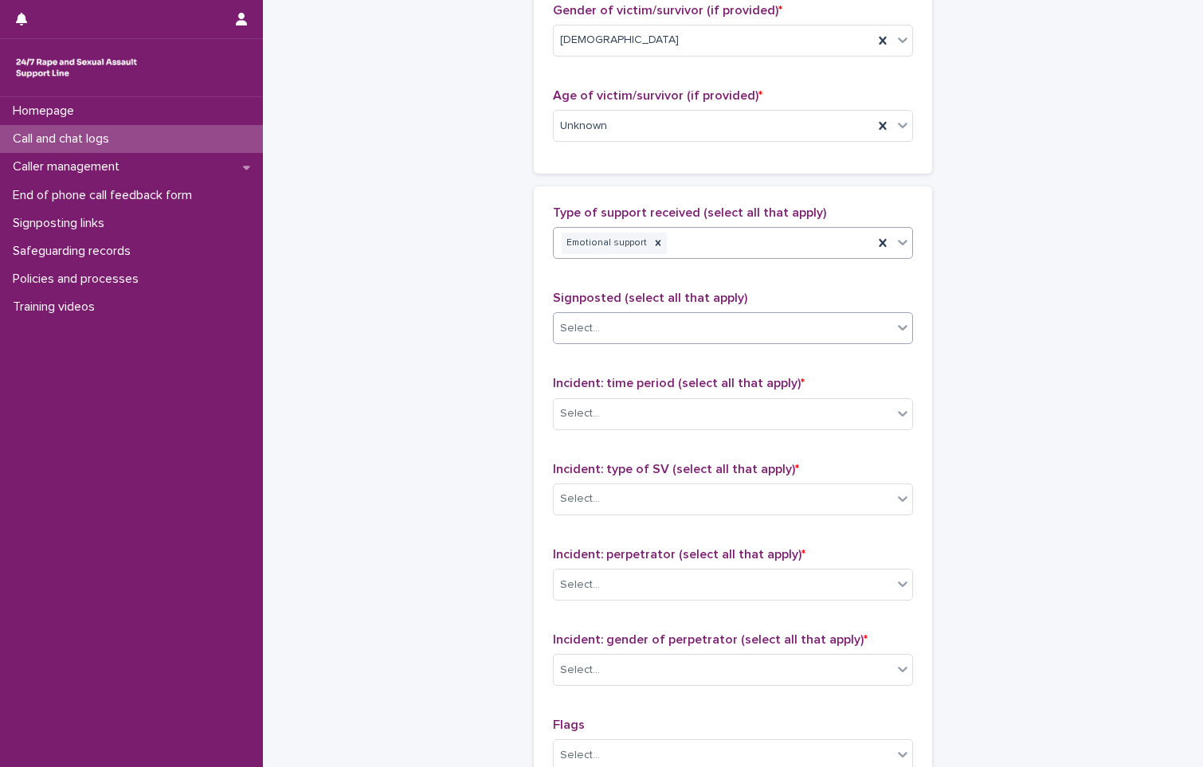
click at [592, 323] on div "Select..." at bounding box center [580, 328] width 40 height 17
click at [606, 321] on div "Select..." at bounding box center [723, 329] width 339 height 26
click at [606, 414] on div "Select..." at bounding box center [723, 414] width 339 height 26
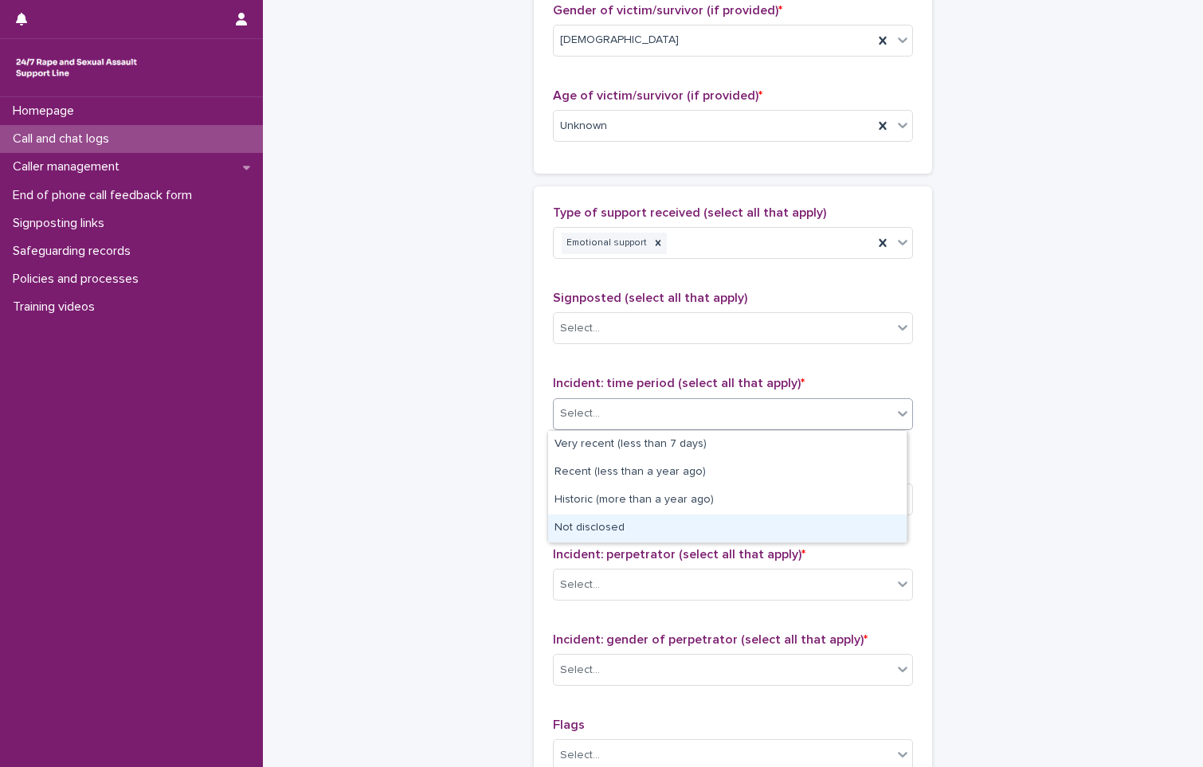
click at [602, 526] on div "Not disclosed" at bounding box center [727, 529] width 359 height 28
click at [619, 499] on div "Select..." at bounding box center [723, 499] width 339 height 26
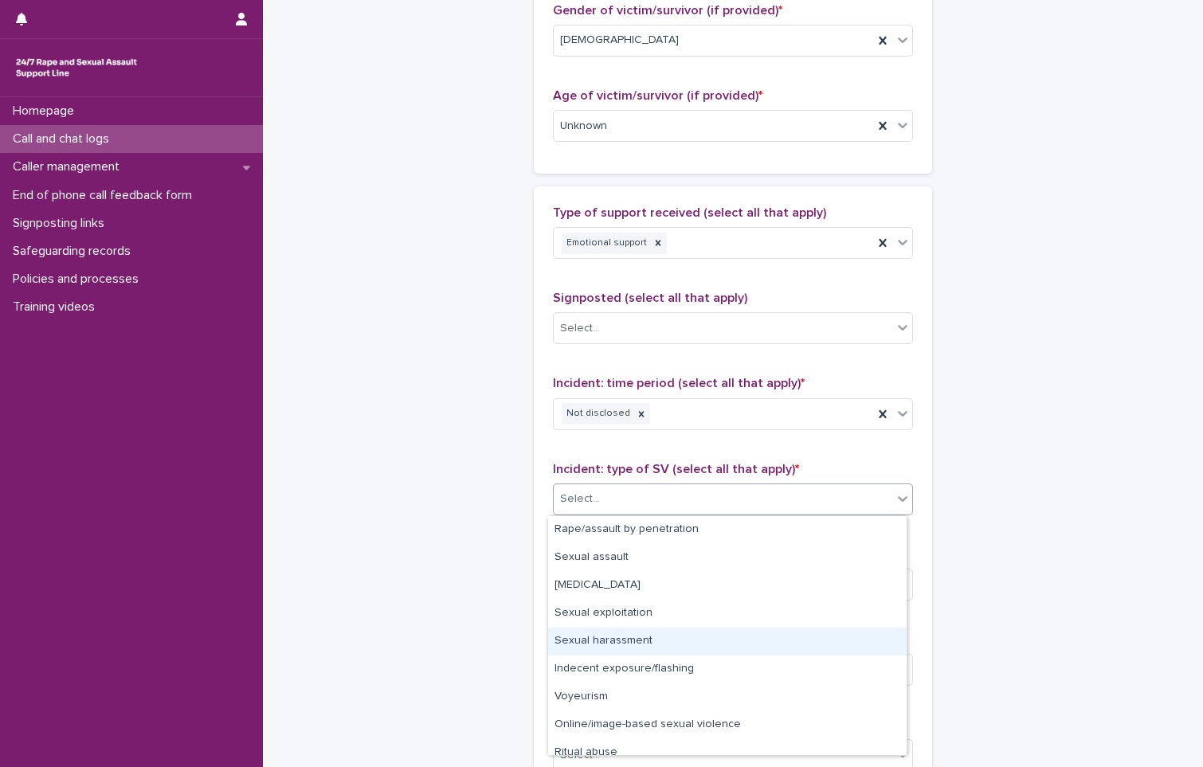
scroll to position [40, 0]
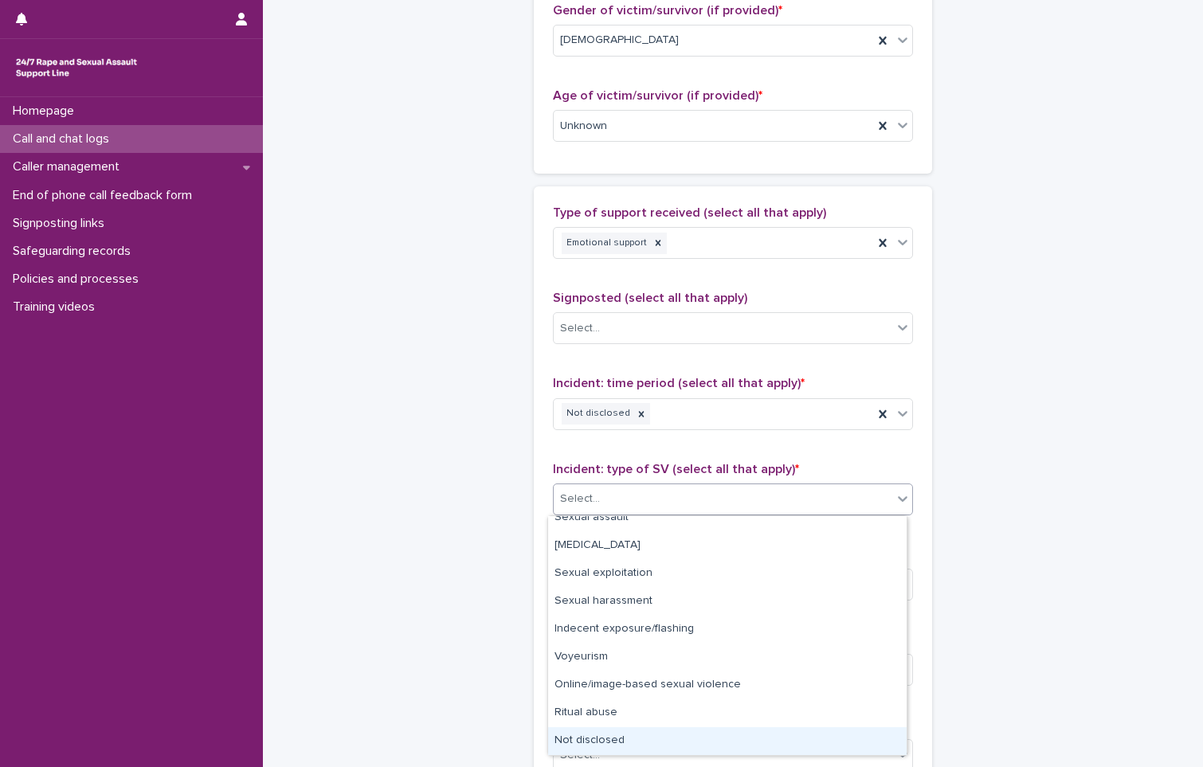
click at [608, 738] on div "Not disclosed" at bounding box center [727, 741] width 359 height 28
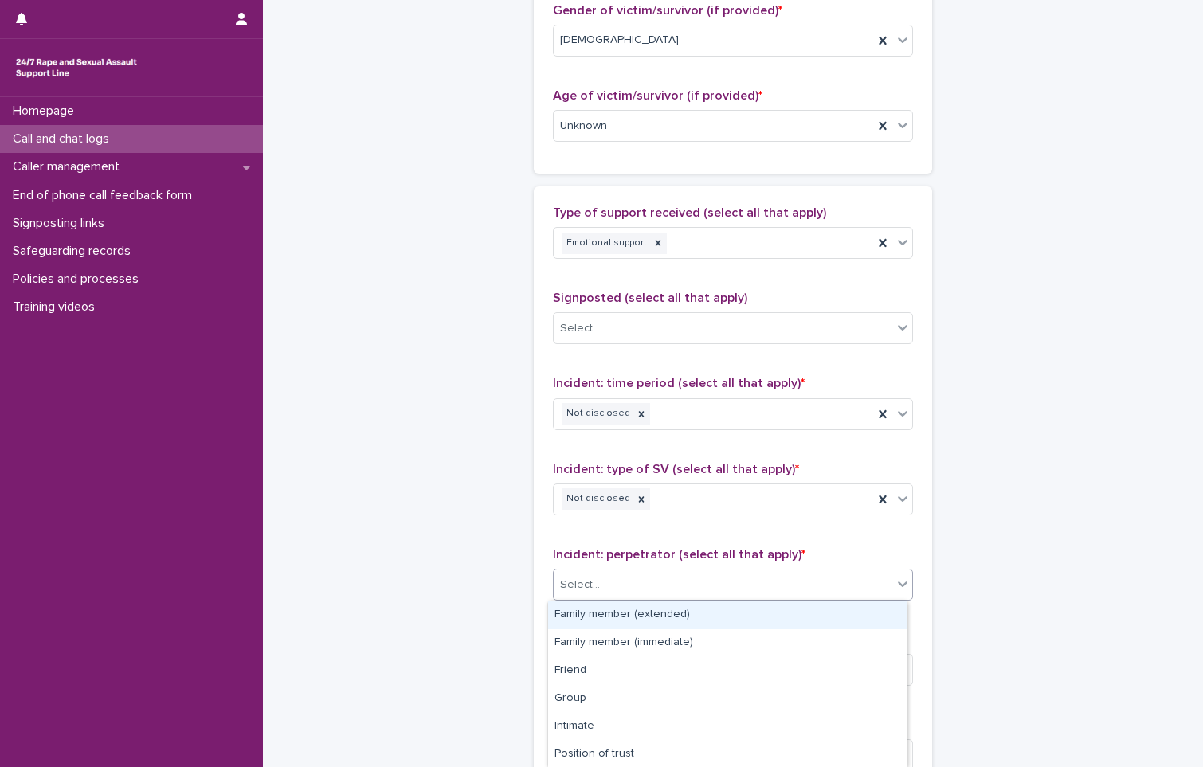
drag, startPoint x: 604, startPoint y: 586, endPoint x: 621, endPoint y: 621, distance: 38.8
click at [608, 588] on div "Select..." at bounding box center [723, 585] width 339 height 26
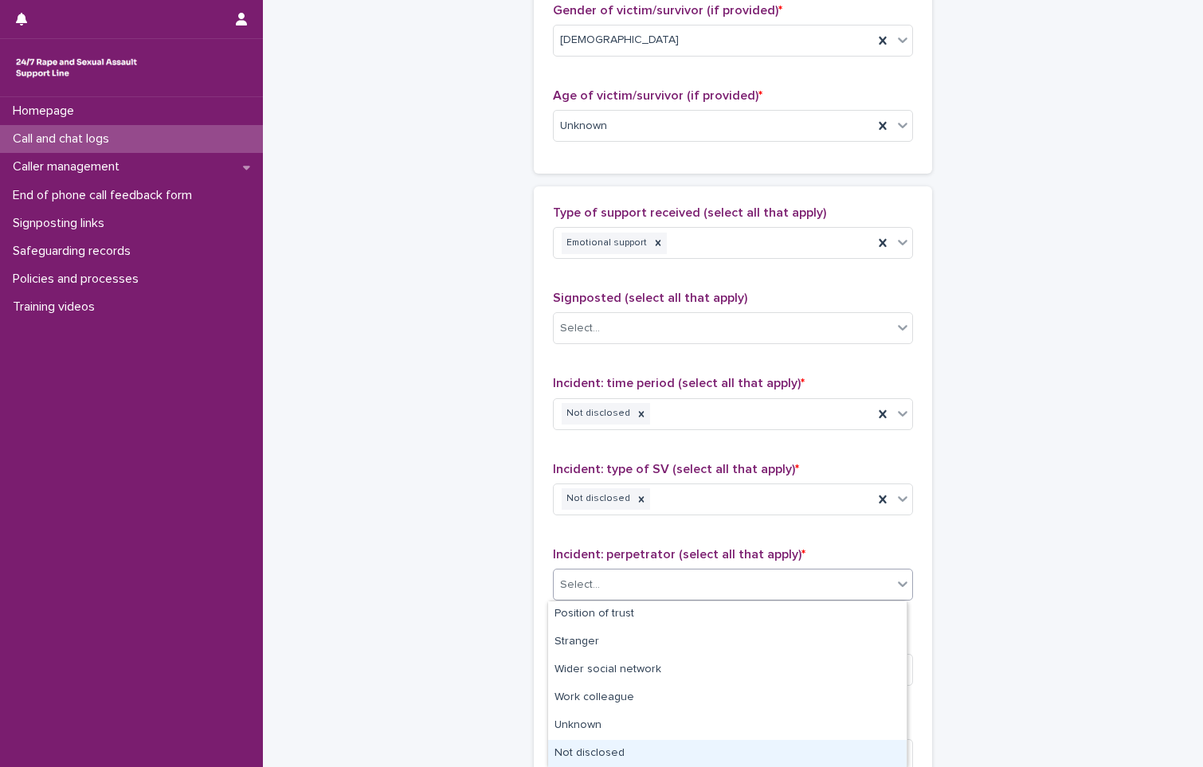
click at [642, 749] on div "Not disclosed" at bounding box center [727, 754] width 359 height 28
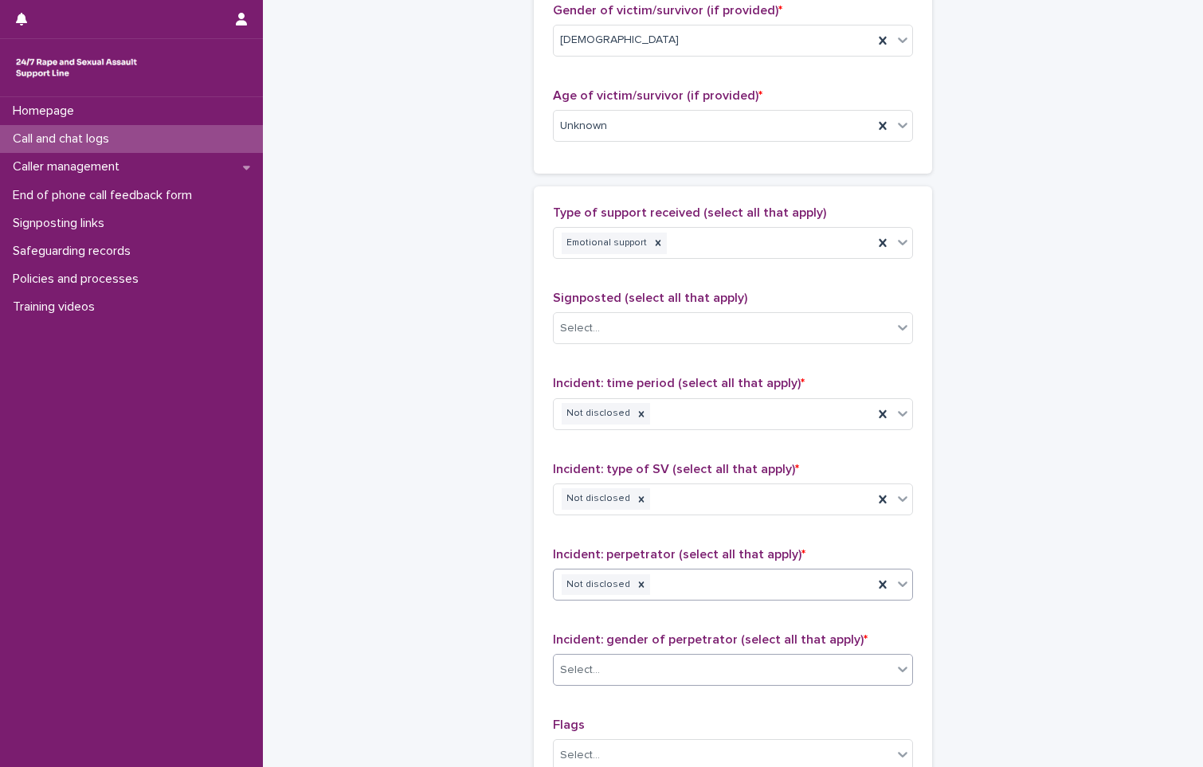
click at [610, 666] on div "Select..." at bounding box center [723, 670] width 339 height 26
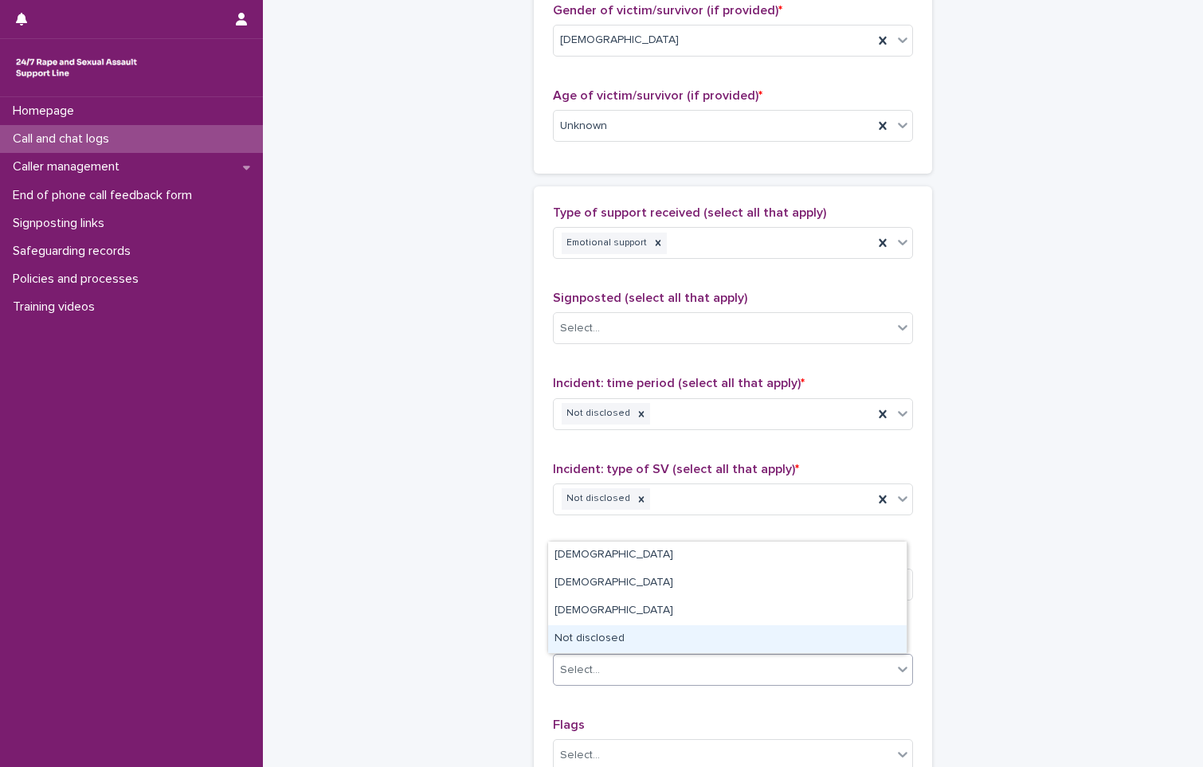
click at [610, 630] on div "Not disclosed" at bounding box center [727, 639] width 359 height 28
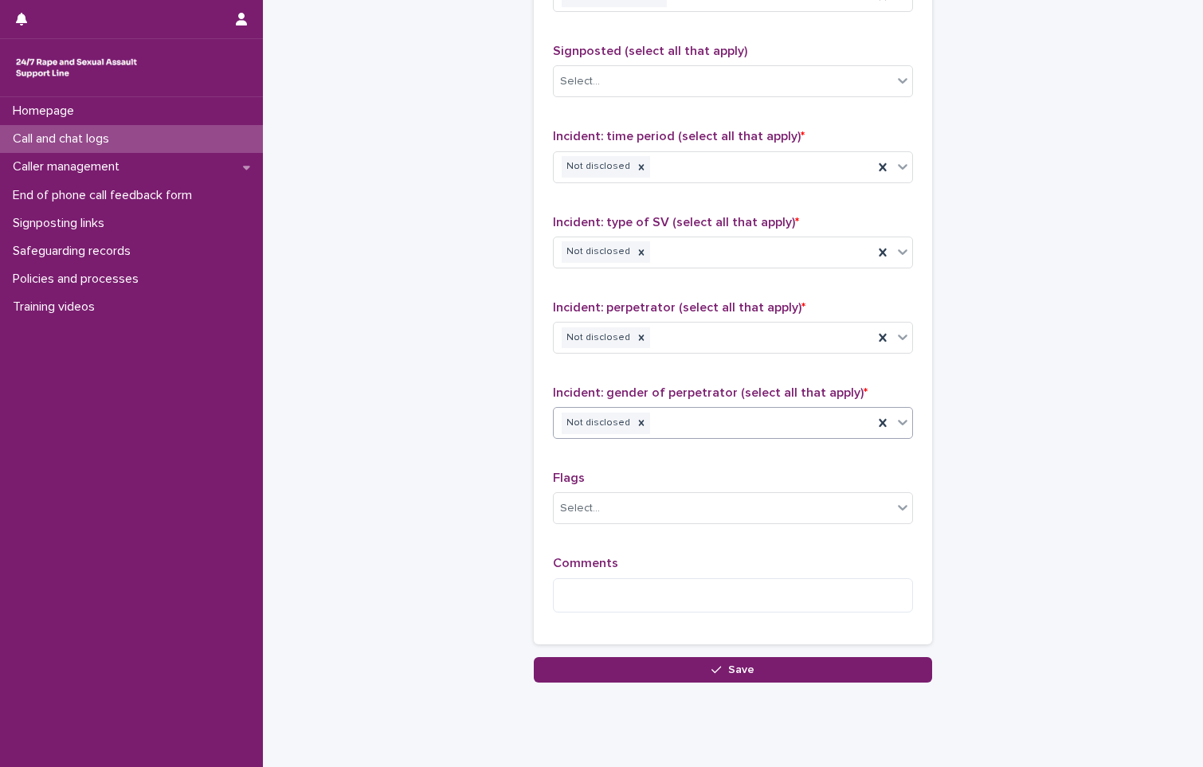
scroll to position [1084, 0]
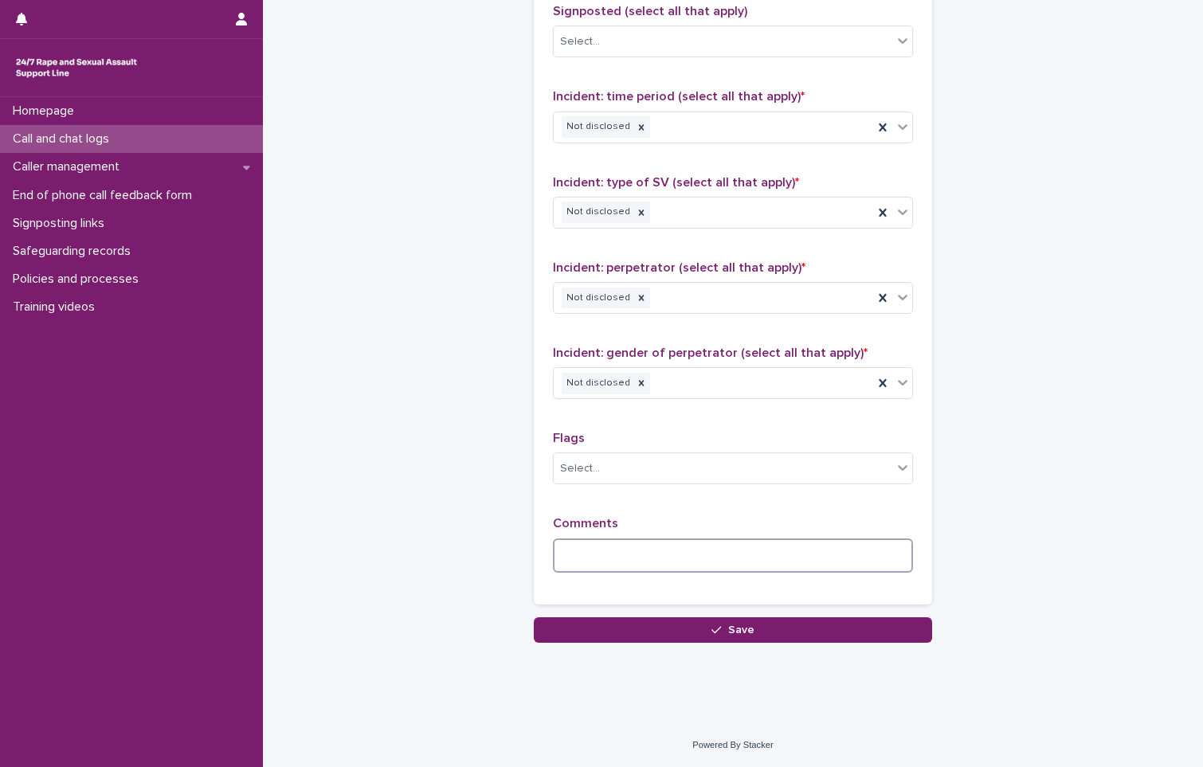
click at [606, 559] on textarea at bounding box center [733, 556] width 360 height 34
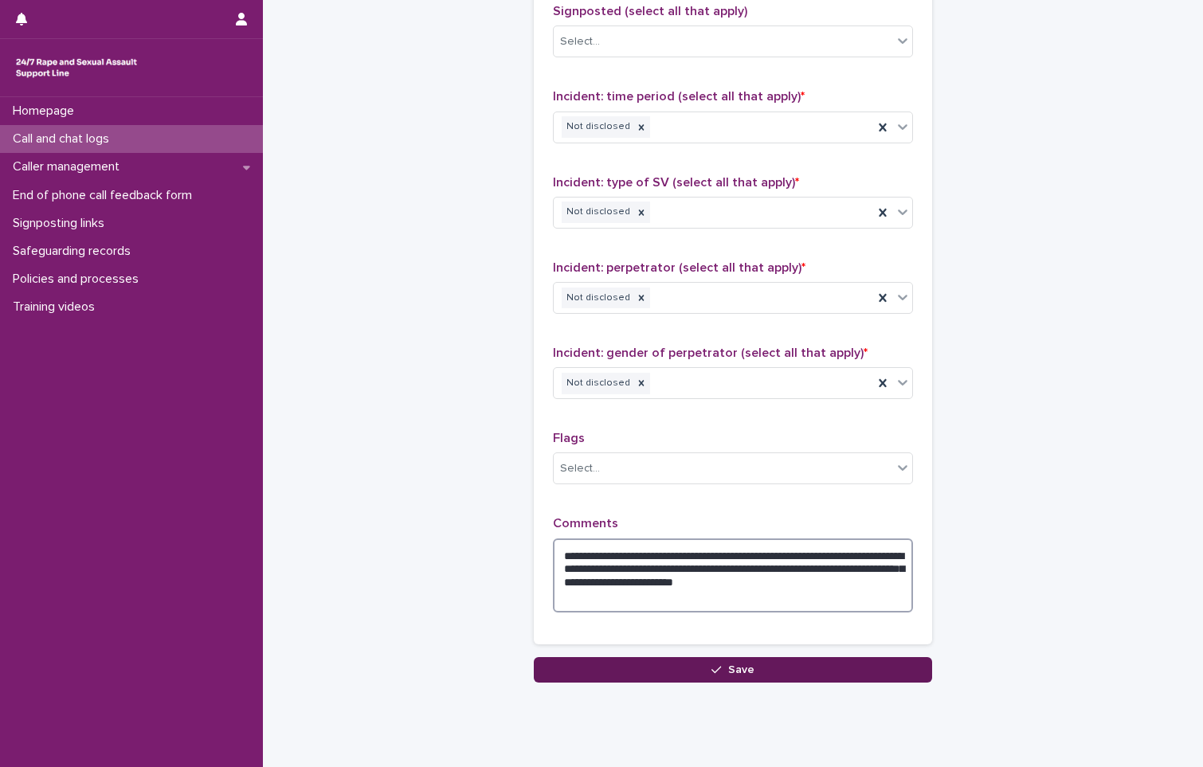
type textarea "**********"
click at [715, 672] on icon "button" at bounding box center [717, 669] width 10 height 11
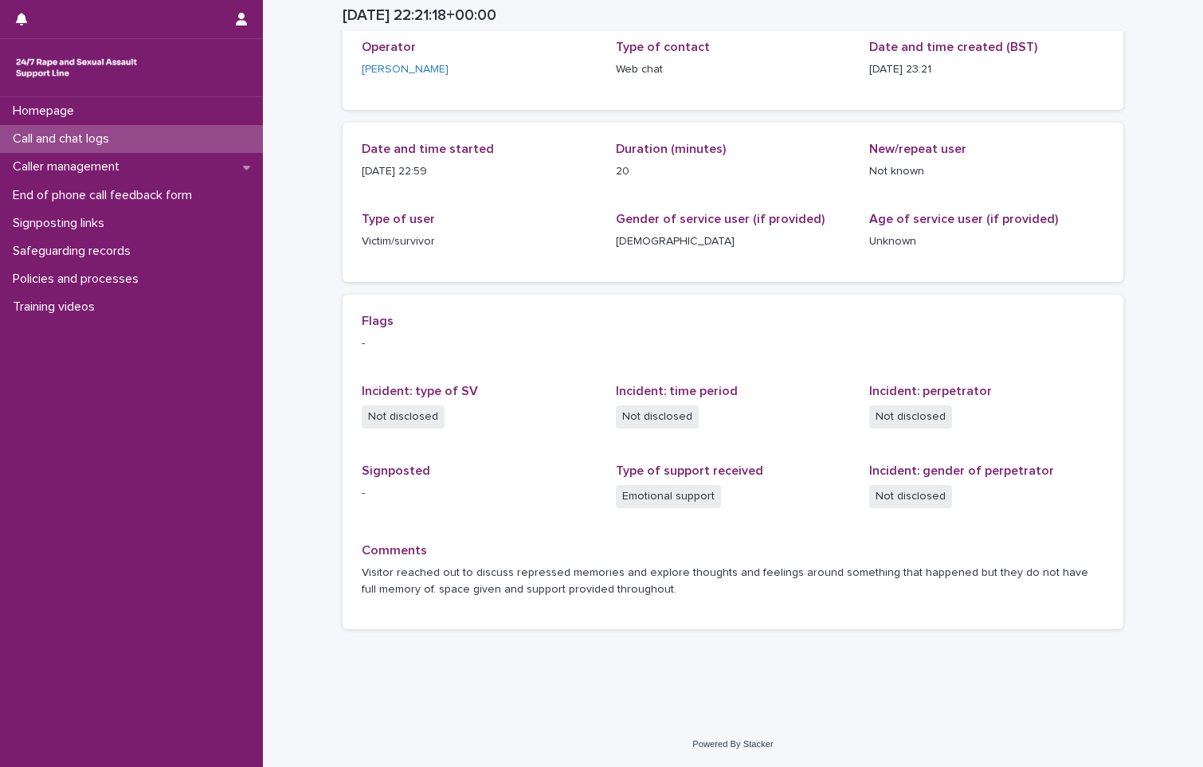
scroll to position [96, 0]
click at [30, 143] on p "Call and chat logs" at bounding box center [64, 138] width 116 height 15
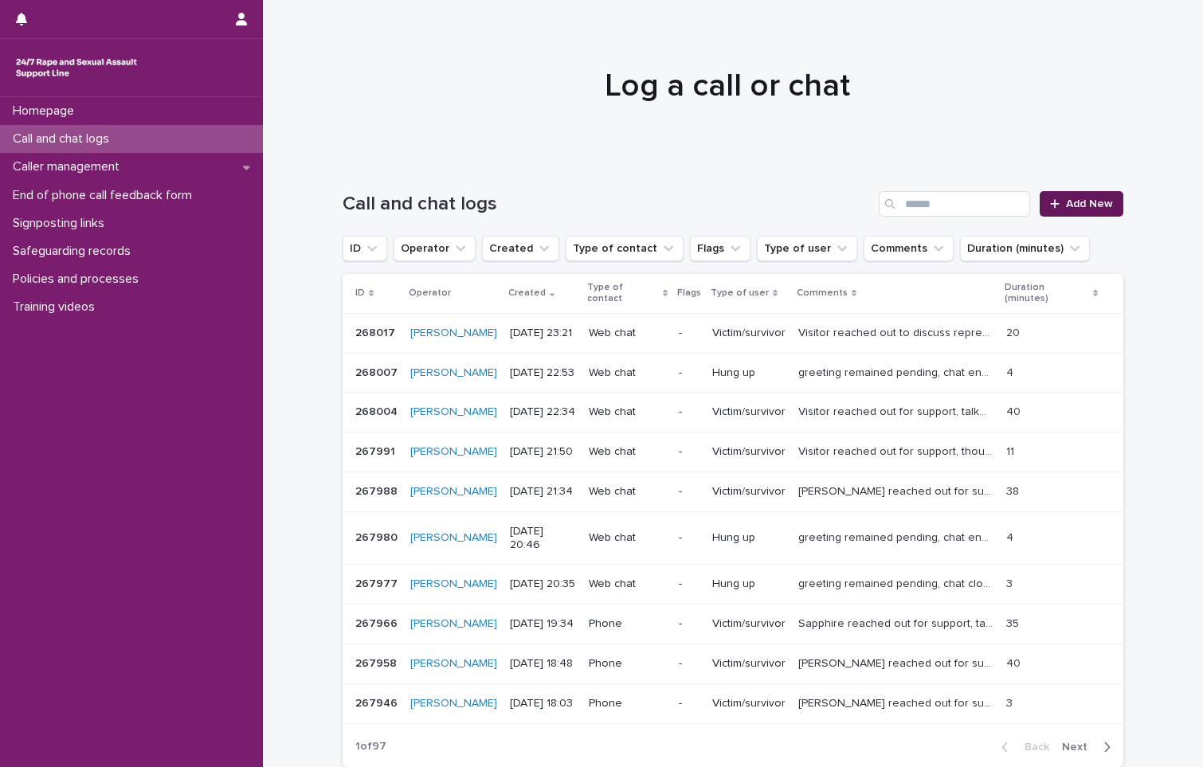
click at [1097, 205] on span "Add New" at bounding box center [1089, 203] width 47 height 11
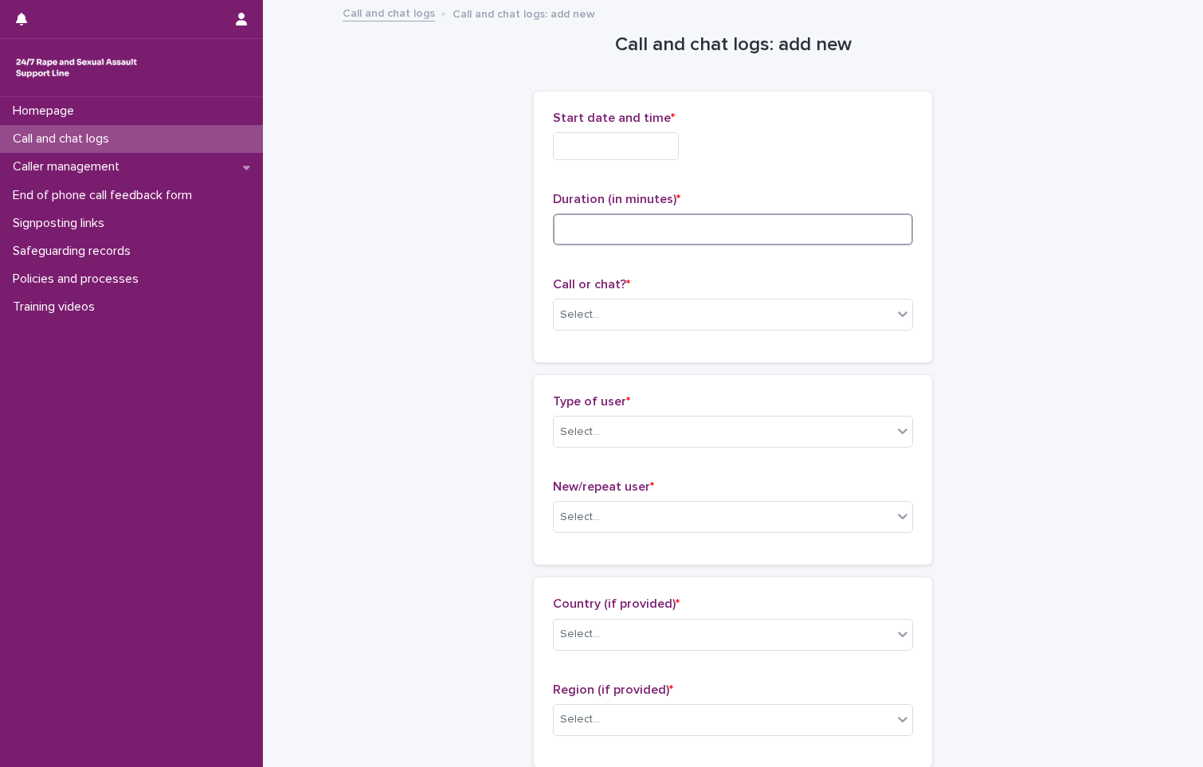
click at [619, 233] on input at bounding box center [733, 230] width 360 height 32
type input "**"
click at [600, 153] on input "text" at bounding box center [616, 146] width 126 height 28
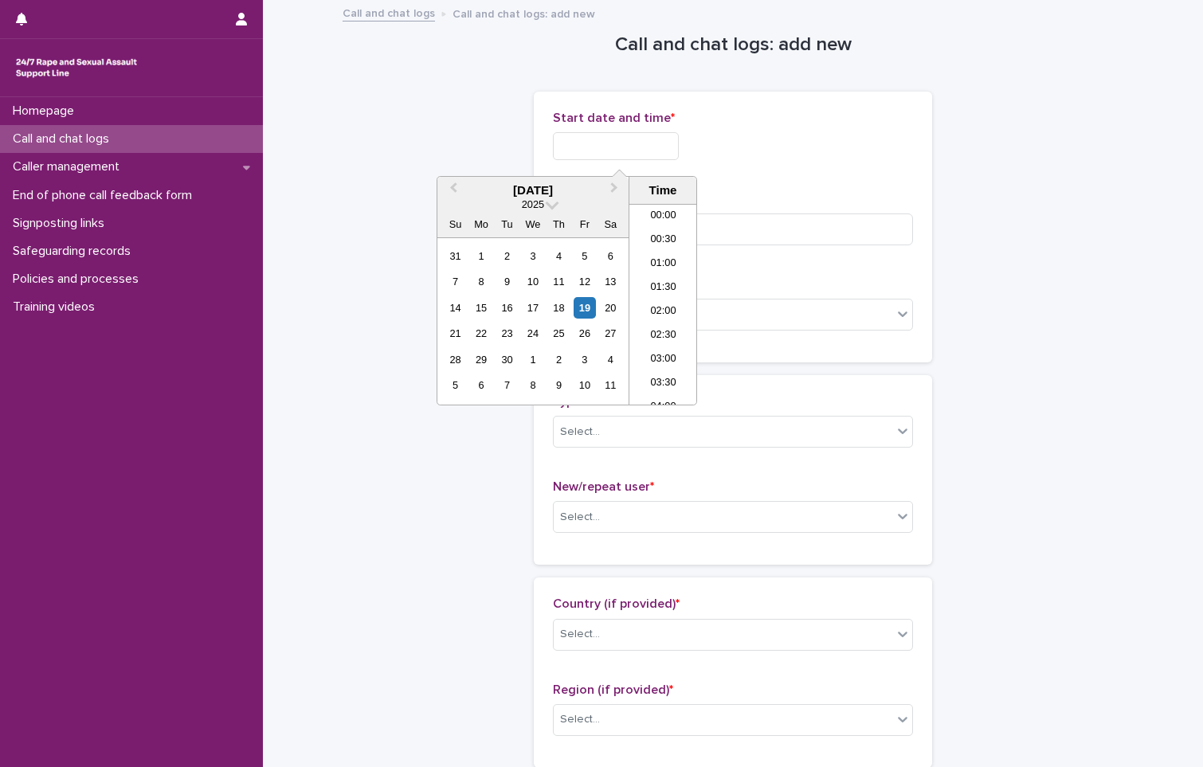
scroll to position [947, 0]
click at [670, 363] on li "23:00" at bounding box center [663, 369] width 68 height 24
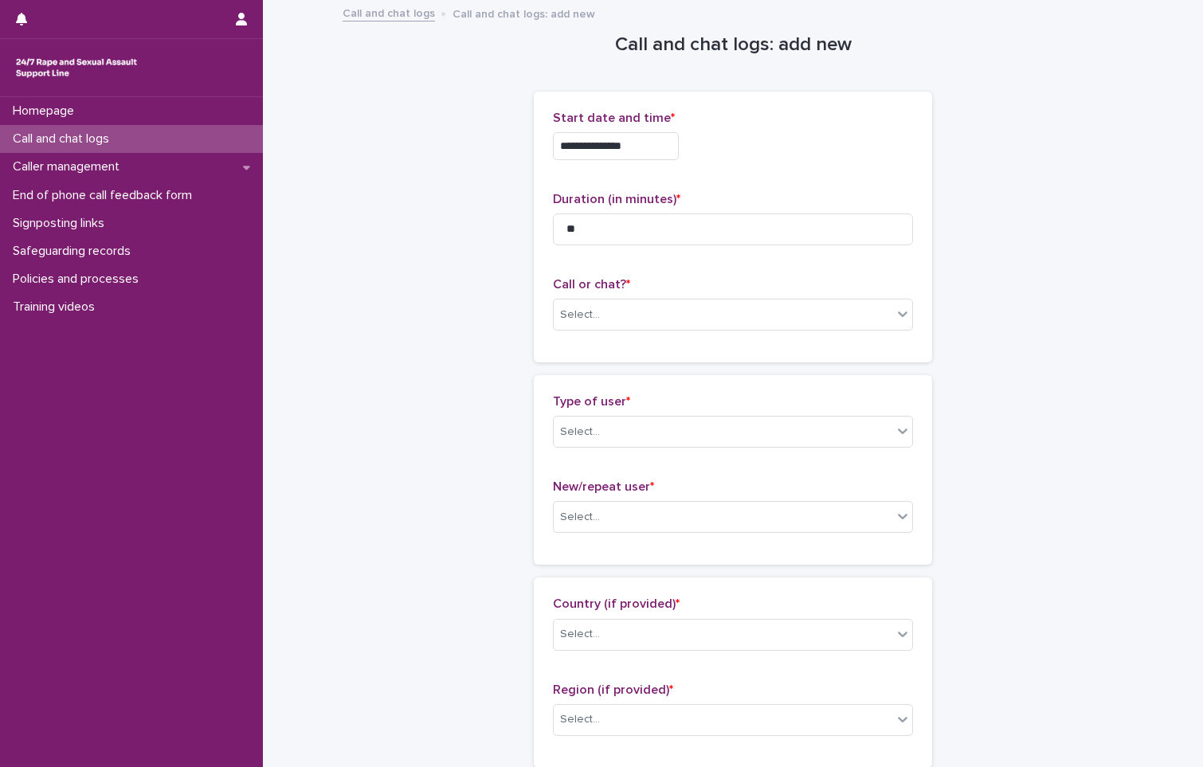
click at [642, 146] on input "**********" at bounding box center [616, 146] width 126 height 28
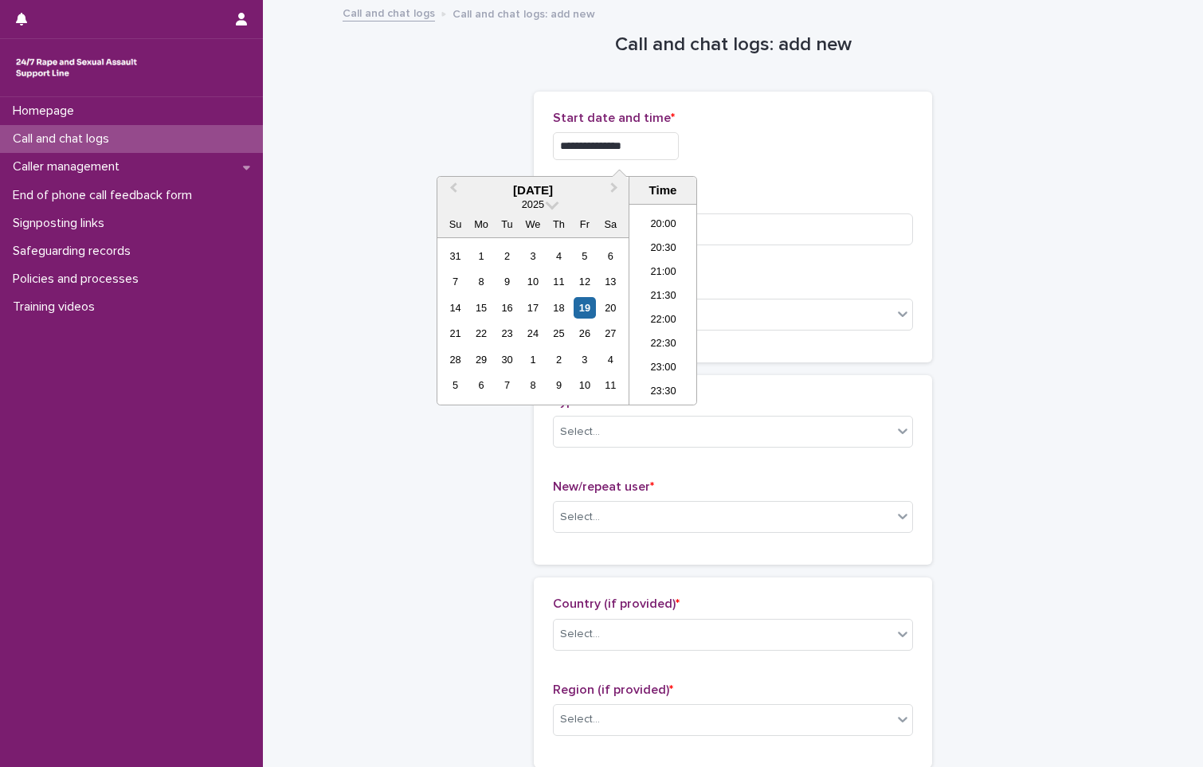
type input "**********"
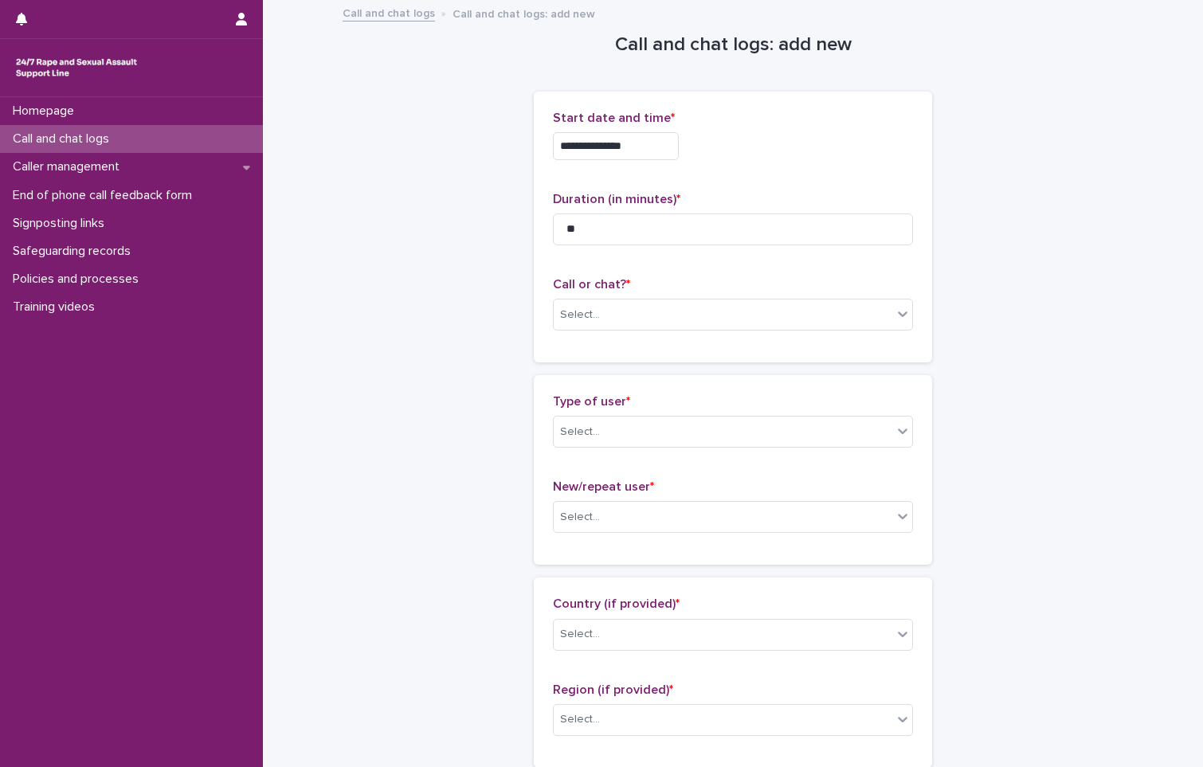
click at [729, 152] on div "**********" at bounding box center [733, 146] width 360 height 28
click at [590, 302] on div "Select..." at bounding box center [723, 315] width 339 height 26
click at [583, 374] on div "Web chat" at bounding box center [727, 373] width 359 height 28
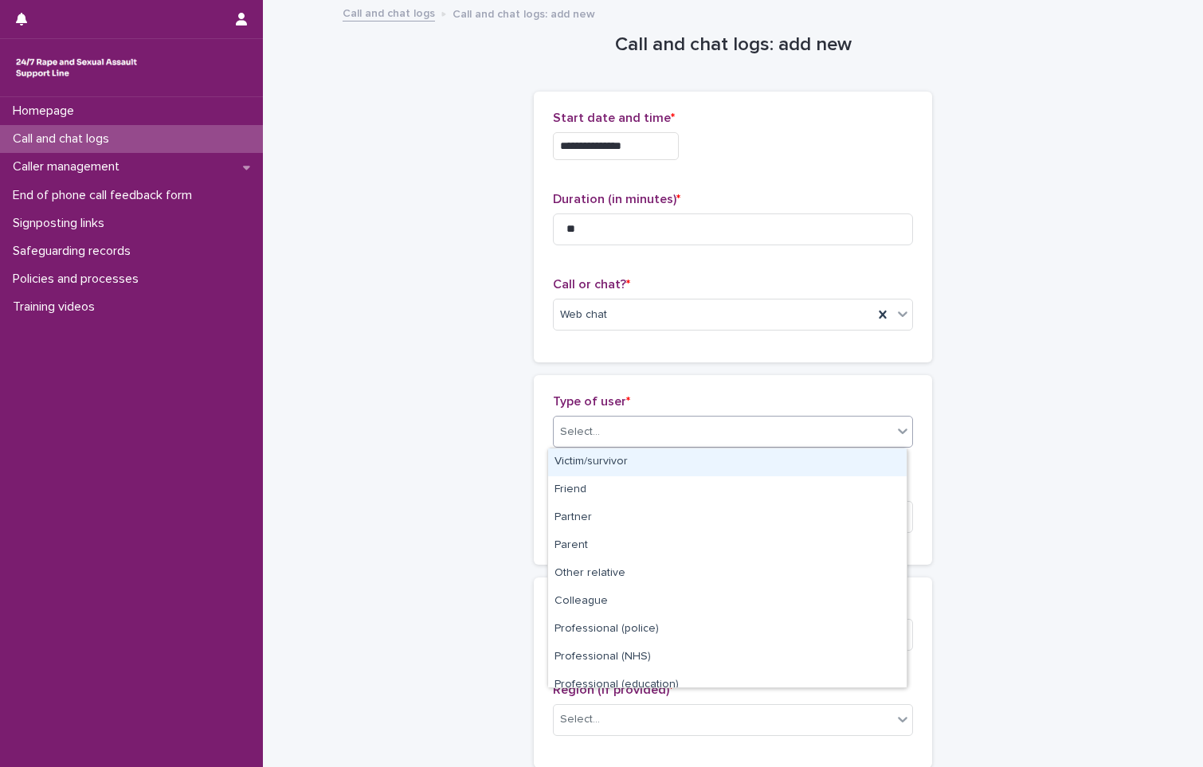
click at [571, 435] on div "Select..." at bounding box center [580, 432] width 40 height 17
click at [613, 465] on div "Victim/survivor" at bounding box center [727, 463] width 359 height 28
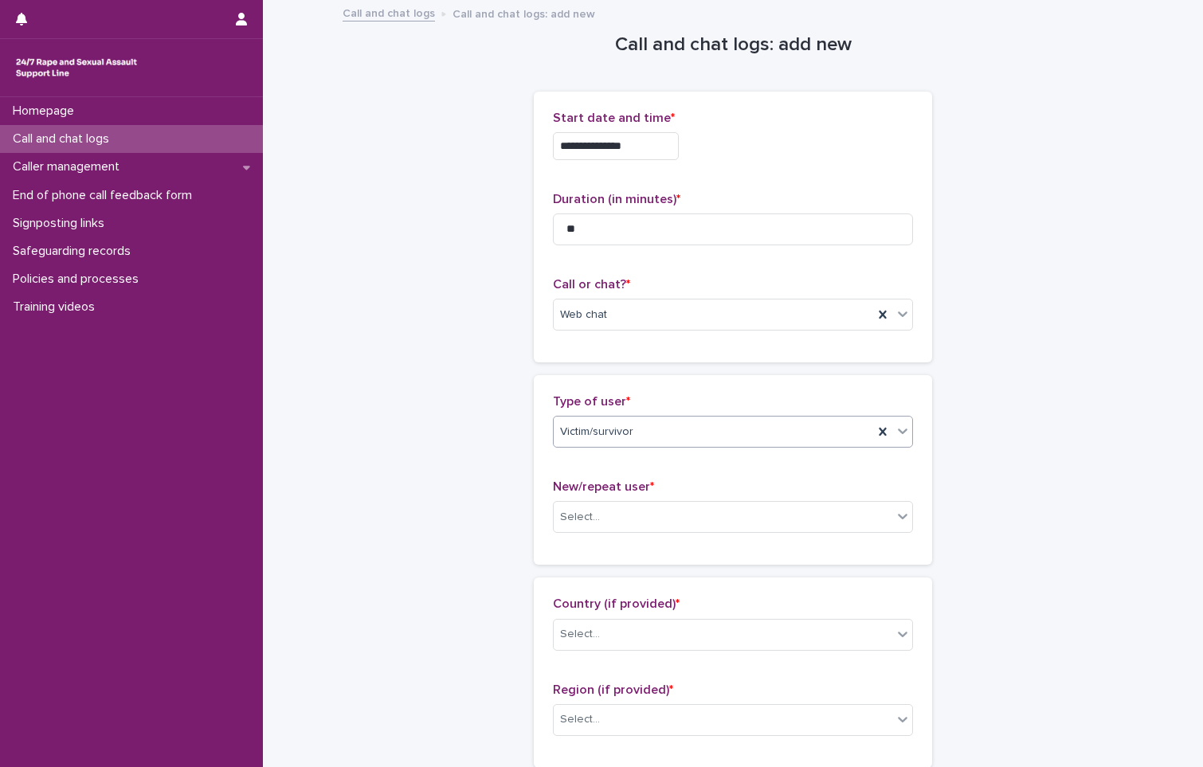
click at [664, 425] on div "Victim/survivor" at bounding box center [714, 432] width 320 height 26
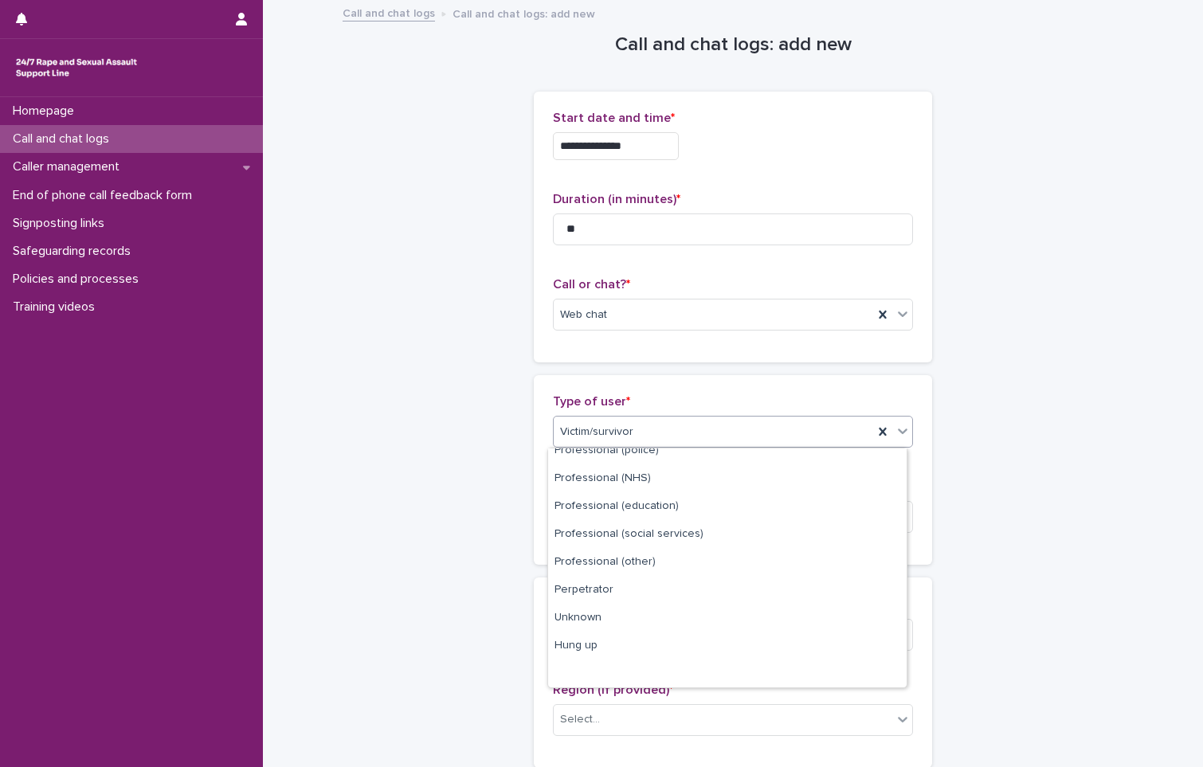
scroll to position [179, 0]
click at [624, 615] on div "Unknown" at bounding box center [727, 618] width 359 height 28
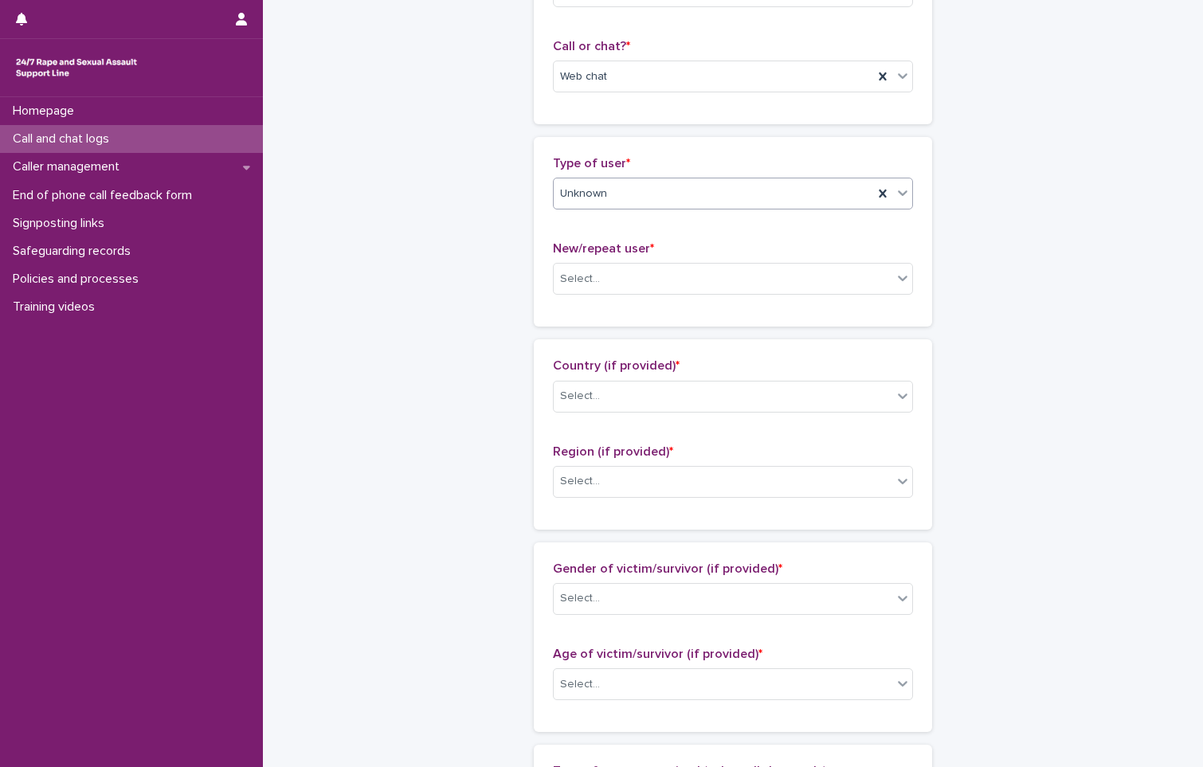
scroll to position [239, 0]
click at [613, 274] on div "Select..." at bounding box center [723, 278] width 339 height 26
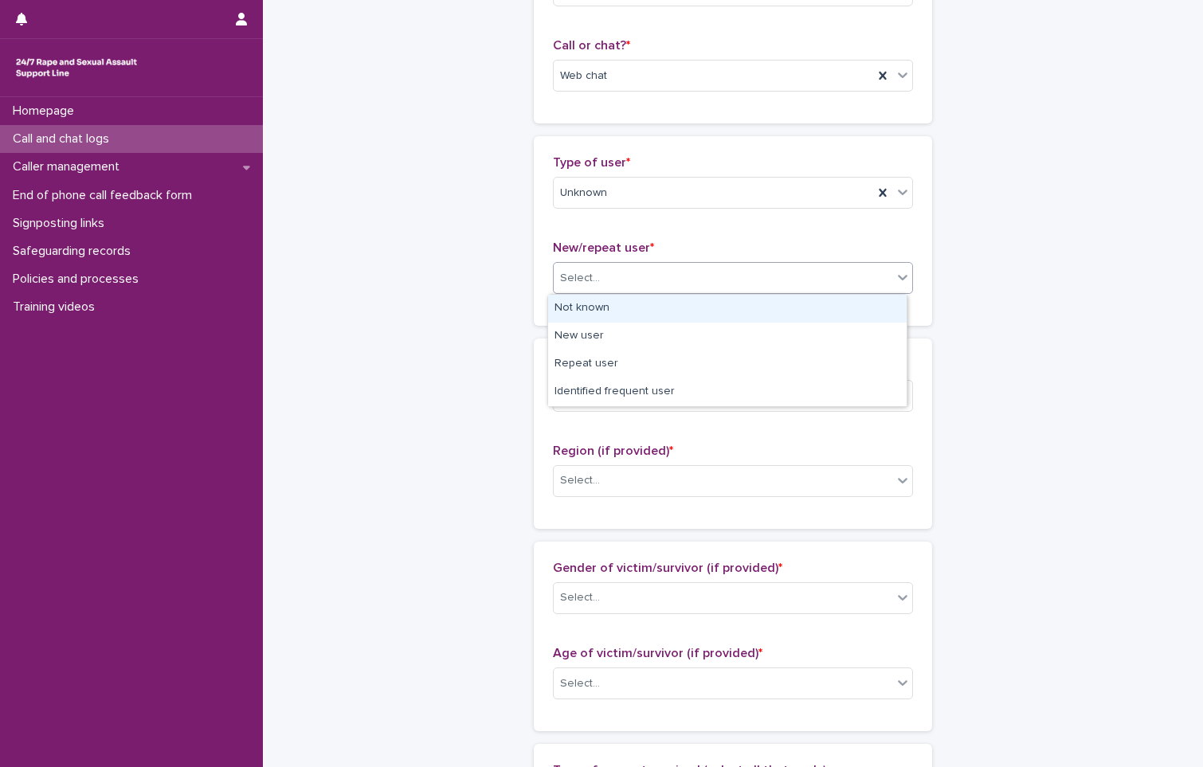
click at [614, 308] on div "Not known" at bounding box center [727, 309] width 359 height 28
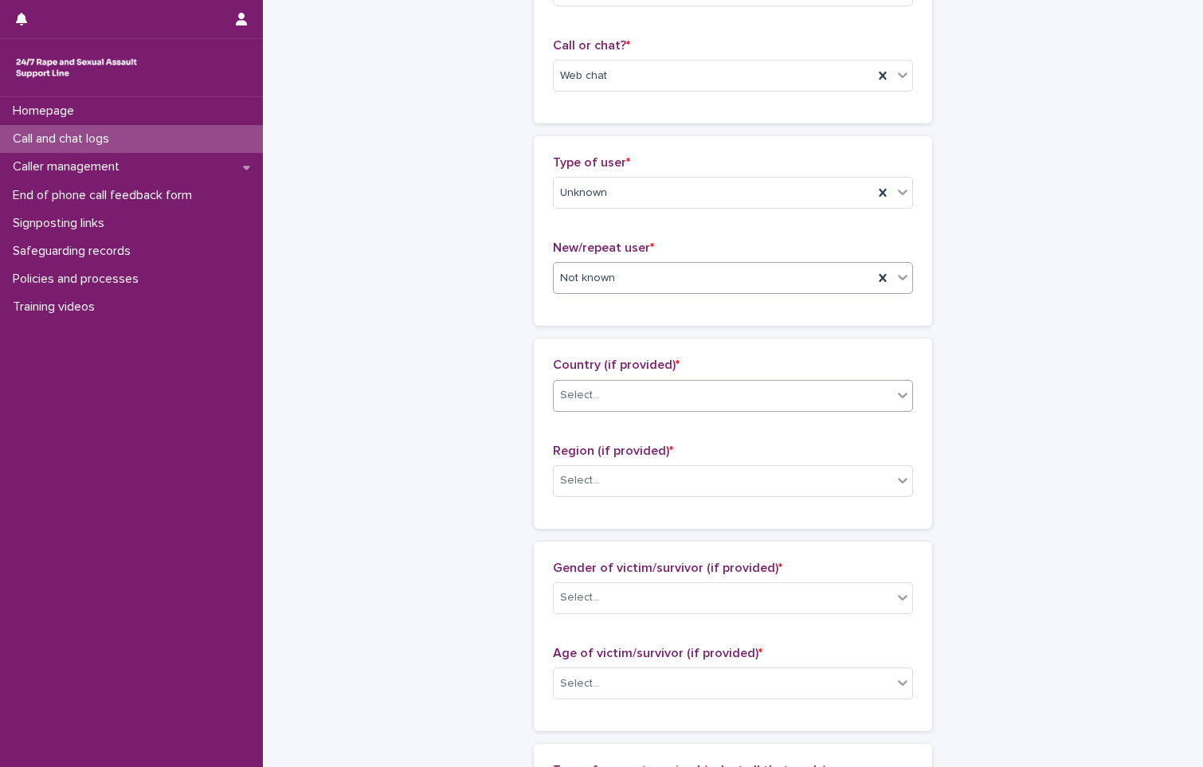
click at [614, 389] on div "Select..." at bounding box center [723, 395] width 339 height 26
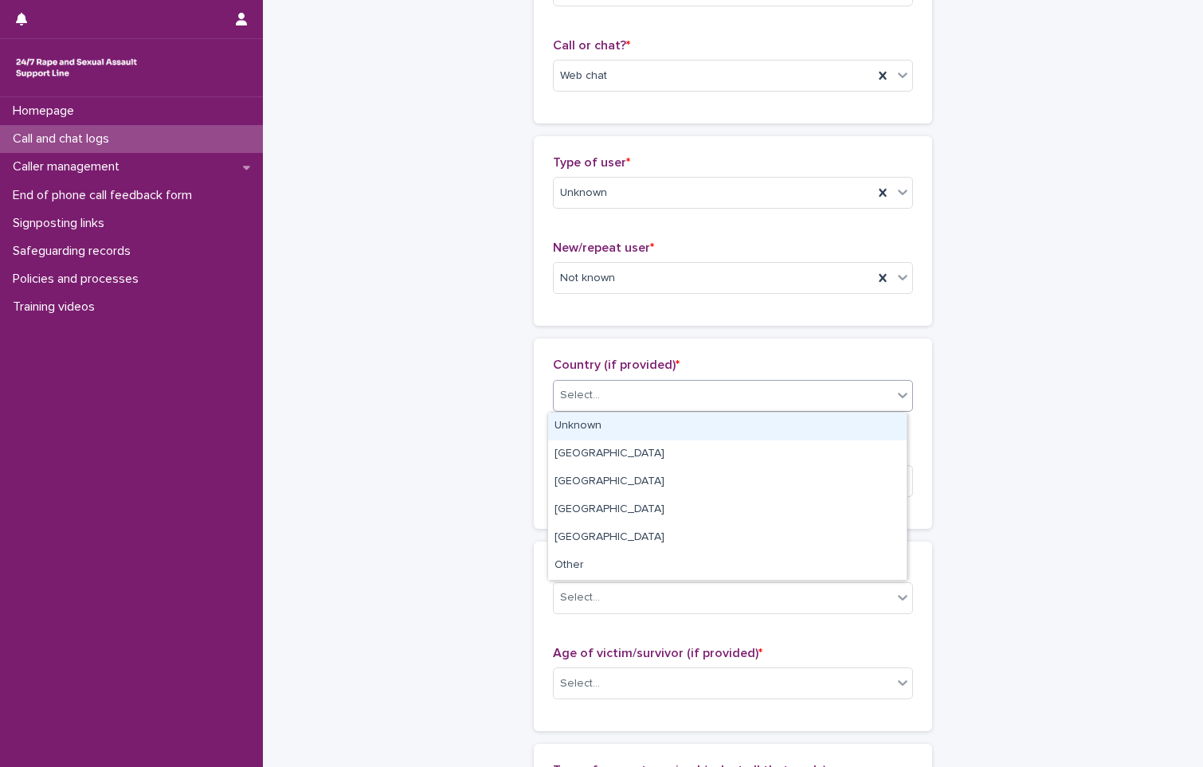
click at [600, 427] on div "Unknown" at bounding box center [727, 427] width 359 height 28
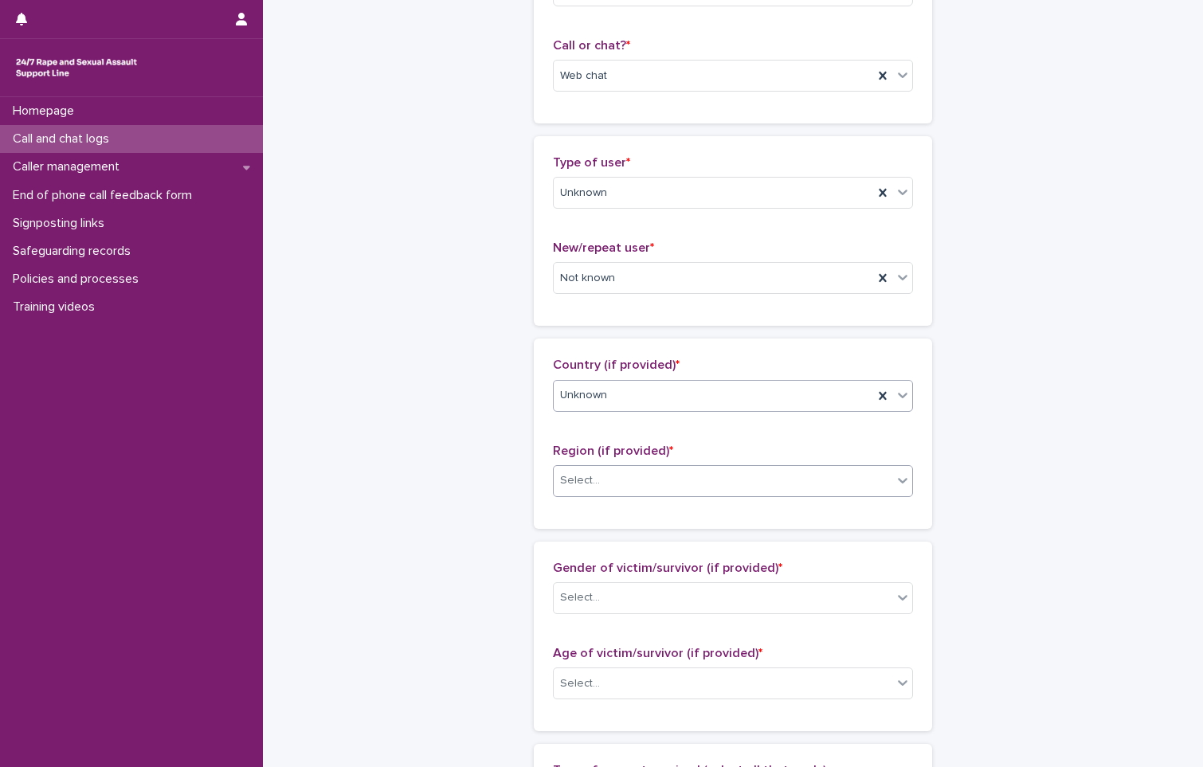
click at [596, 485] on div "Select..." at bounding box center [723, 481] width 339 height 26
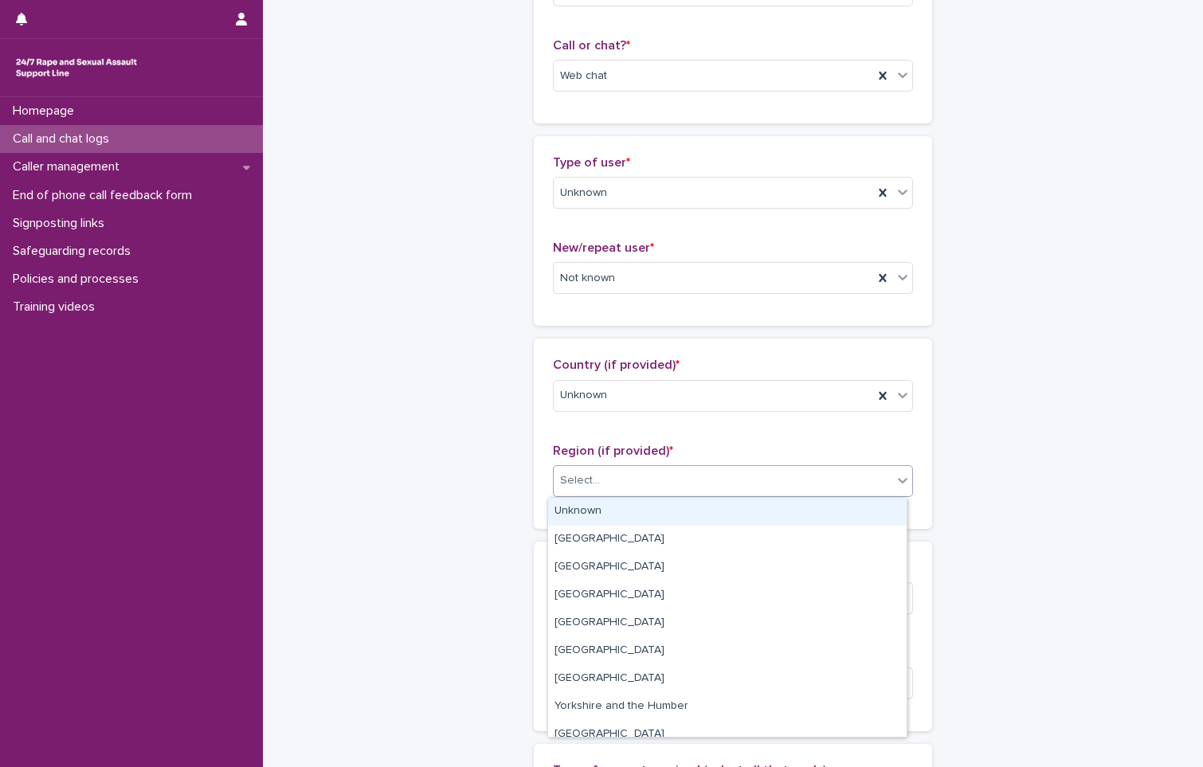
click at [594, 515] on div "Unknown" at bounding box center [727, 512] width 359 height 28
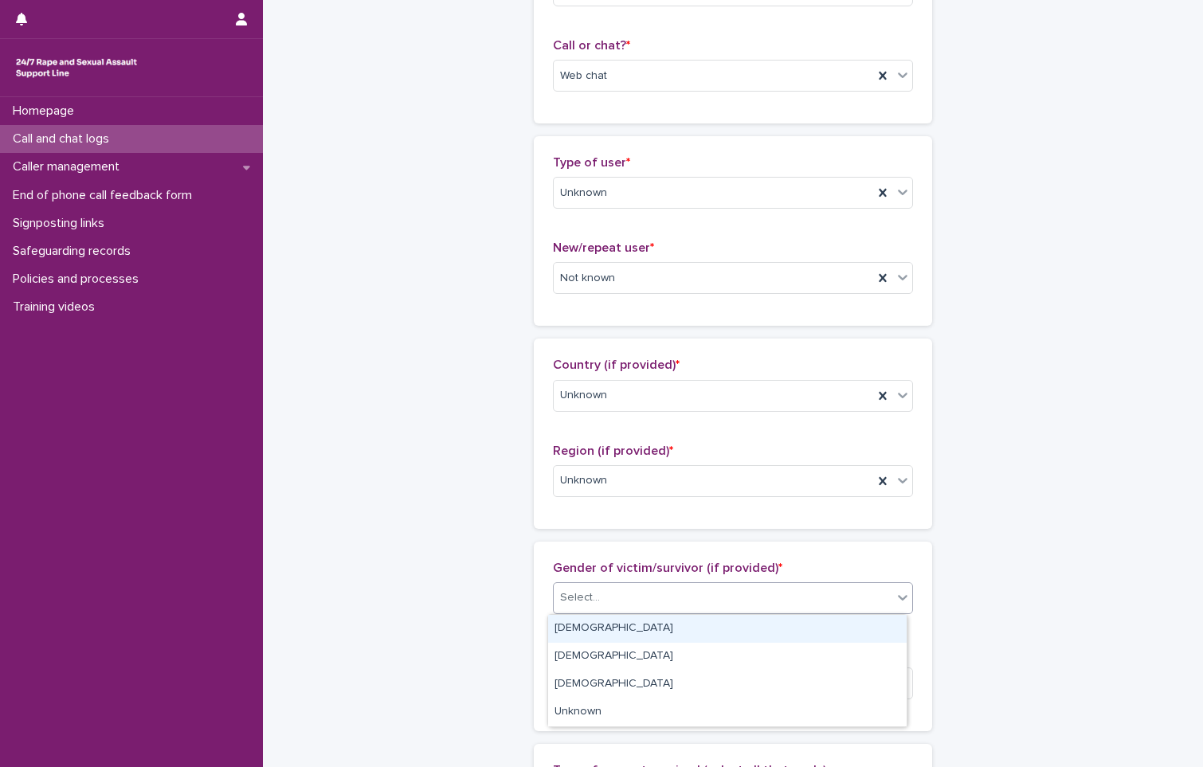
click at [602, 600] on div "Select..." at bounding box center [723, 598] width 339 height 26
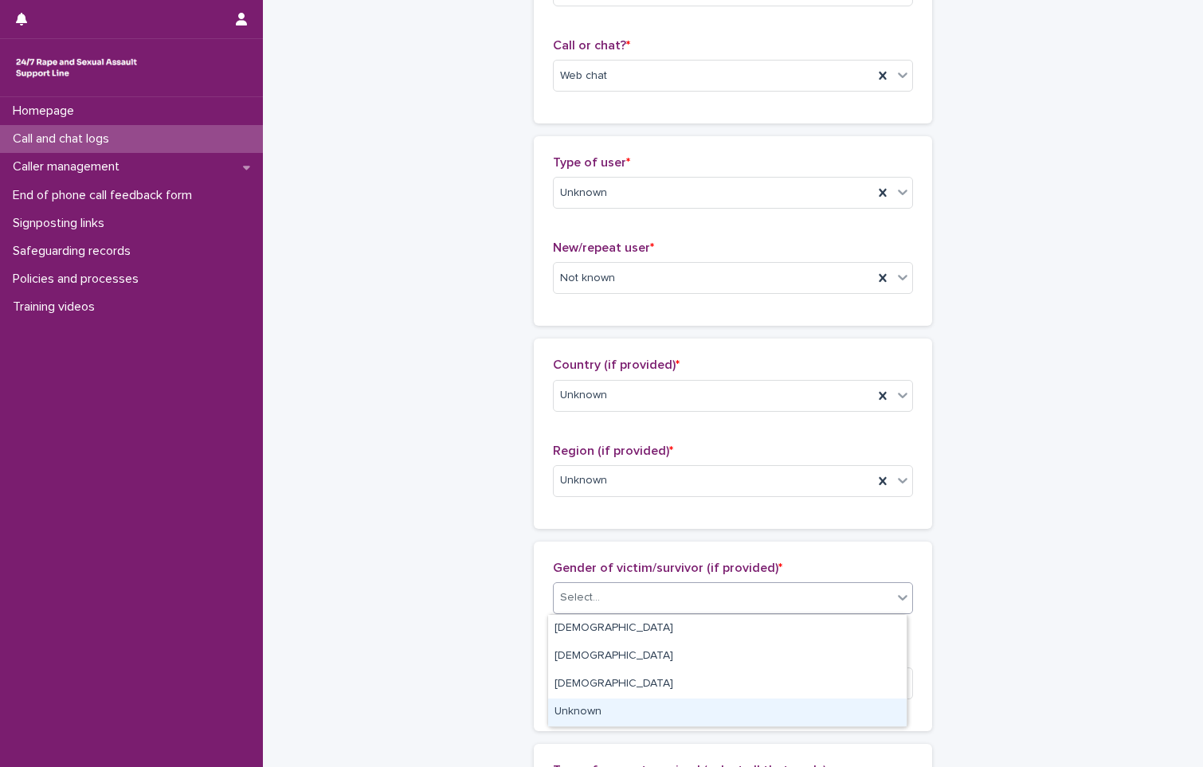
click at [618, 723] on div "Unknown" at bounding box center [727, 713] width 359 height 28
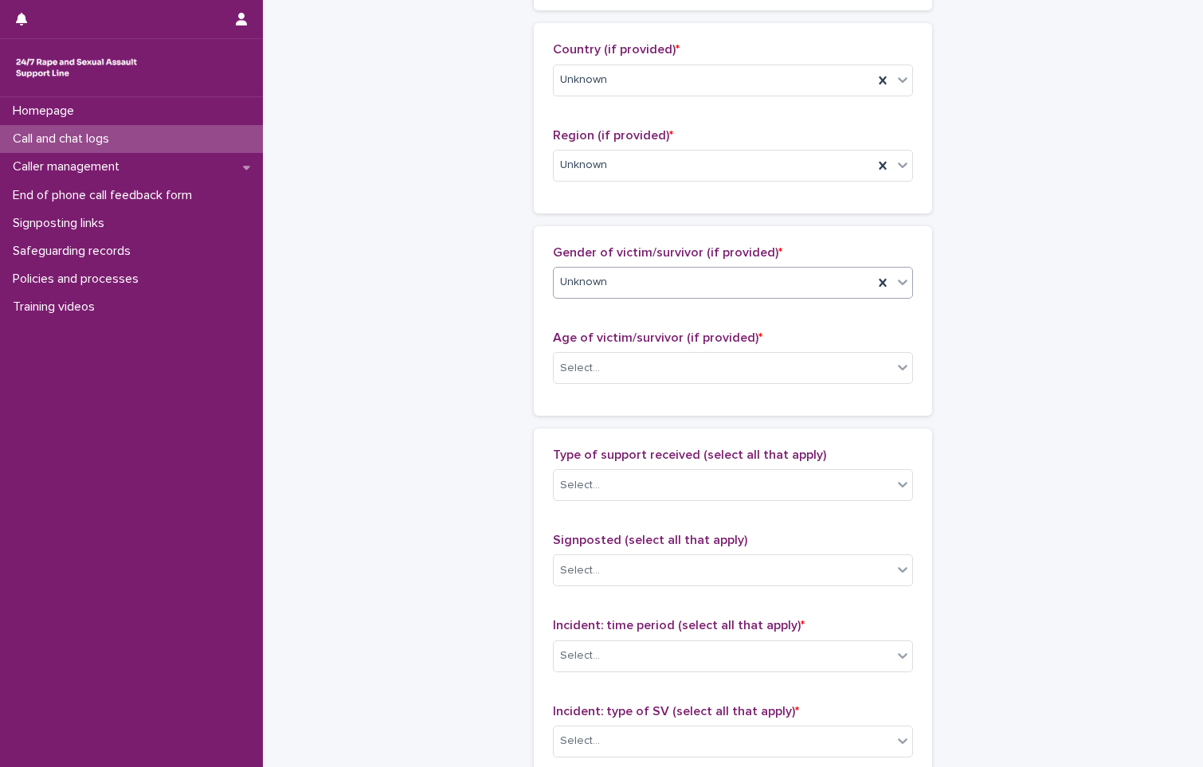
scroll to position [558, 0]
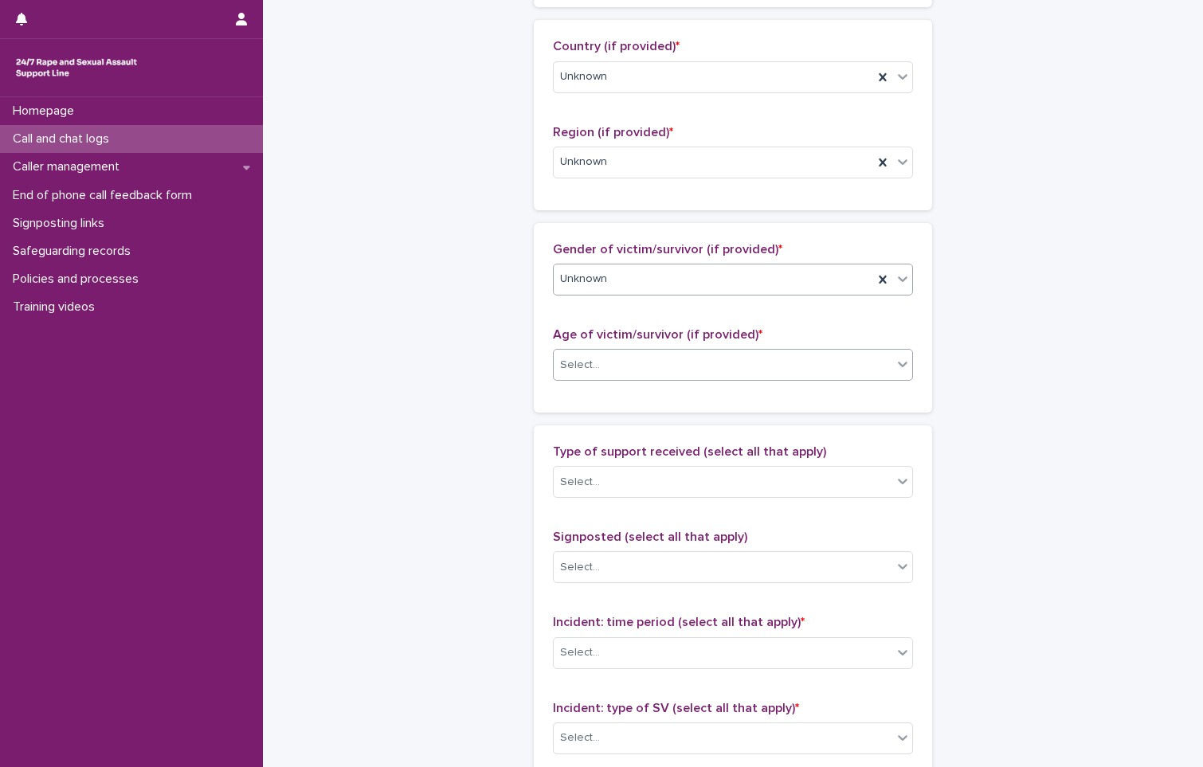
click at [610, 366] on div "Select..." at bounding box center [723, 365] width 339 height 26
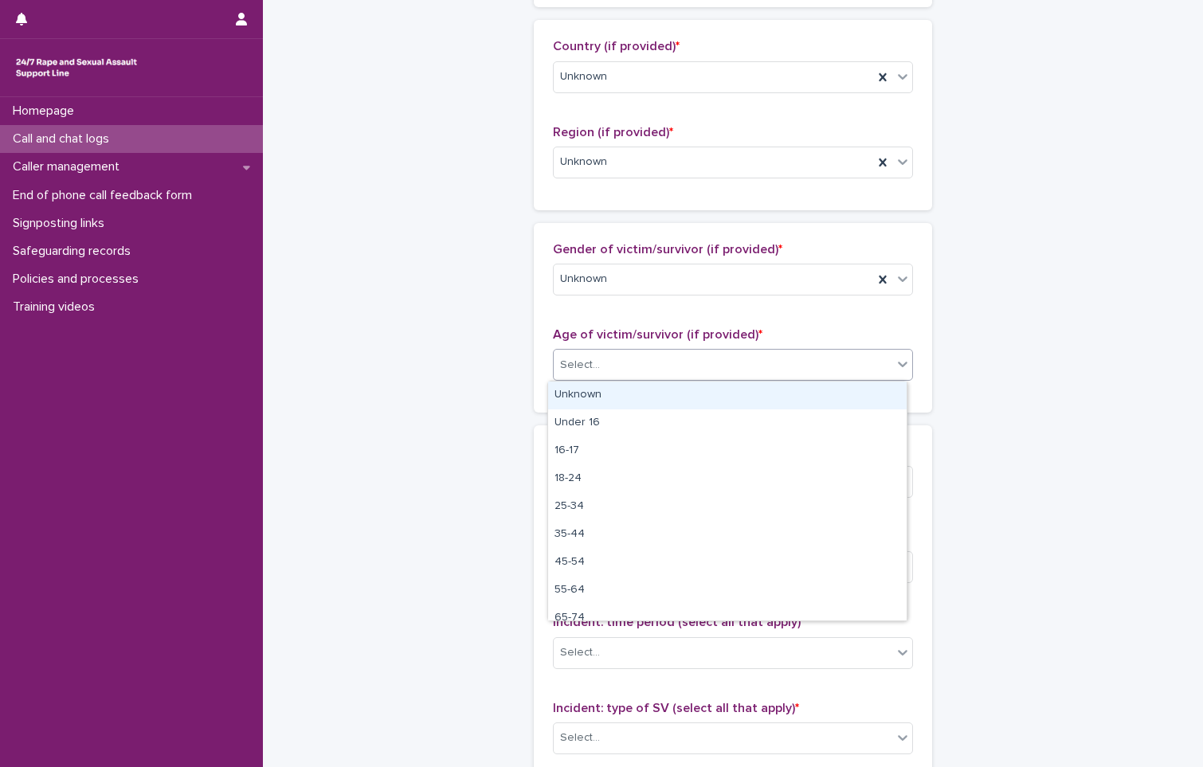
click at [604, 401] on div "Unknown" at bounding box center [727, 396] width 359 height 28
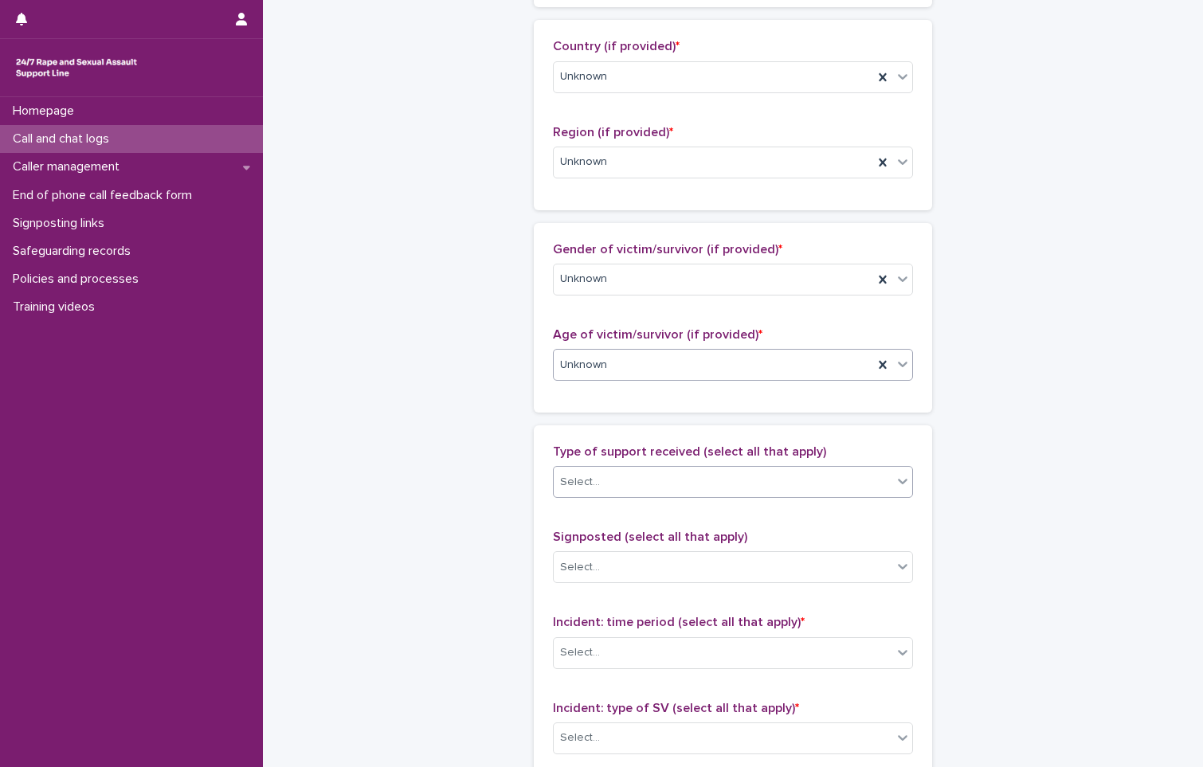
click at [627, 489] on div "Select..." at bounding box center [723, 482] width 339 height 26
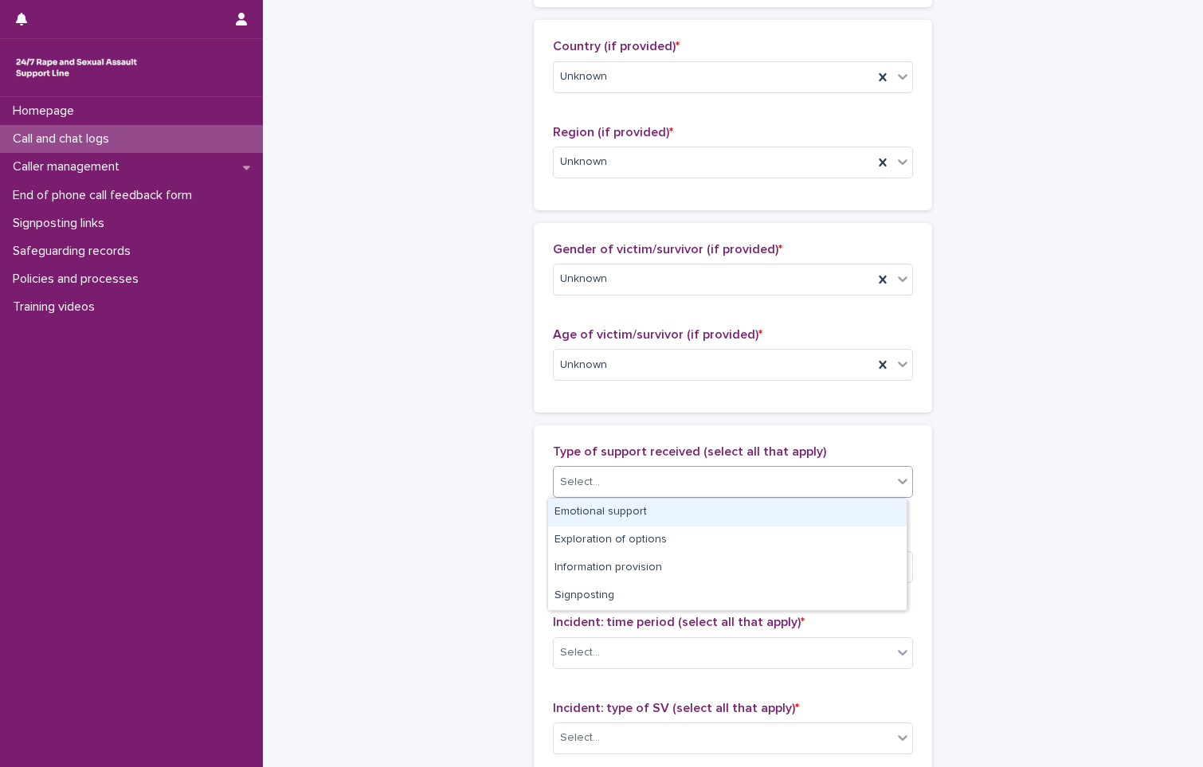
click at [631, 515] on div "Emotional support" at bounding box center [727, 513] width 359 height 28
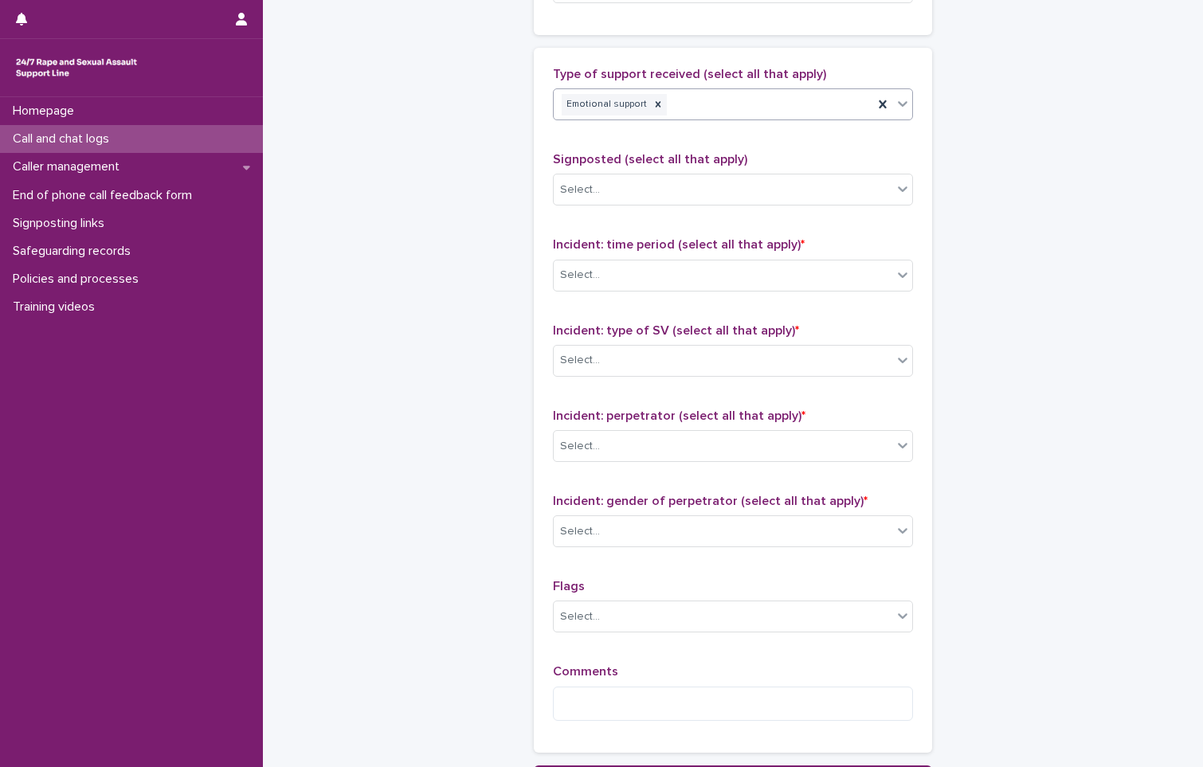
scroll to position [956, 0]
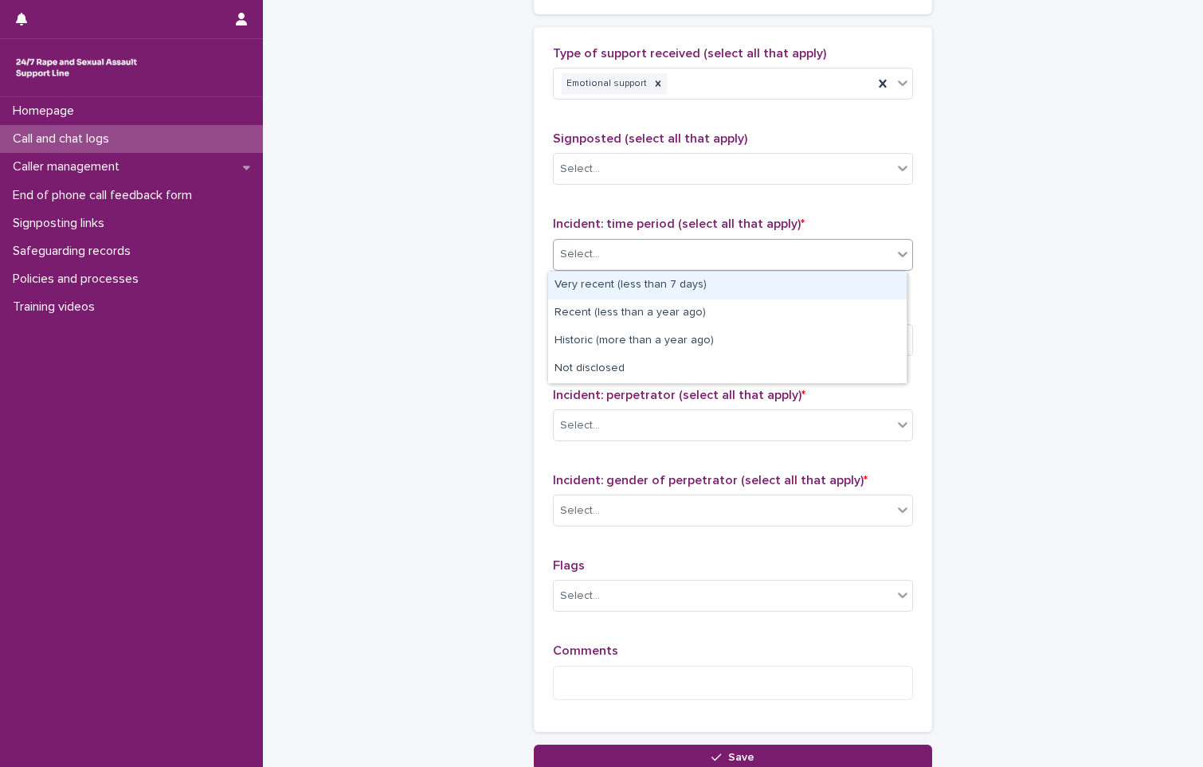
click at [583, 256] on div "Select..." at bounding box center [580, 254] width 40 height 17
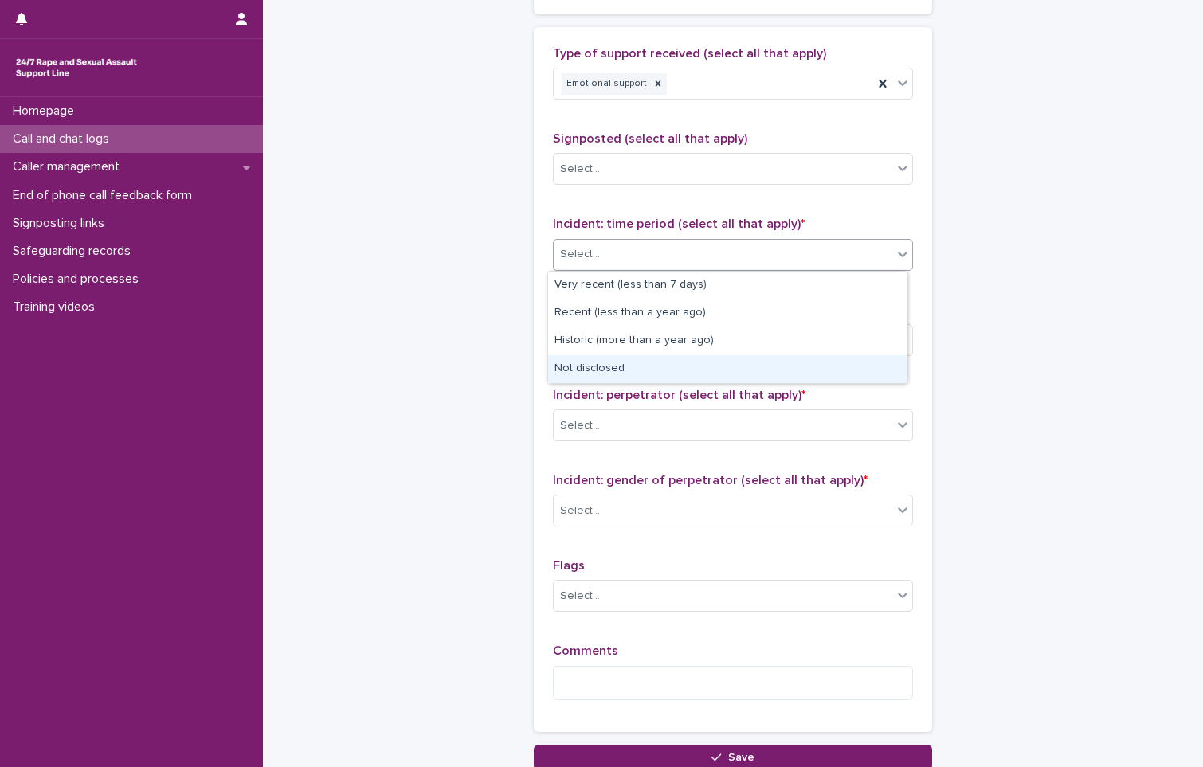
click at [594, 367] on div "Not disclosed" at bounding box center [727, 369] width 359 height 28
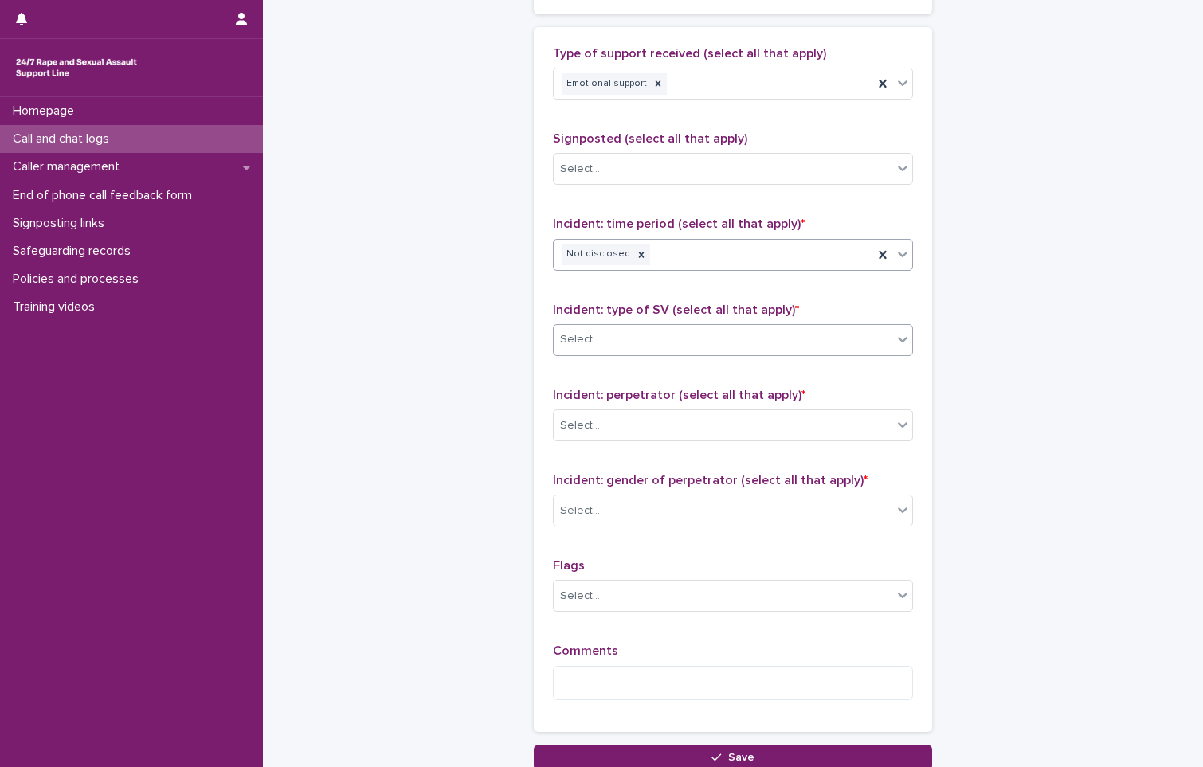
click at [592, 346] on div "Select..." at bounding box center [580, 339] width 40 height 17
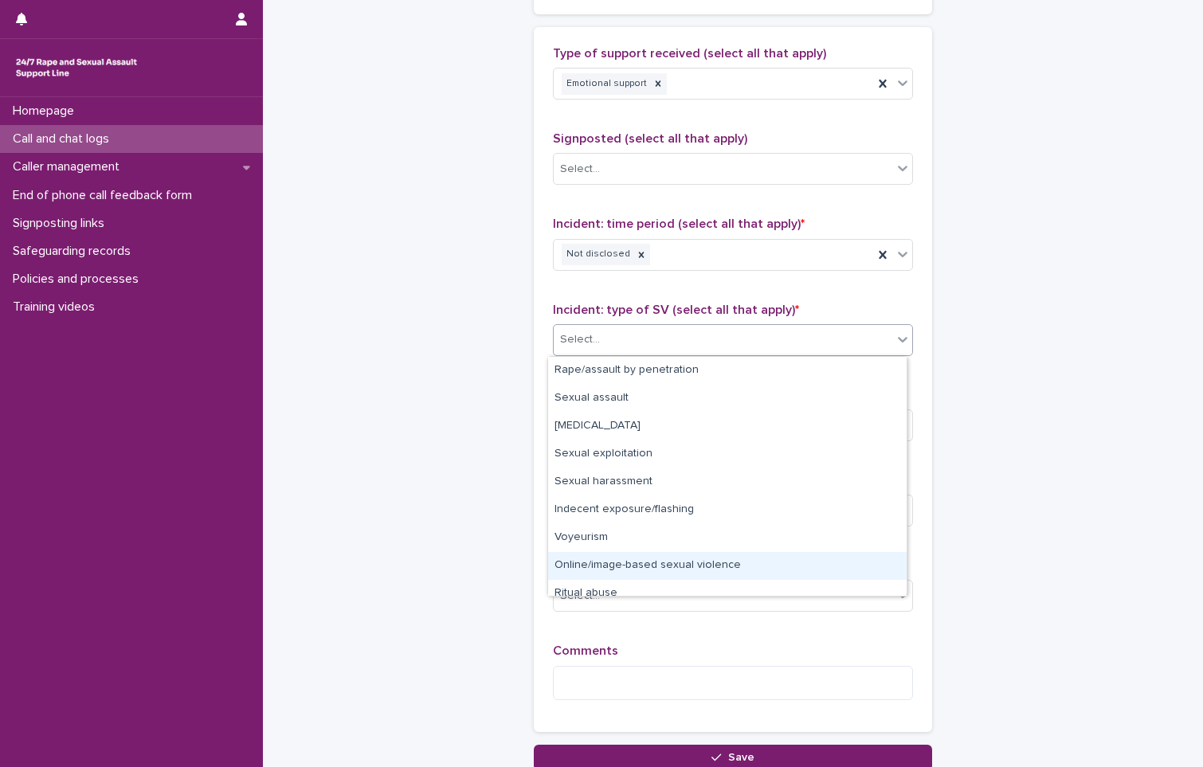
scroll to position [40, 0]
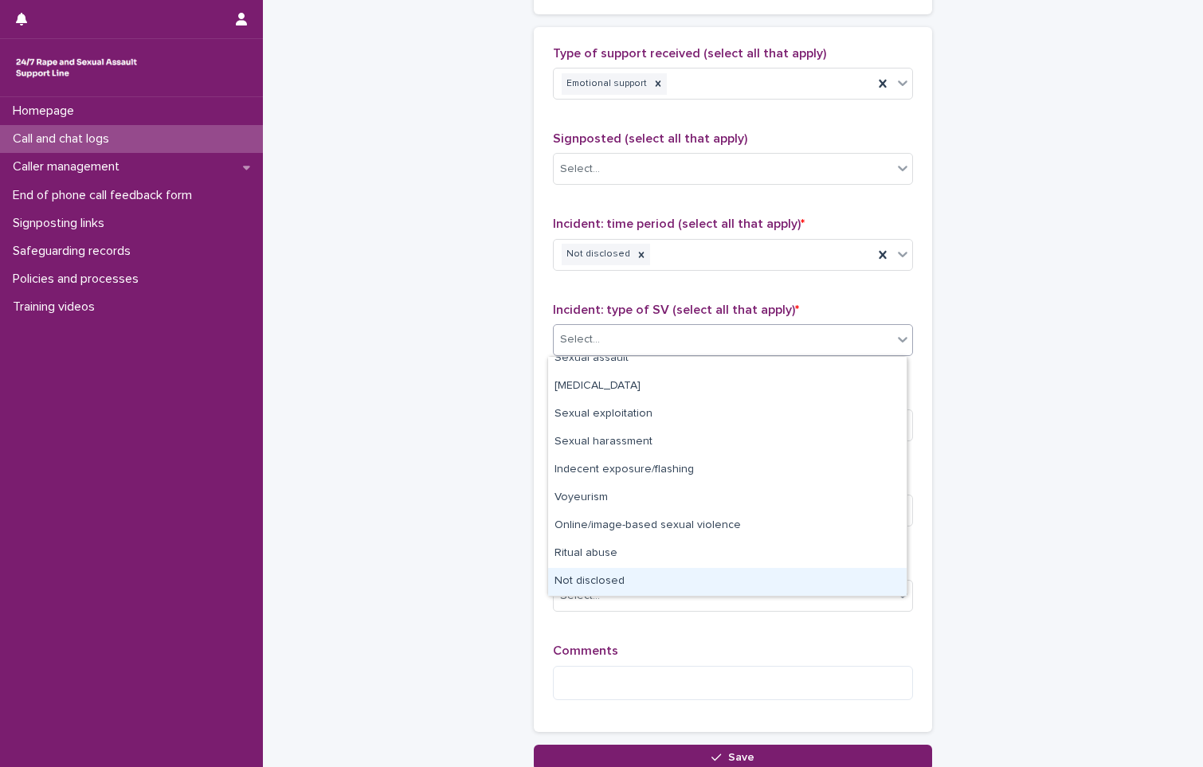
click at [628, 573] on div "Not disclosed" at bounding box center [727, 582] width 359 height 28
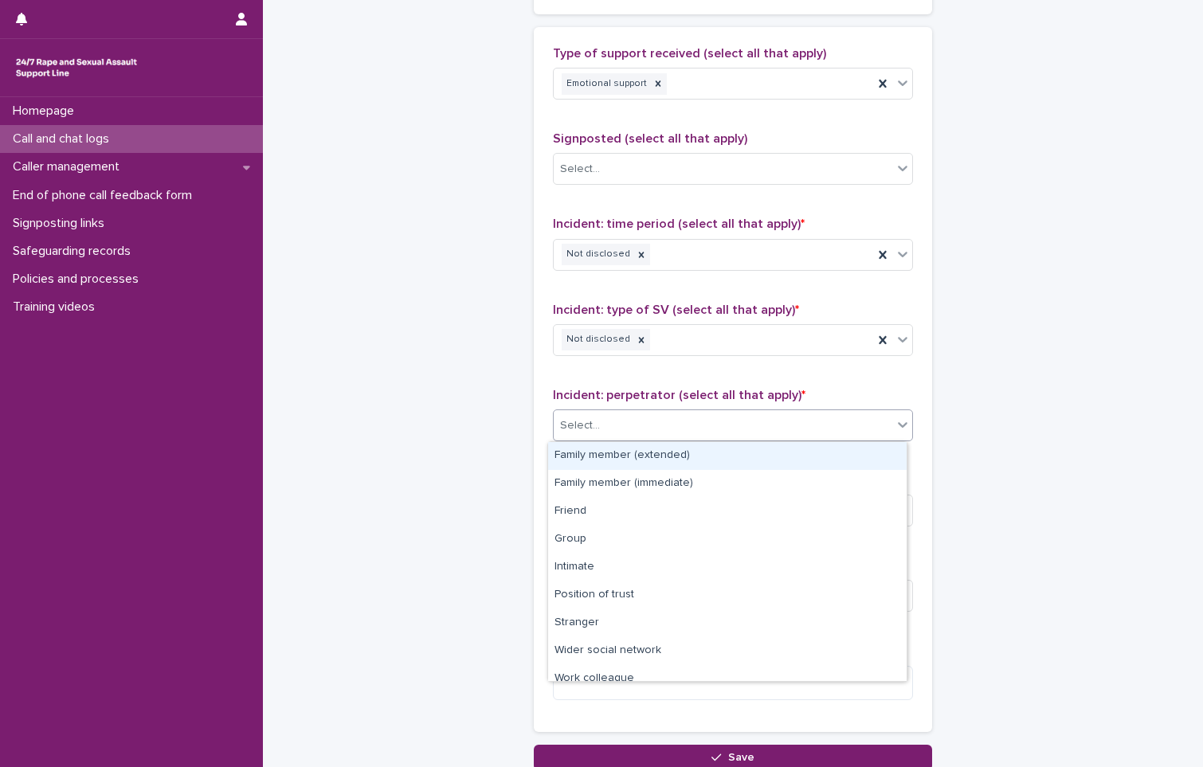
drag, startPoint x: 610, startPoint y: 423, endPoint x: 621, endPoint y: 465, distance: 43.5
click at [611, 422] on div "Select..." at bounding box center [723, 426] width 339 height 26
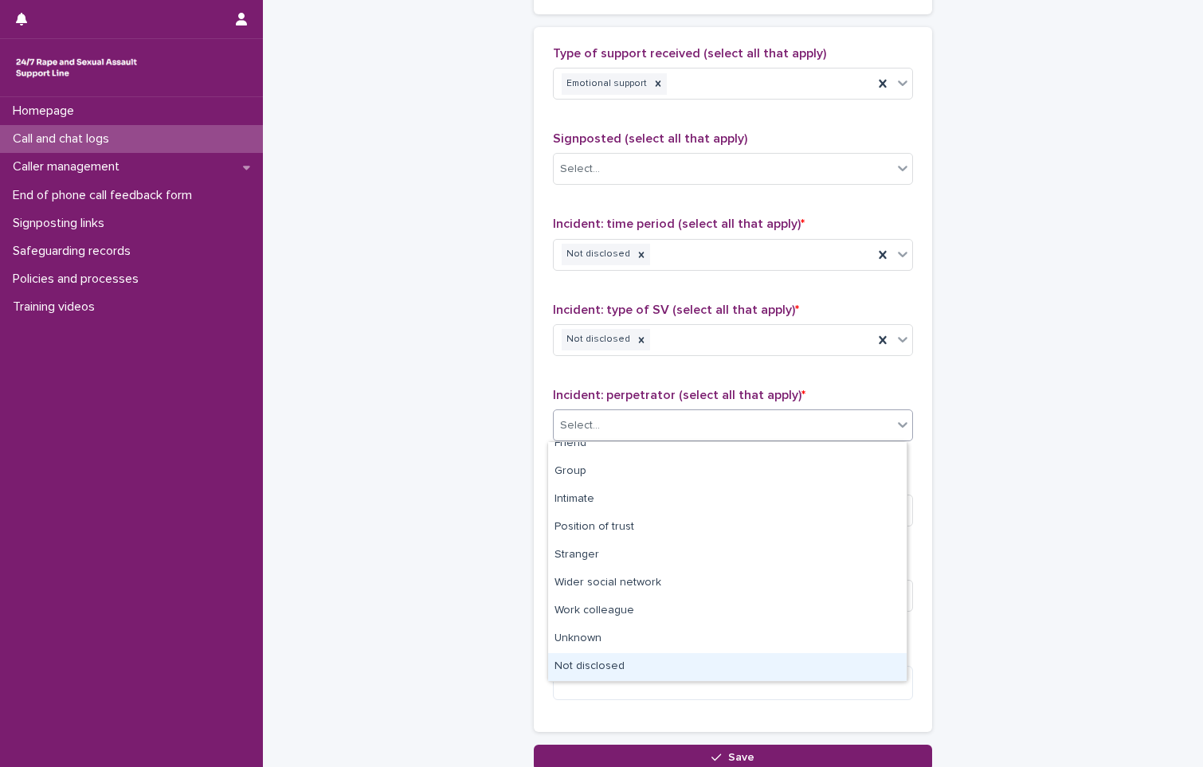
click at [631, 666] on div "Not disclosed" at bounding box center [727, 667] width 359 height 28
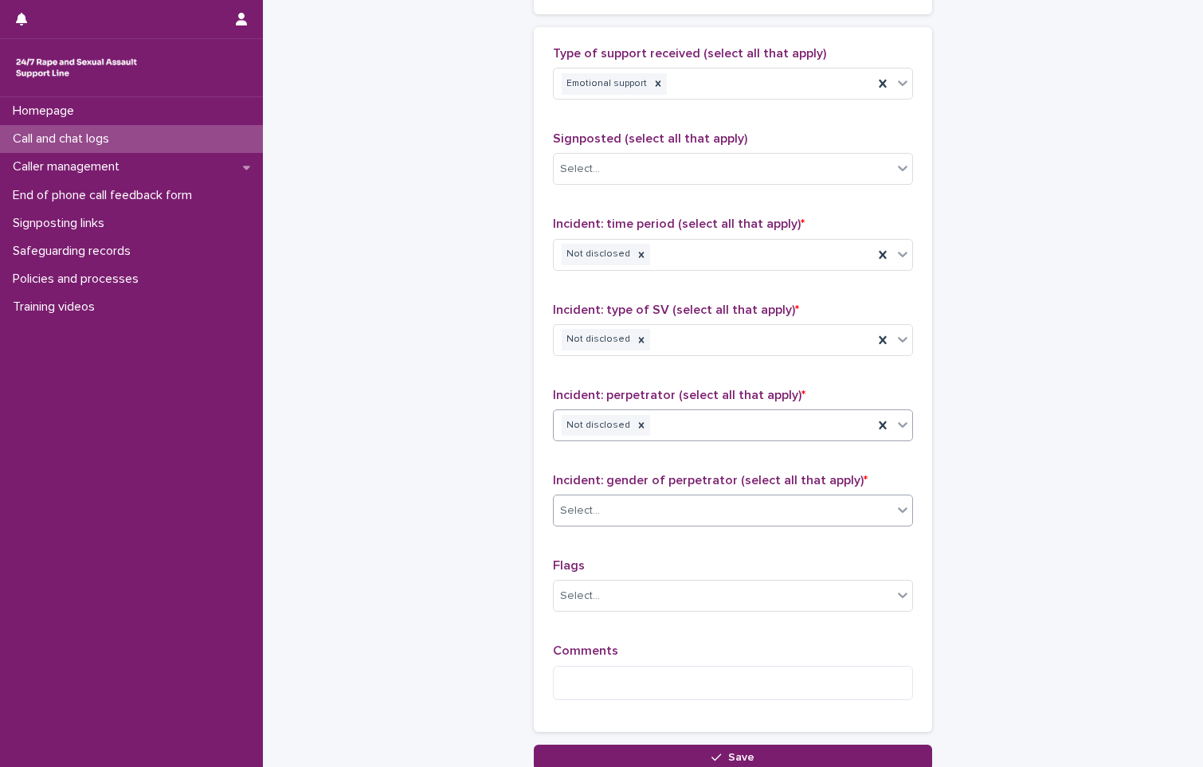
click at [626, 504] on div "Select..." at bounding box center [723, 511] width 339 height 26
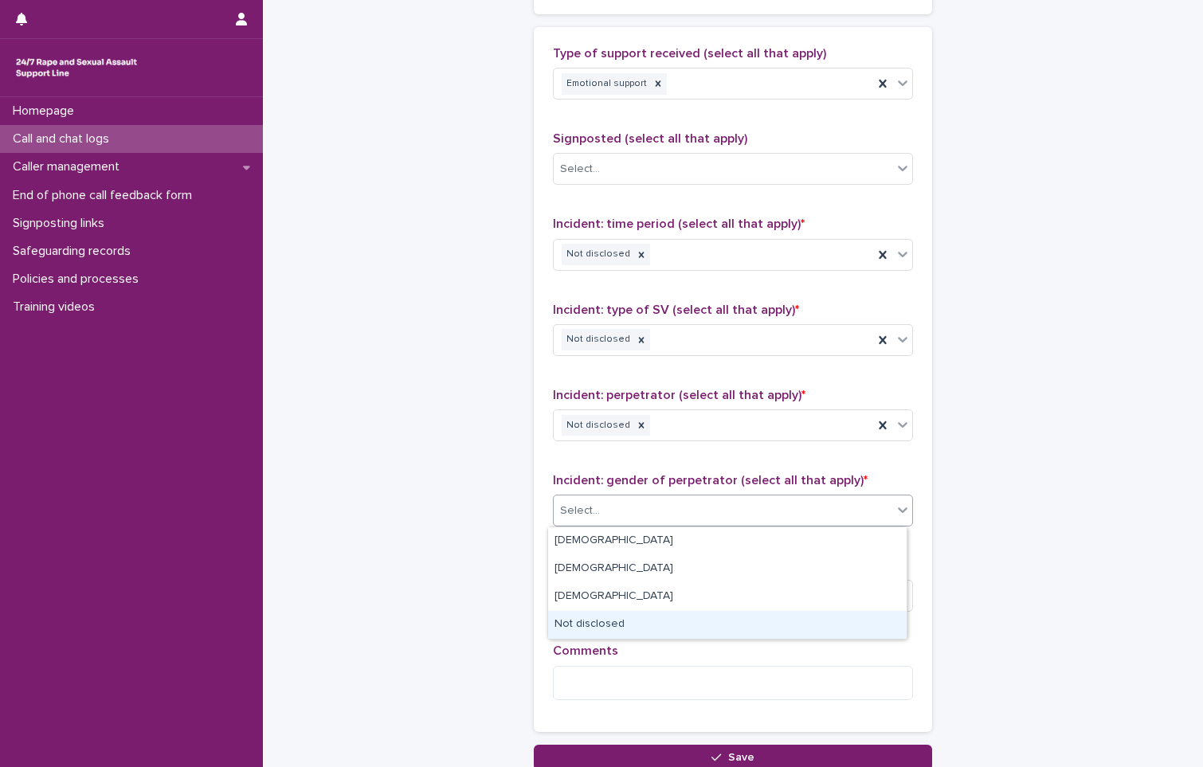
click at [655, 628] on div "Not disclosed" at bounding box center [727, 625] width 359 height 28
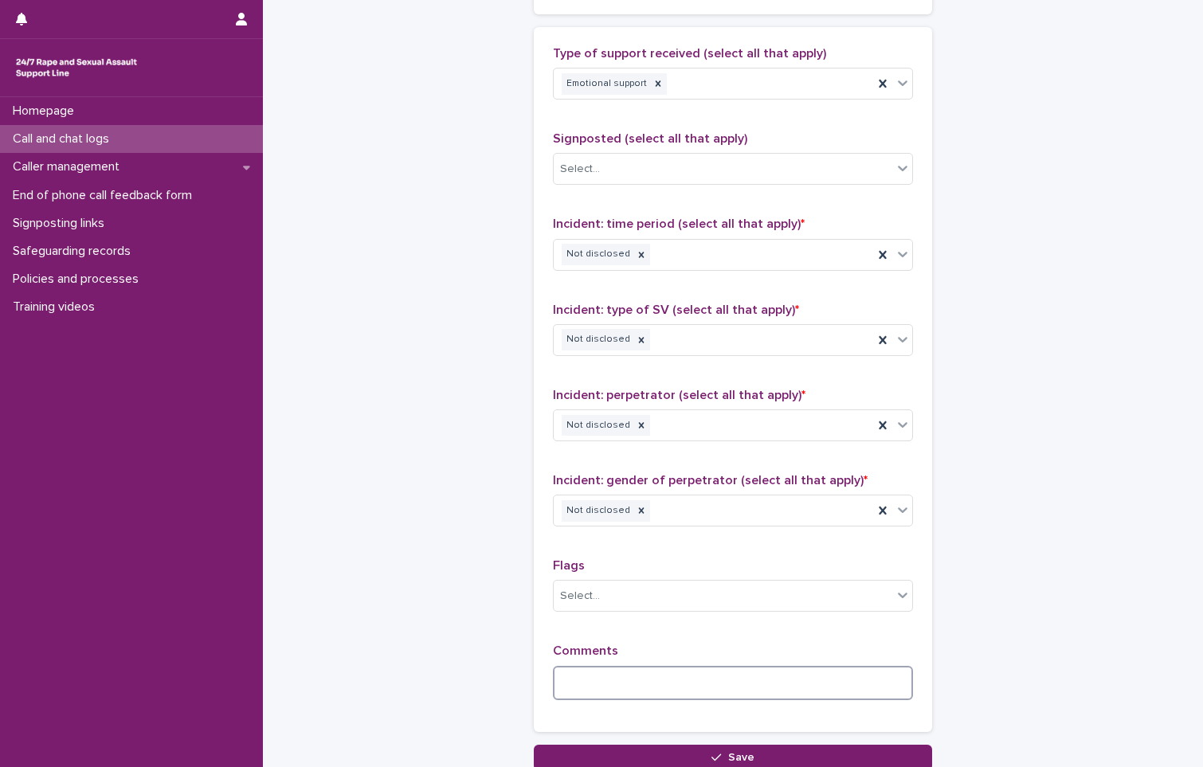
click at [621, 690] on textarea at bounding box center [733, 683] width 360 height 34
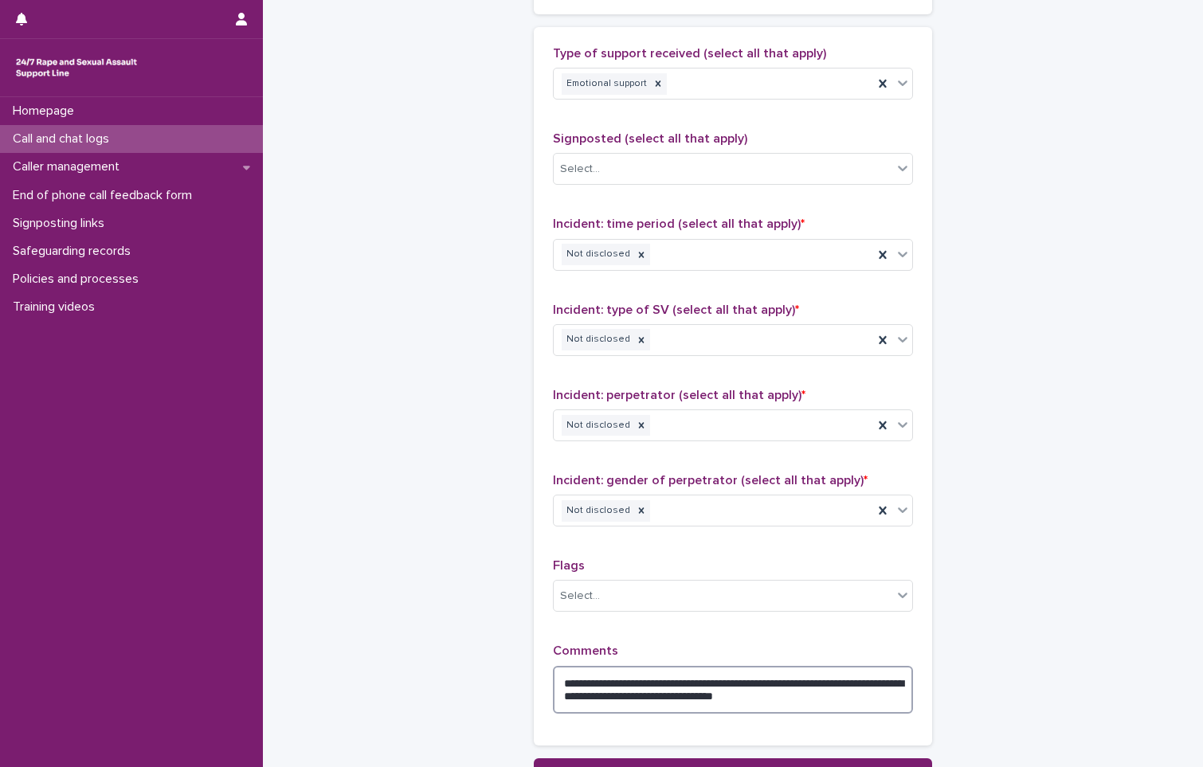
click at [708, 698] on textarea "**********" at bounding box center [733, 690] width 360 height 48
drag, startPoint x: 840, startPoint y: 701, endPoint x: 658, endPoint y: 700, distance: 181.7
click at [658, 700] on textarea "**********" at bounding box center [733, 690] width 360 height 48
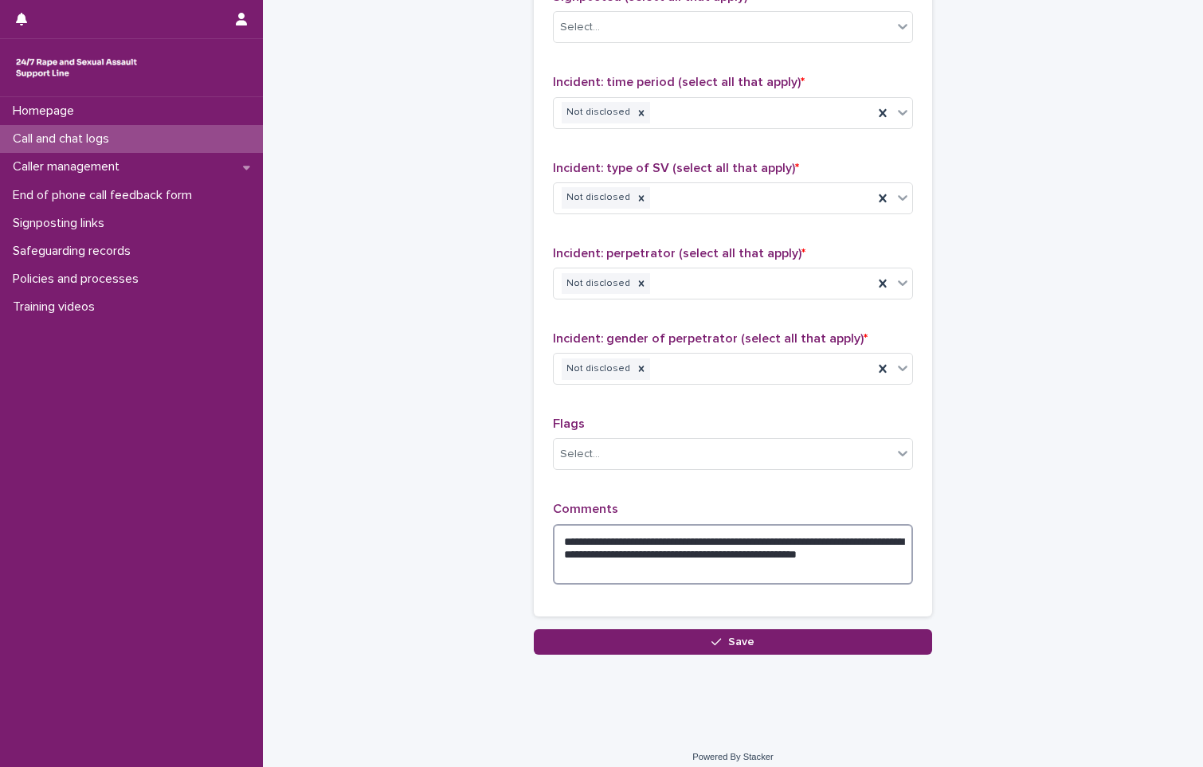
scroll to position [1110, 0]
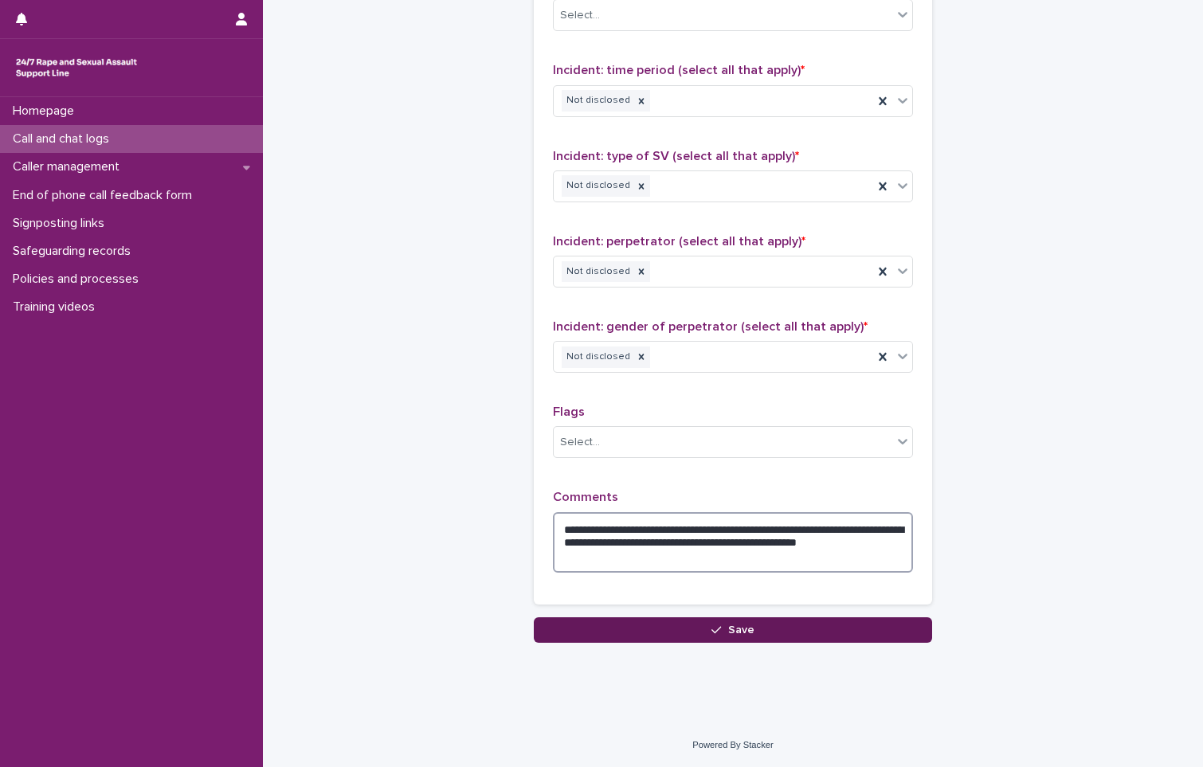
type textarea "**********"
click at [722, 633] on button "Save" at bounding box center [733, 629] width 398 height 25
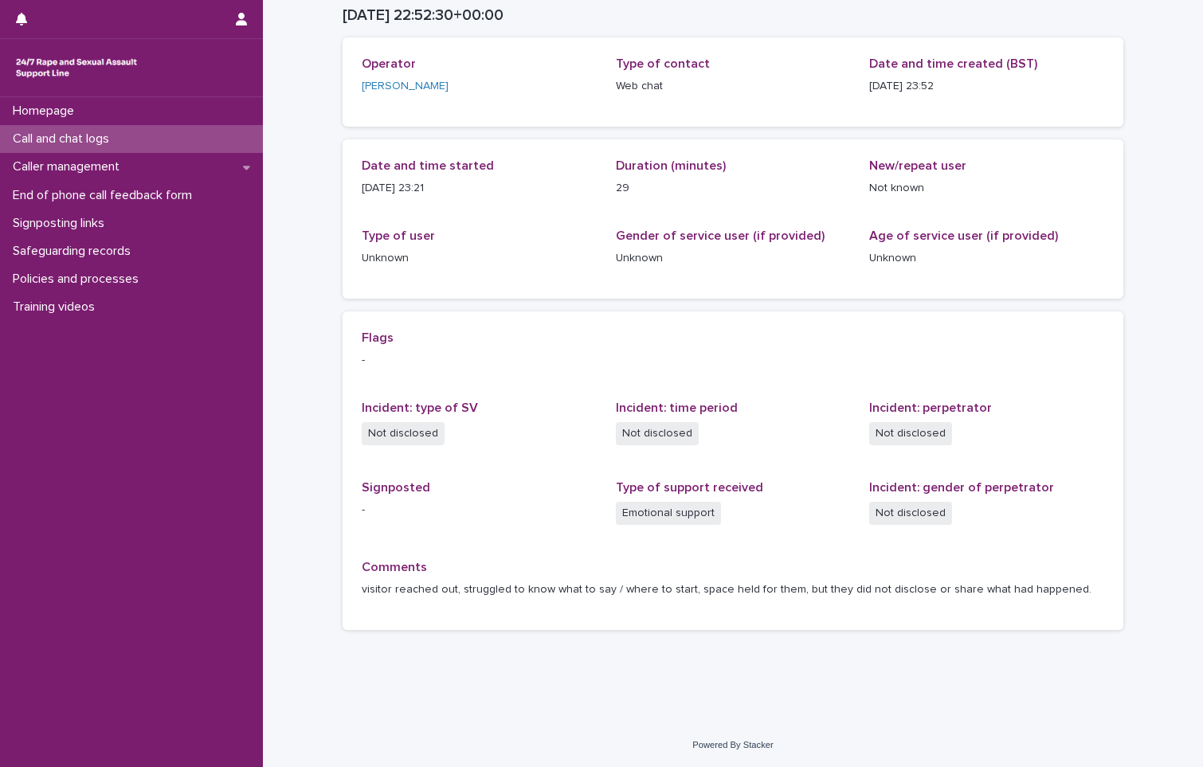
scroll to position [79, 0]
